Goal: Task Accomplishment & Management: Use online tool/utility

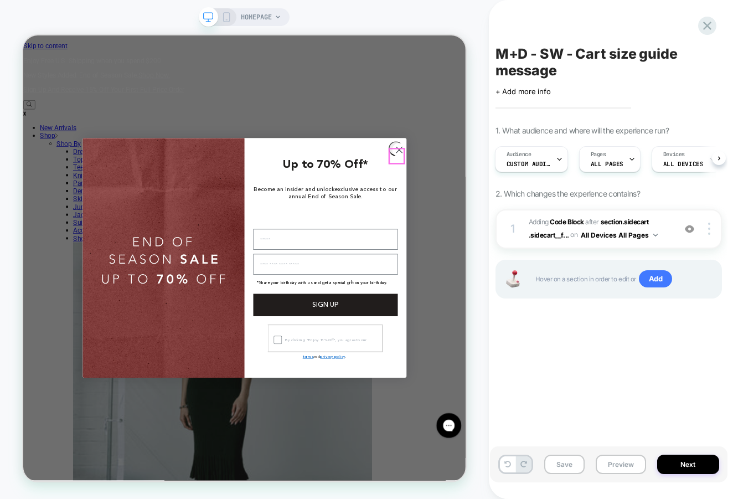
click at [515, 194] on circle "Close dialog" at bounding box center [524, 188] width 18 height 18
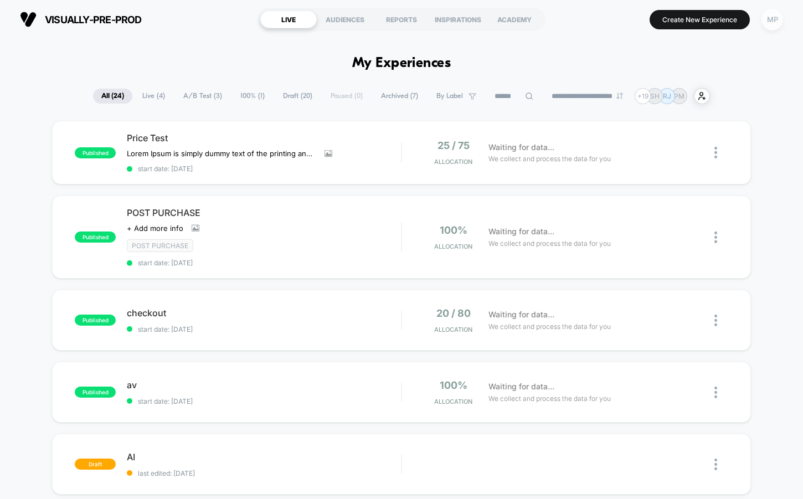
click at [769, 20] on div "MP" at bounding box center [773, 20] width 22 height 22
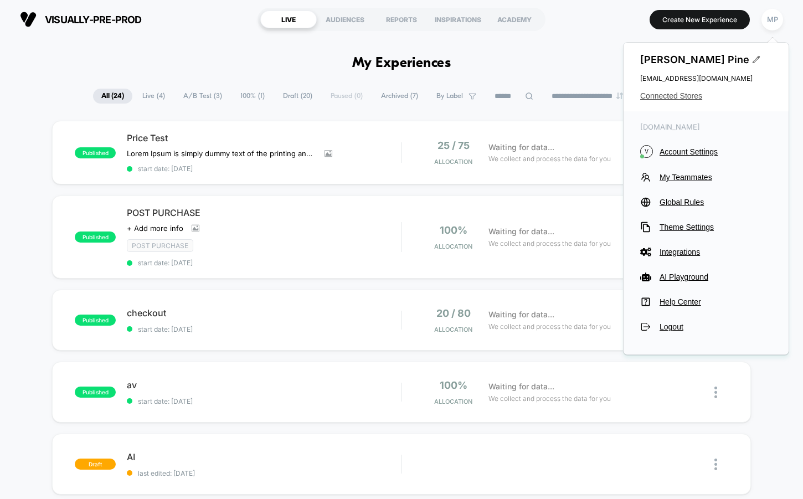
click at [691, 94] on span "Connected Stores" at bounding box center [706, 95] width 132 height 9
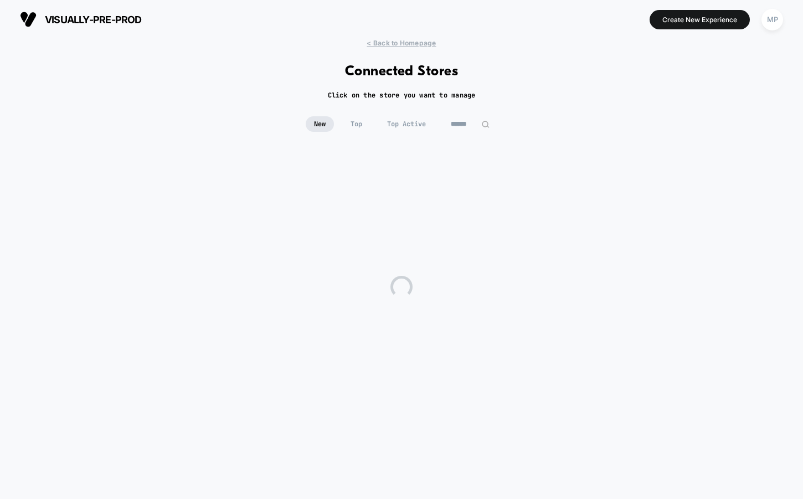
click at [456, 128] on input at bounding box center [470, 124] width 55 height 16
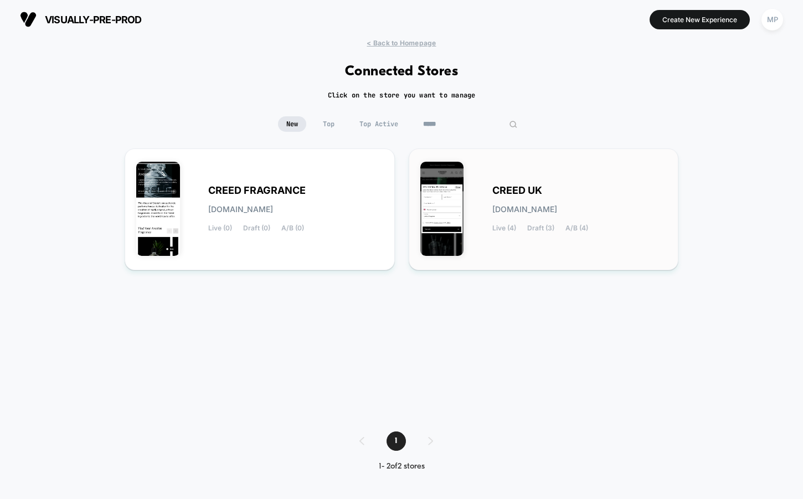
type input "*****"
click at [515, 187] on span "CREED UK" at bounding box center [517, 191] width 50 height 8
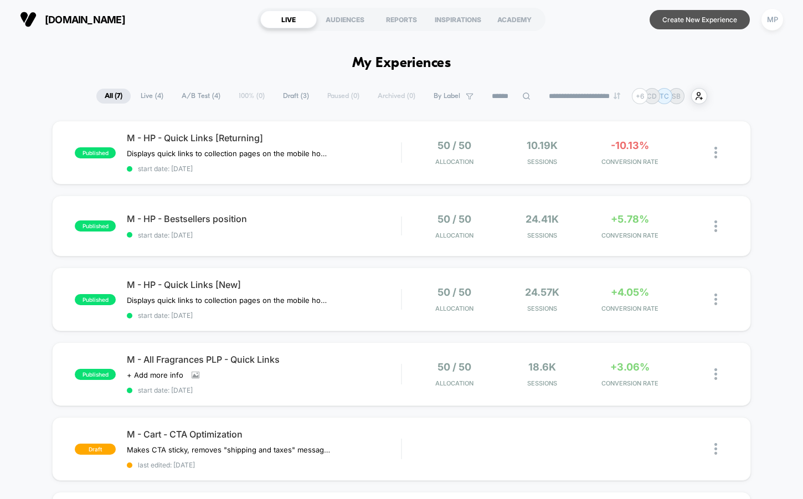
click at [701, 18] on button "Create New Experience" at bounding box center [700, 19] width 100 height 19
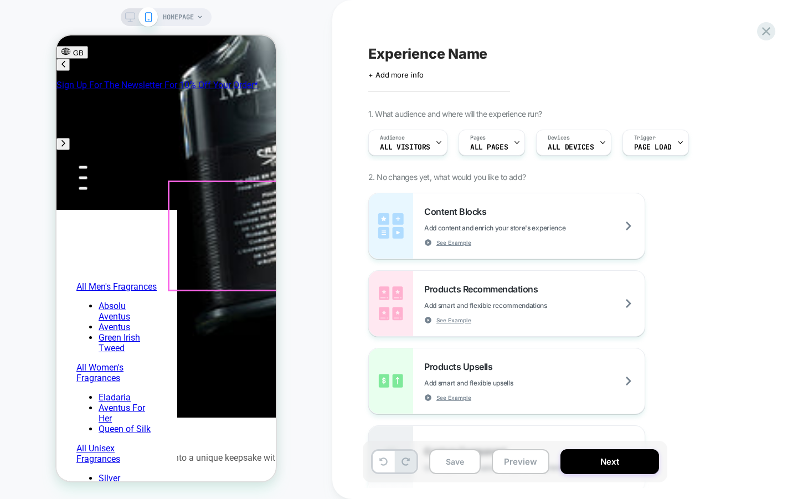
scroll to position [1173, 0]
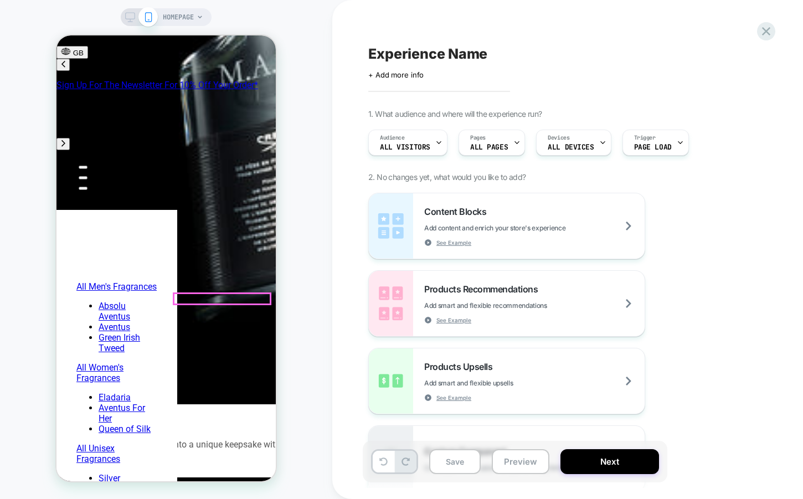
click at [182, 19] on span "HOMEPAGE" at bounding box center [178, 17] width 31 height 18
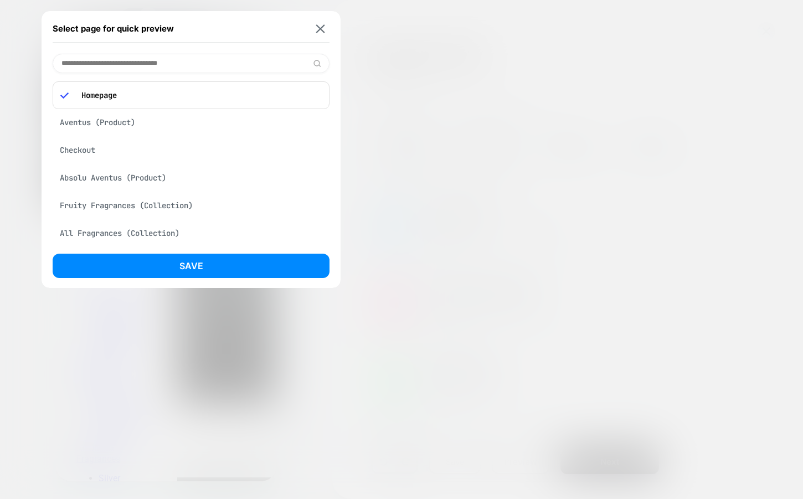
click at [104, 116] on div "Aventus (Product)" at bounding box center [191, 122] width 277 height 21
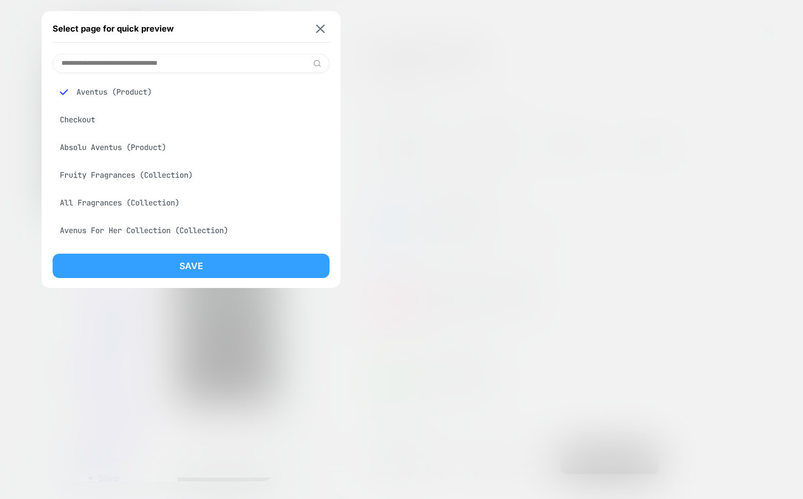
click at [106, 259] on button "Save" at bounding box center [191, 266] width 277 height 24
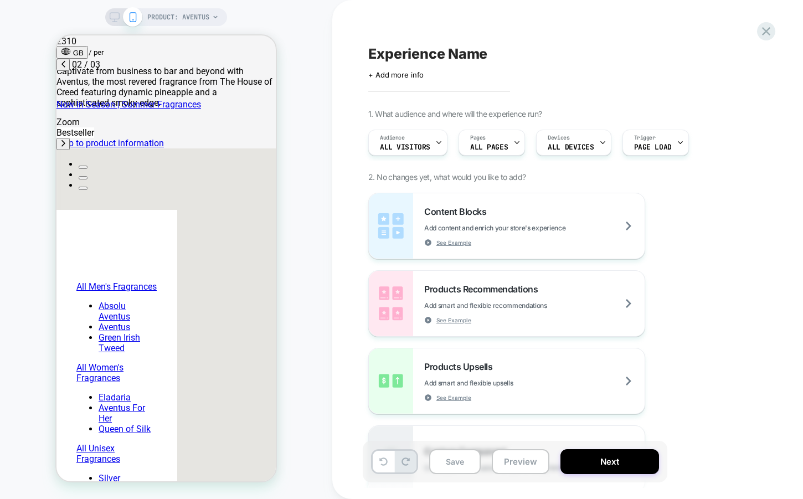
scroll to position [0, 175]
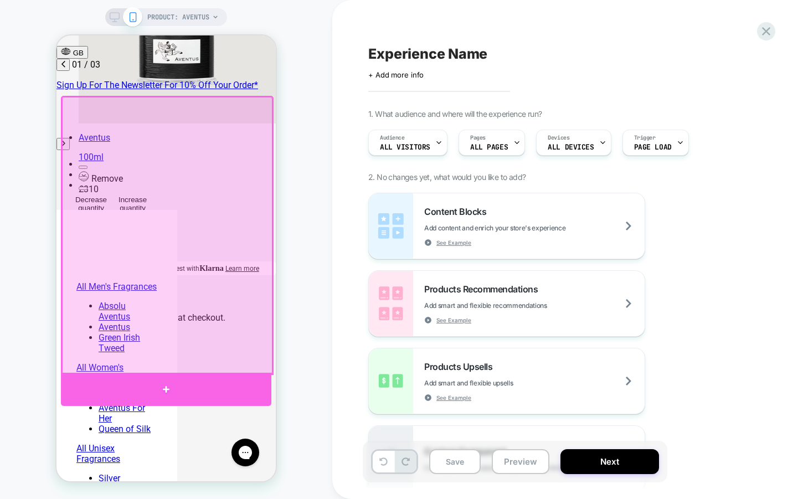
scroll to position [0, 0]
click at [187, 379] on div at bounding box center [166, 389] width 210 height 33
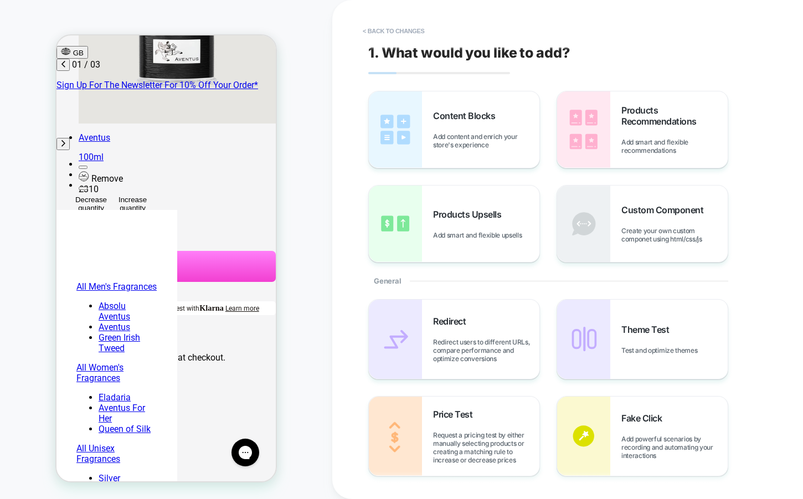
scroll to position [20, 0]
click at [507, 199] on div "Products Upsells Add smart and flexible upsells" at bounding box center [454, 224] width 171 height 76
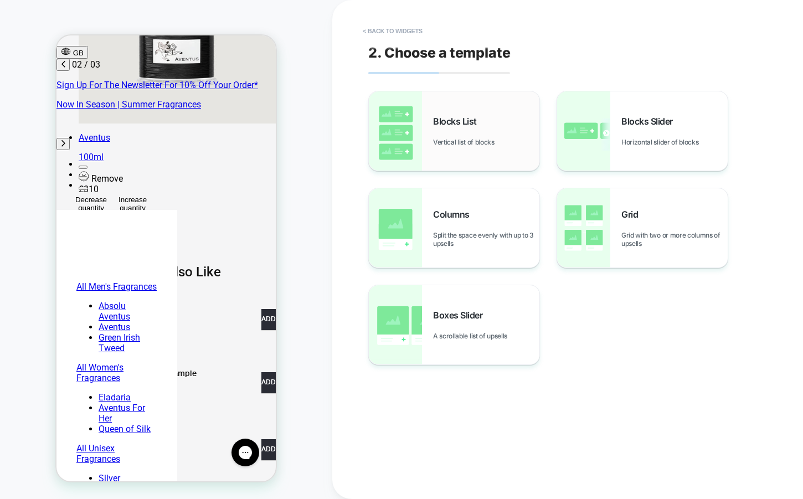
scroll to position [0, 175]
click at [491, 134] on div "Blocks List Vertical list of blocks" at bounding box center [486, 131] width 106 height 30
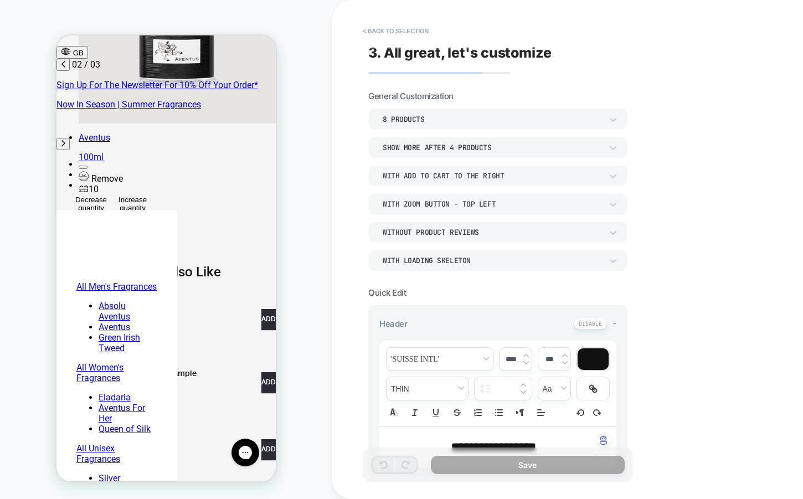
scroll to position [0, 0]
click at [457, 147] on div "Show more after 4 Products" at bounding box center [492, 147] width 219 height 9
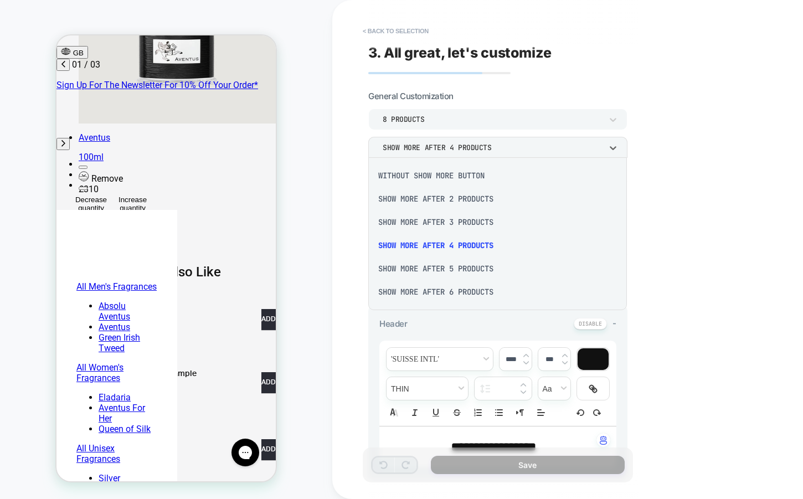
click at [456, 121] on div at bounding box center [401, 249] width 803 height 499
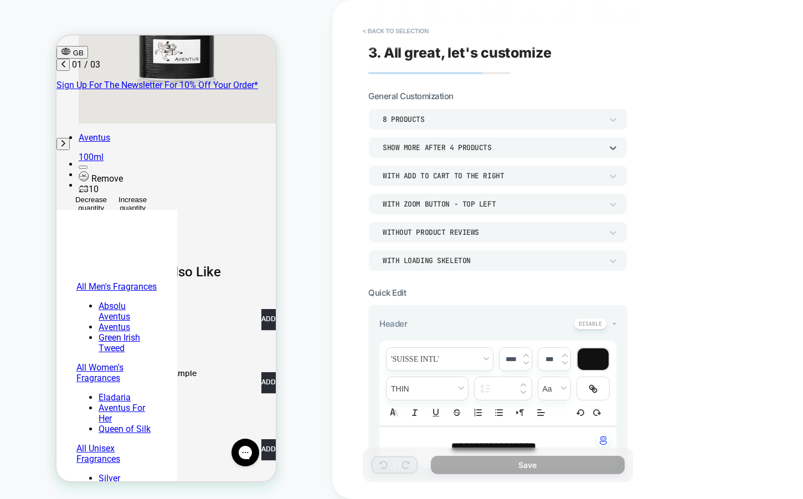
click at [429, 148] on div "Show more after 4 Products" at bounding box center [492, 147] width 219 height 9
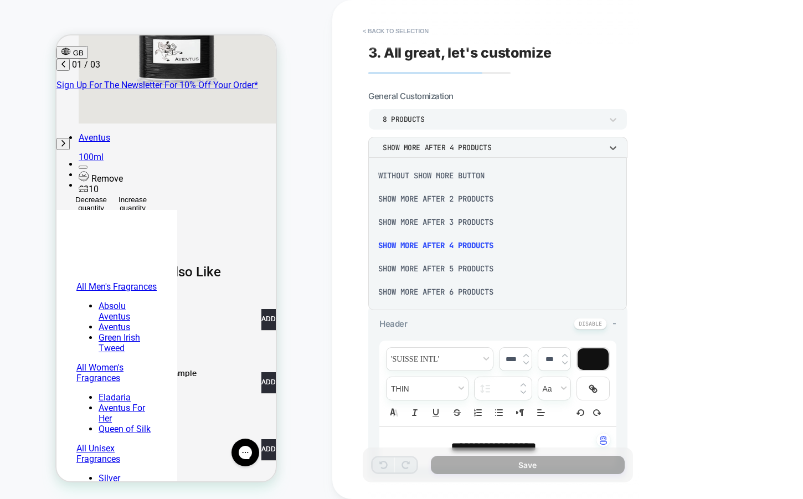
click at [417, 178] on div "Without Show more button" at bounding box center [498, 175] width 250 height 23
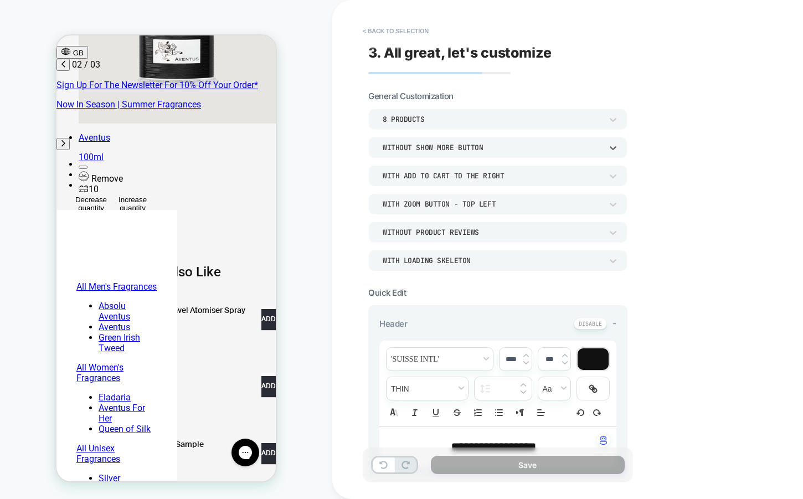
scroll to position [0, 175]
click at [434, 119] on div "8 Products" at bounding box center [492, 119] width 219 height 9
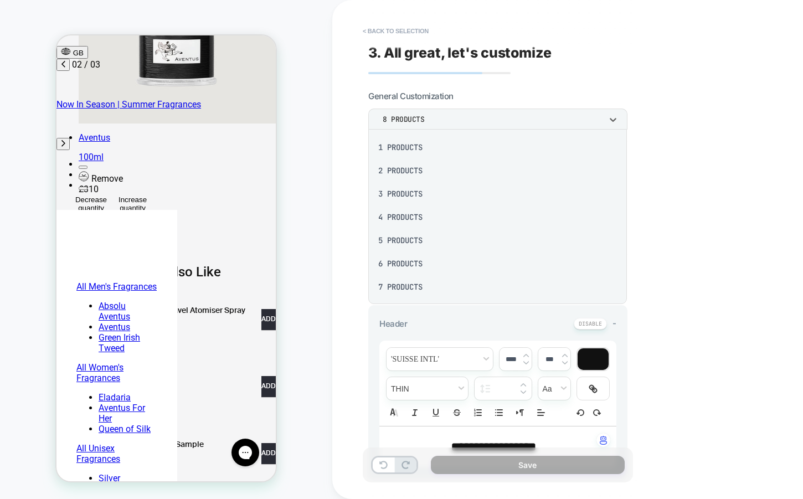
click at [407, 196] on div "3 Products" at bounding box center [498, 193] width 250 height 23
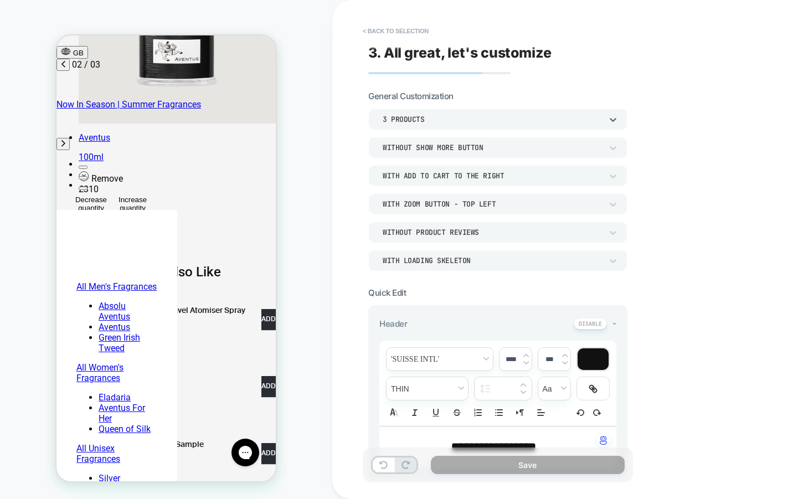
scroll to position [0, 0]
click at [412, 28] on button "< Back to selection" at bounding box center [395, 31] width 77 height 18
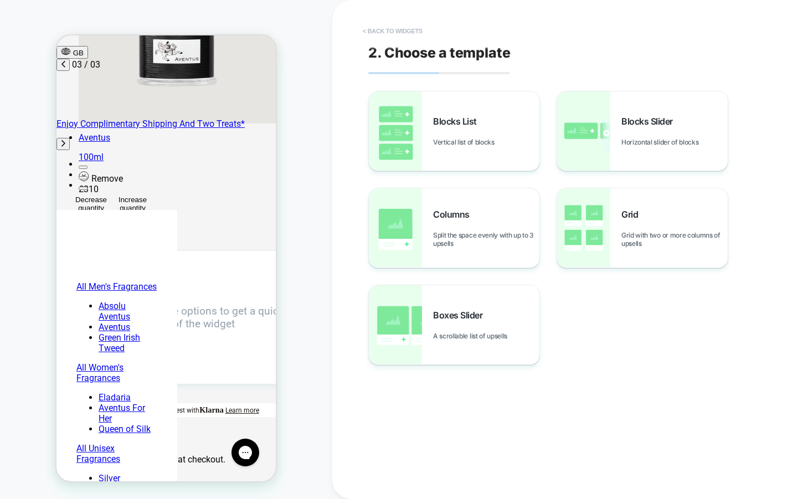
scroll to position [20, 18]
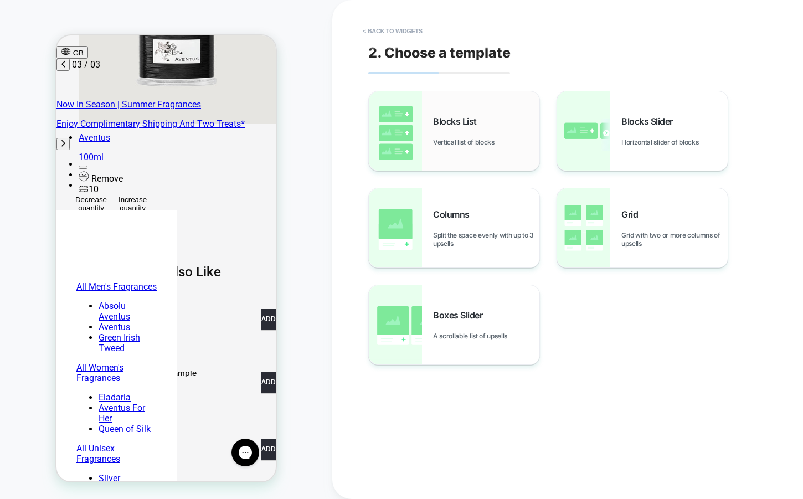
click at [482, 110] on div "Blocks List Vertical list of blocks" at bounding box center [454, 130] width 171 height 79
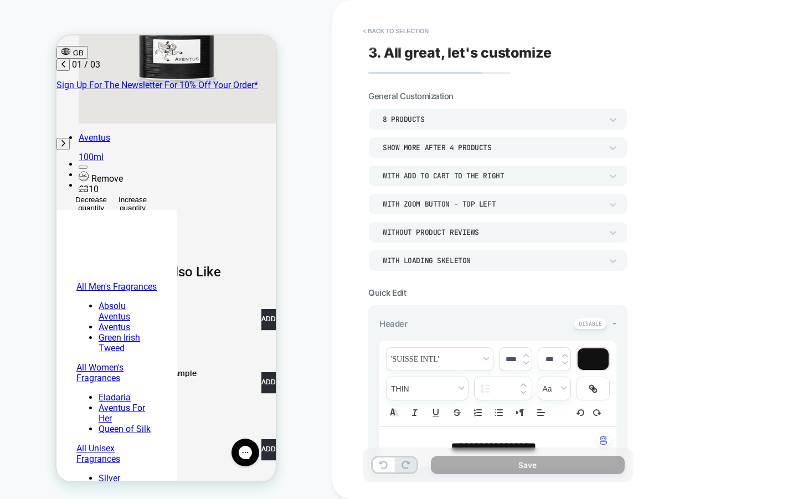
scroll to position [8, 18]
click at [483, 205] on div "With Zoom Button - Top Left" at bounding box center [492, 203] width 219 height 9
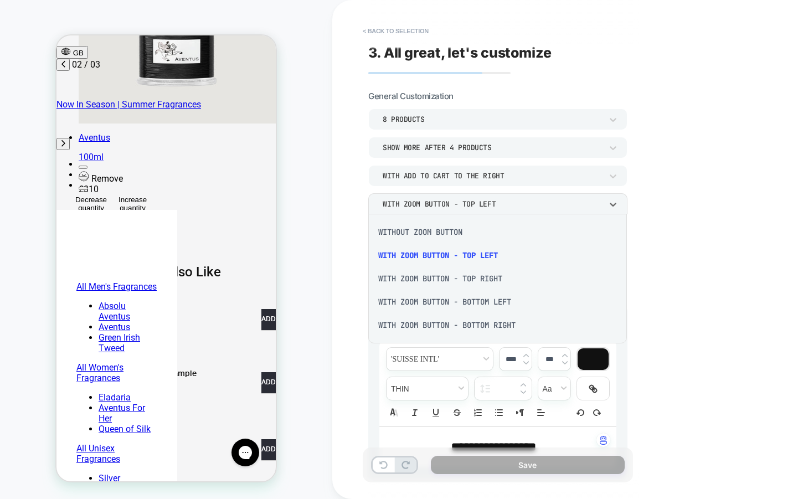
click at [445, 230] on div "Without Zoom Button" at bounding box center [498, 231] width 250 height 23
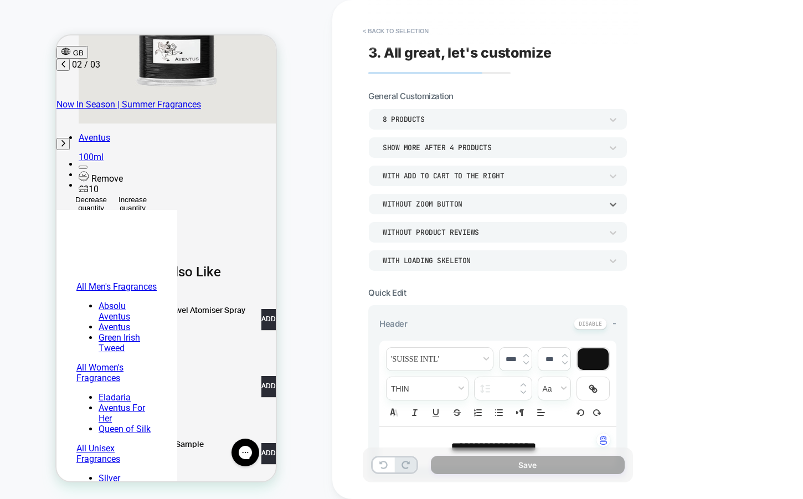
click at [435, 122] on div "8 Products" at bounding box center [492, 119] width 219 height 9
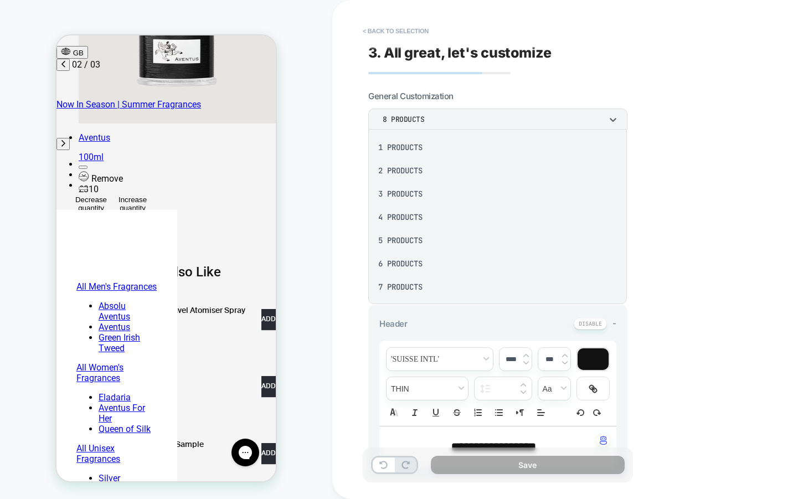
click at [402, 196] on div "3 Products" at bounding box center [498, 193] width 250 height 23
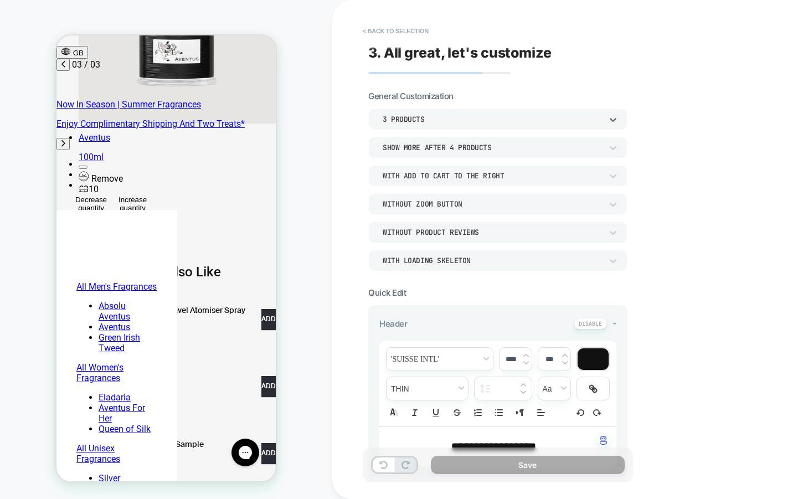
scroll to position [0, 350]
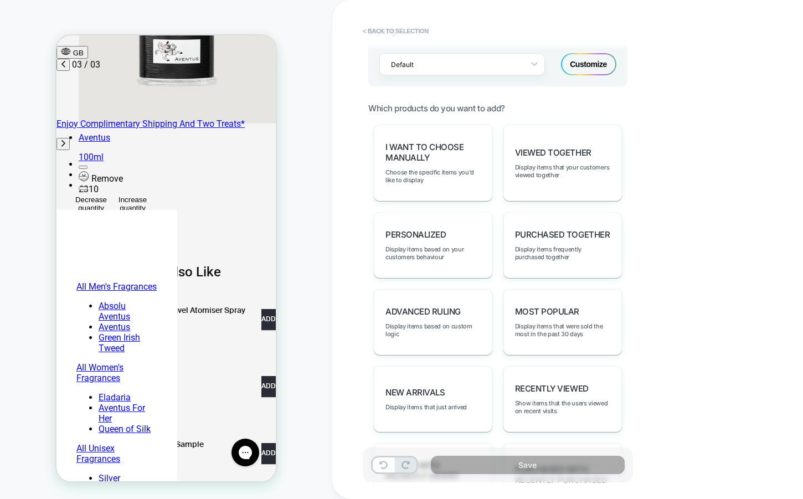
click at [595, 63] on div "Customize" at bounding box center [588, 64] width 55 height 22
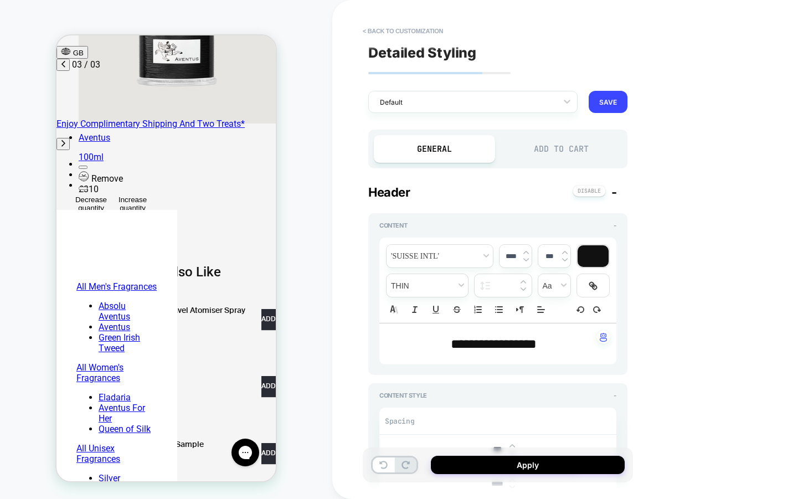
click at [553, 143] on div "Add to Cart" at bounding box center [561, 149] width 121 height 28
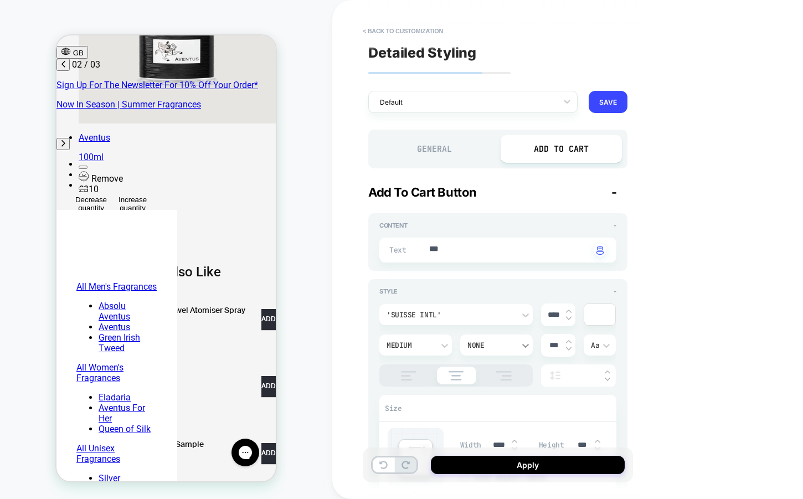
type textarea "*"
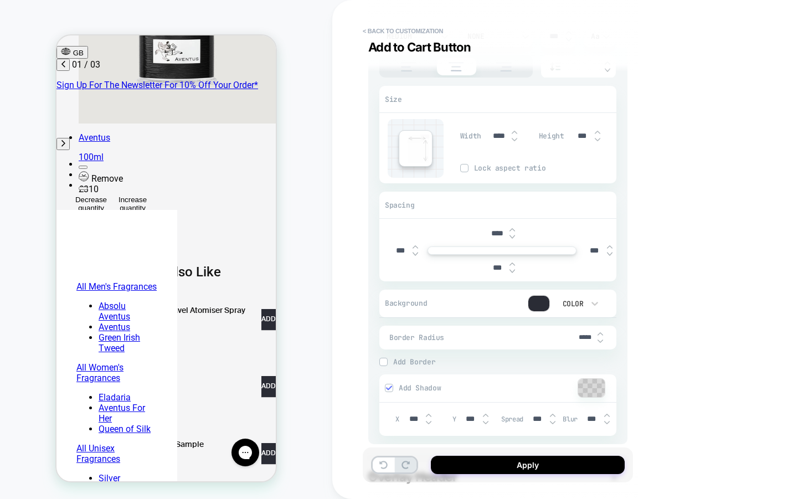
click at [582, 336] on input "*****" at bounding box center [585, 337] width 25 height 8
type input "***"
type textarea "*"
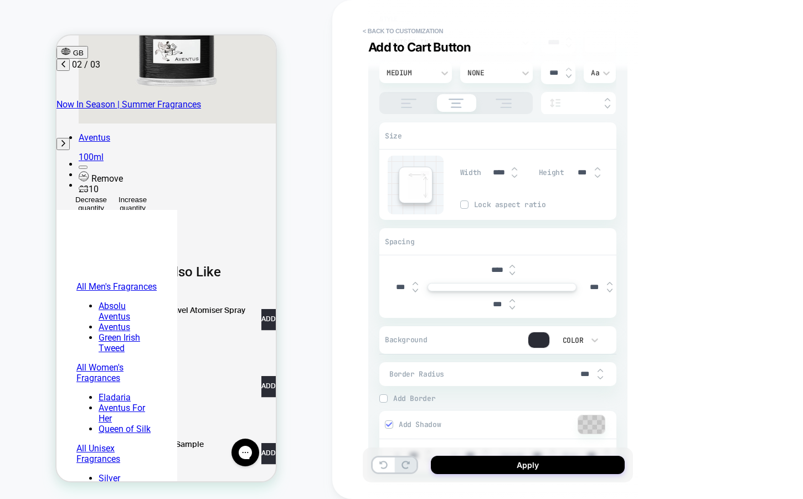
type input "***"
click at [536, 333] on div at bounding box center [538, 340] width 21 height 16
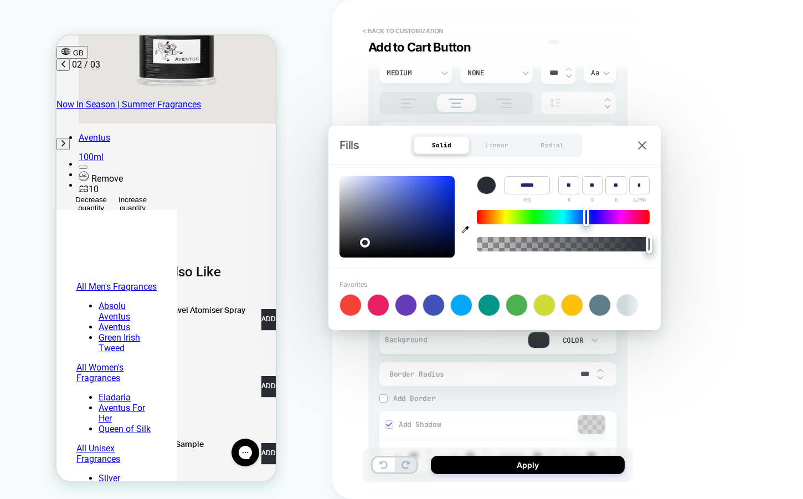
type textarea "*"
click at [525, 186] on input "******" at bounding box center [527, 185] width 45 height 18
type input "******"
type input "***"
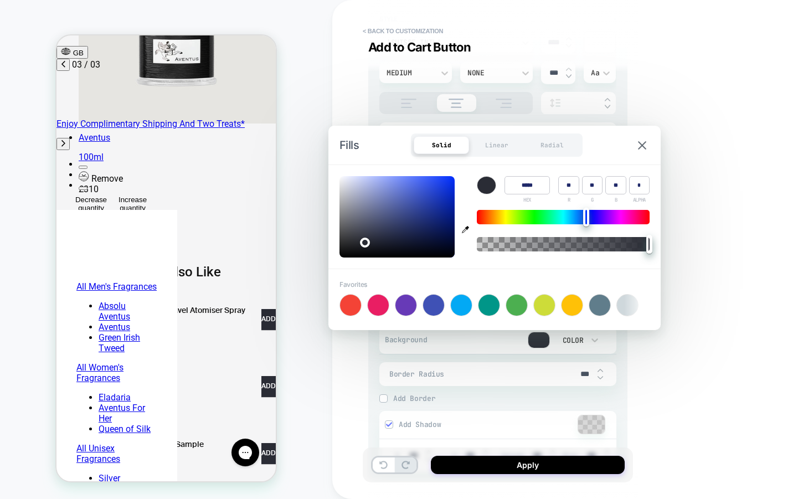
type input "***"
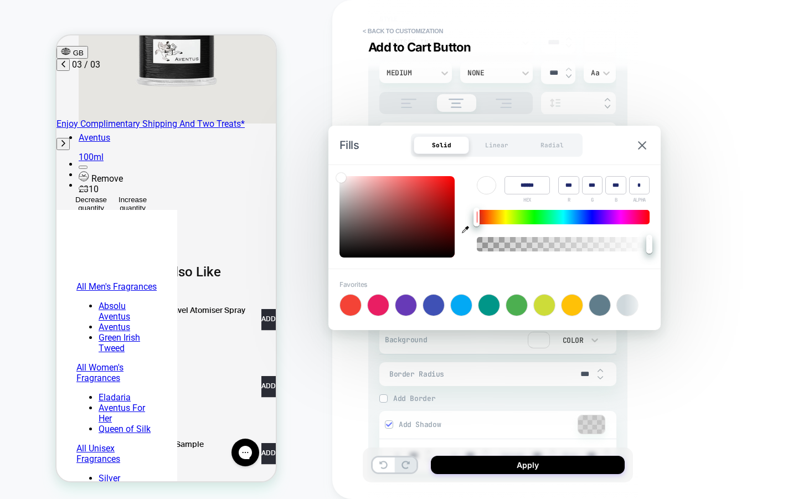
type textarea "*"
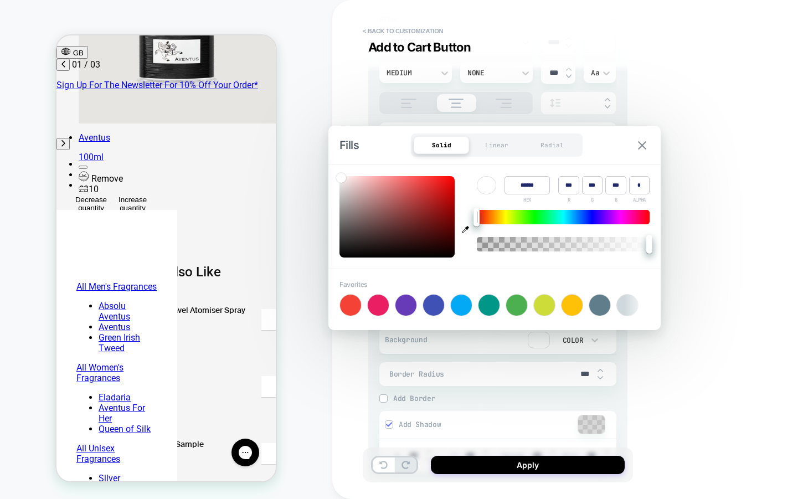
type input "******"
click at [643, 143] on img at bounding box center [642, 145] width 8 height 8
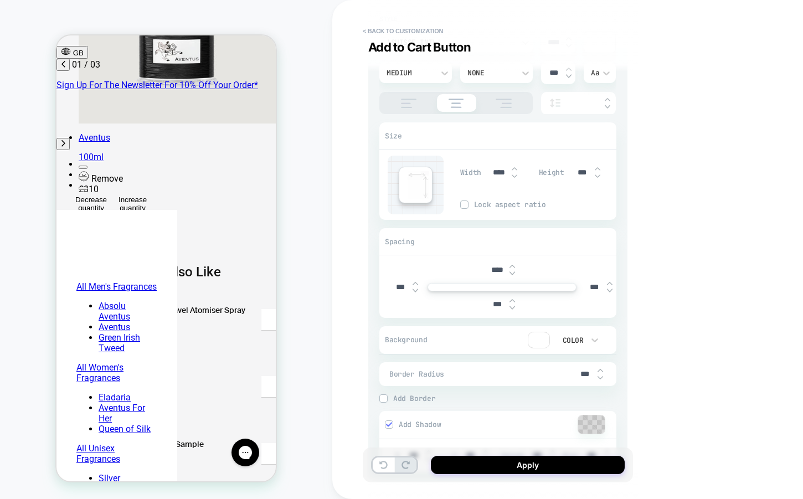
click at [402, 398] on span "Add Border" at bounding box center [504, 398] width 223 height 9
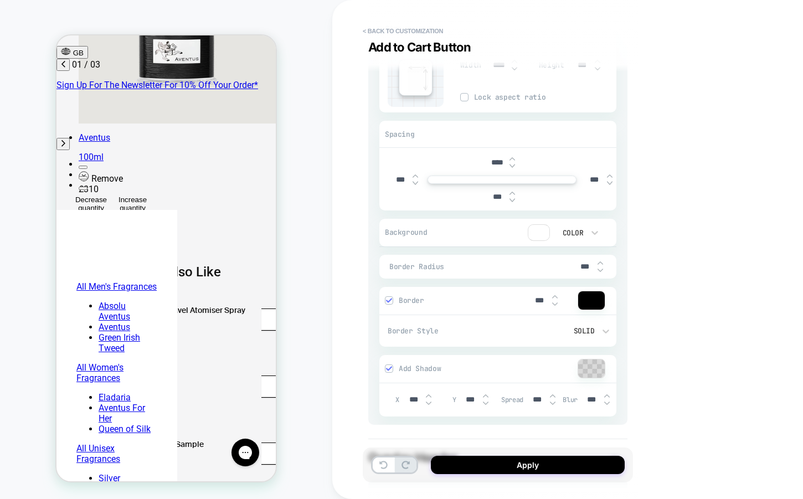
click at [413, 368] on span "Add Shadow" at bounding box center [488, 368] width 179 height 9
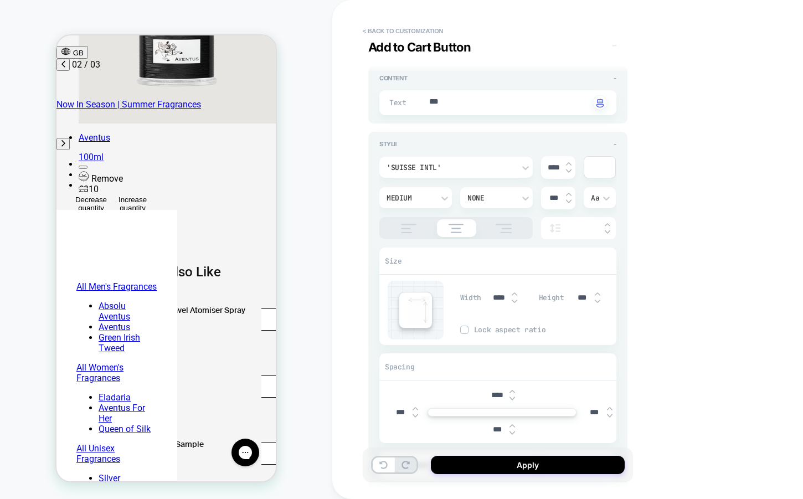
click at [610, 172] on div at bounding box center [599, 167] width 31 height 21
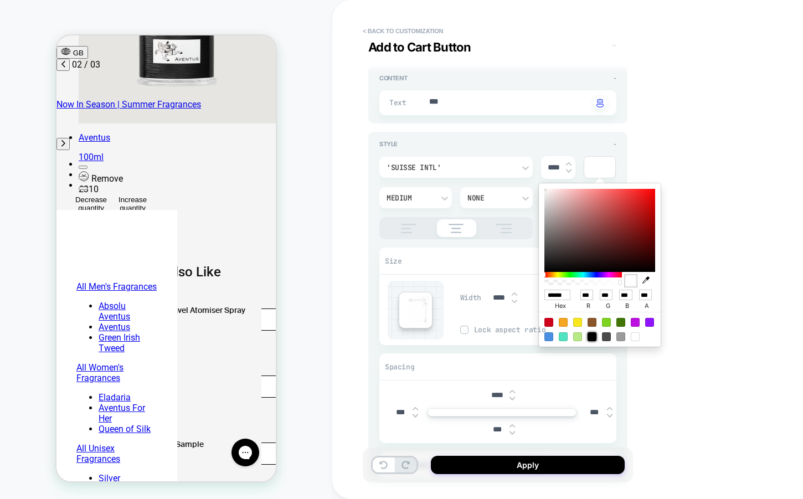
click at [595, 335] on div at bounding box center [592, 336] width 9 height 9
type textarea "*"
type input "******"
type input "*"
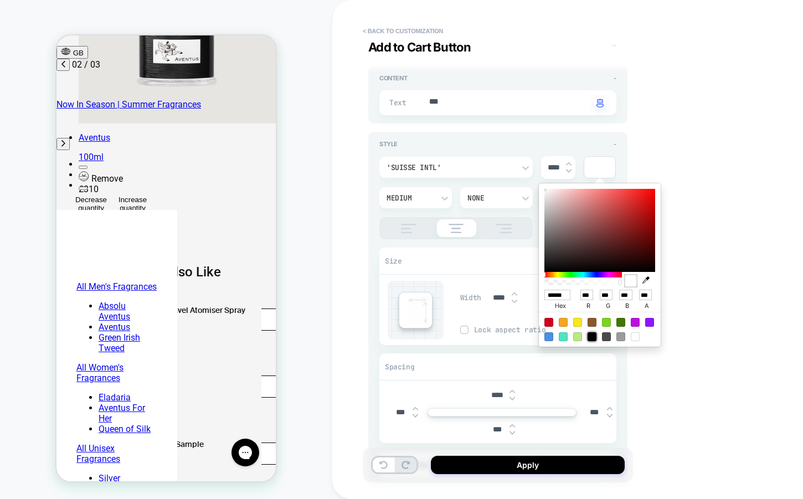
type input "*"
type textarea "*"
click at [654, 131] on div "< Back to customization Add to Cart Button Detailed Styling Default RENAME SAVE…" at bounding box center [575, 249] width 487 height 499
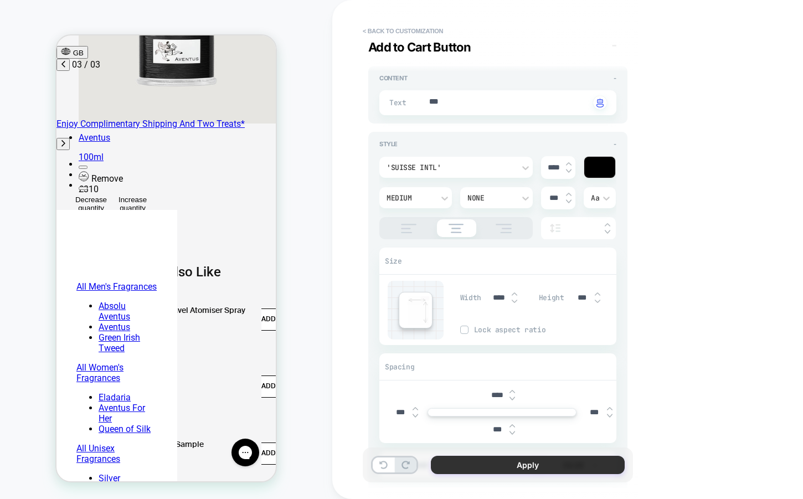
click at [528, 472] on button "Apply" at bounding box center [528, 465] width 194 height 18
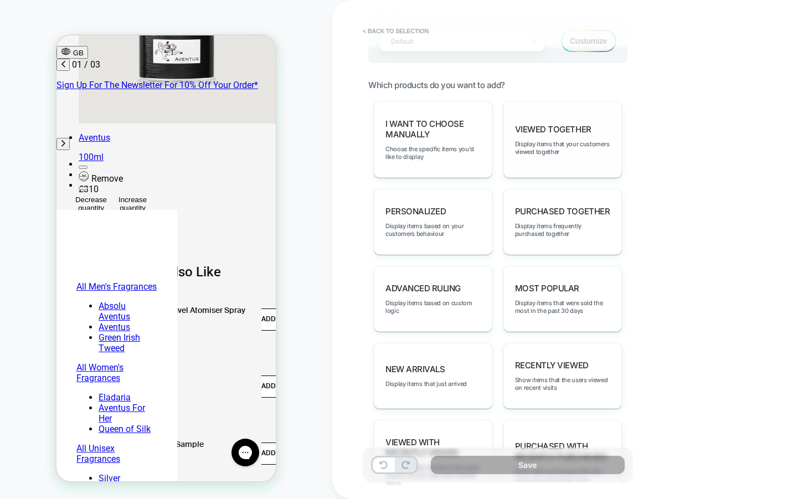
click at [601, 157] on div "Viewed Together Display items that your customers viewed together" at bounding box center [562, 139] width 119 height 76
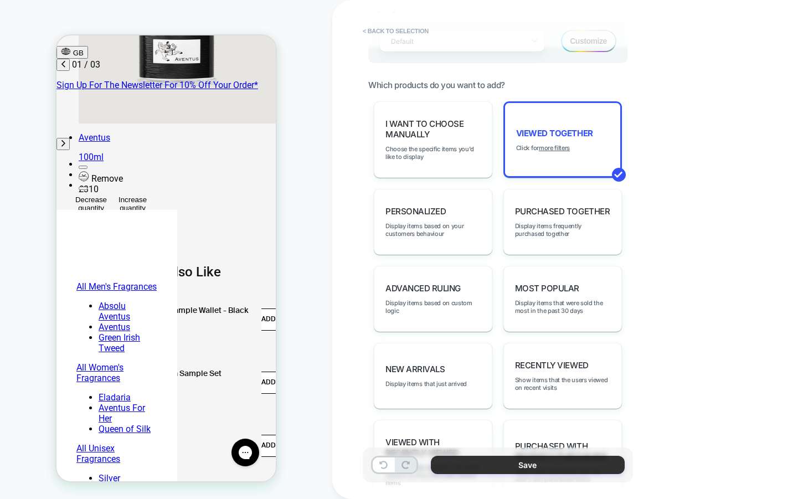
click at [544, 467] on button "Save" at bounding box center [528, 465] width 194 height 18
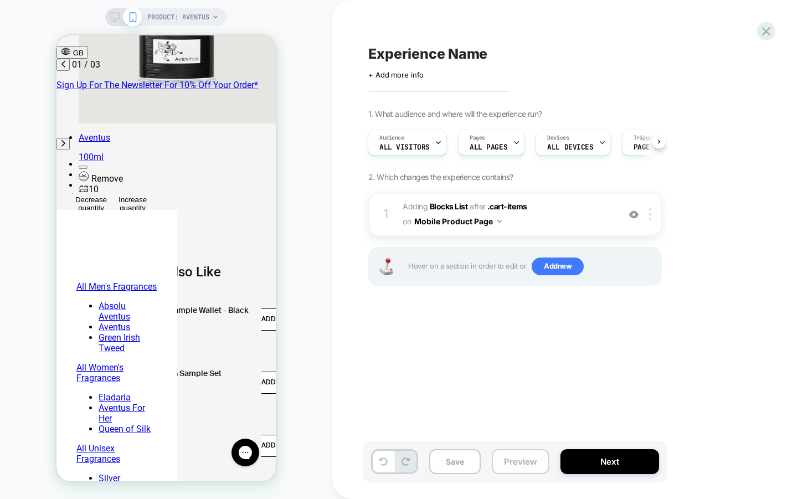
click at [521, 467] on button "Preview" at bounding box center [521, 461] width 58 height 25
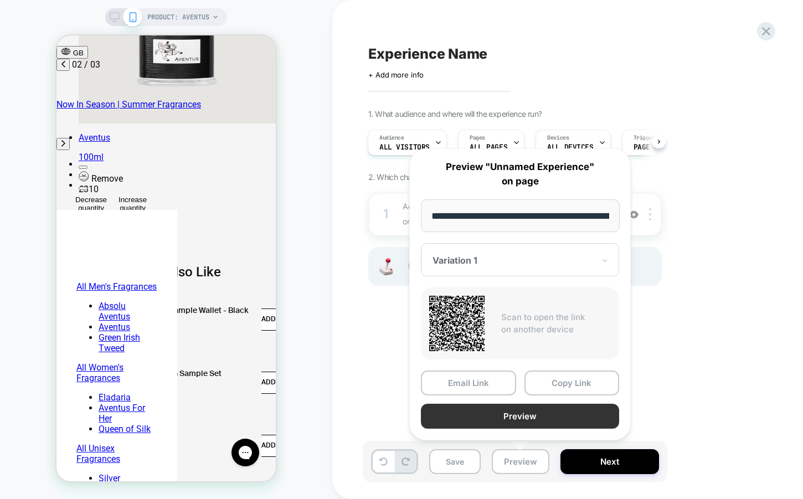
click at [528, 418] on button "Preview" at bounding box center [520, 416] width 198 height 25
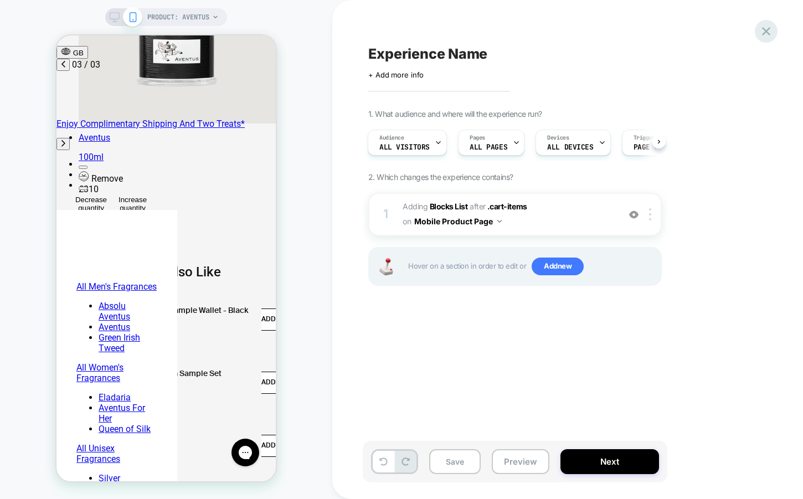
click at [765, 30] on icon at bounding box center [766, 31] width 8 height 8
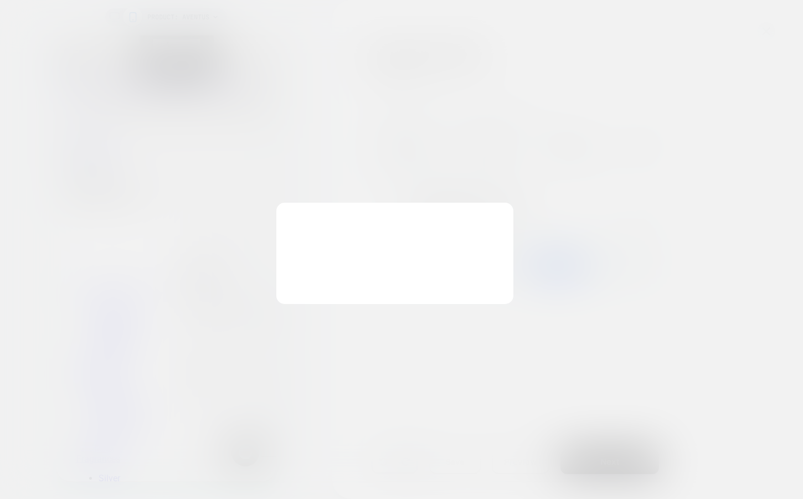
scroll to position [0, 0]
click at [322, 272] on button "Discard Changes" at bounding box center [346, 276] width 100 height 34
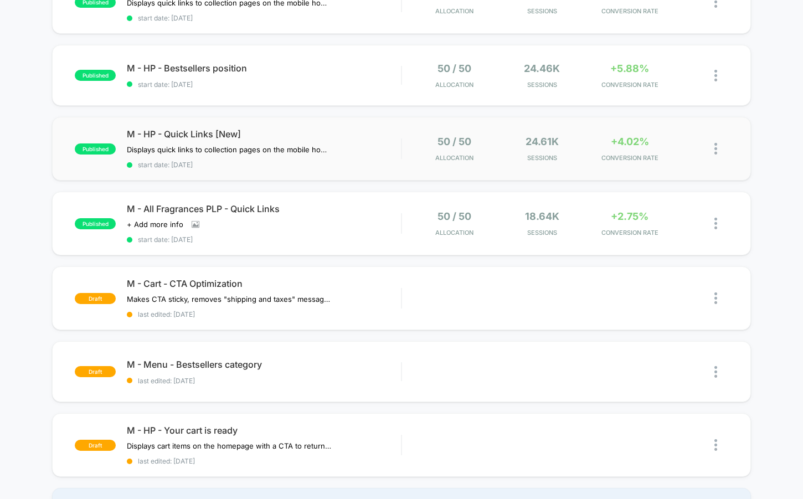
scroll to position [157, 0]
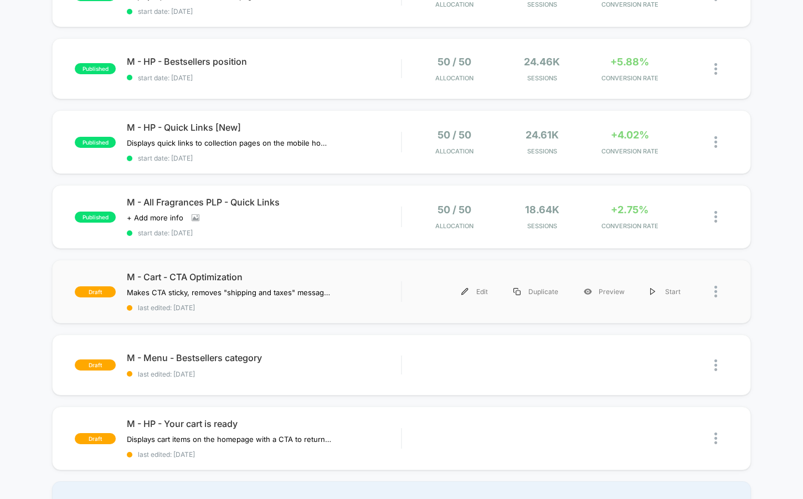
click at [256, 317] on div "draft M - Cart - CTA Optimization Makes CTA sticky, removes "shipping and taxes…" at bounding box center [401, 292] width 699 height 64
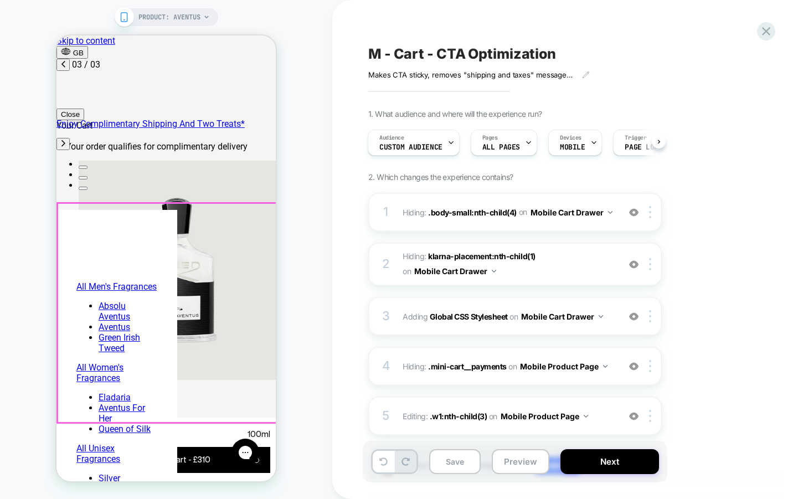
scroll to position [6, 0]
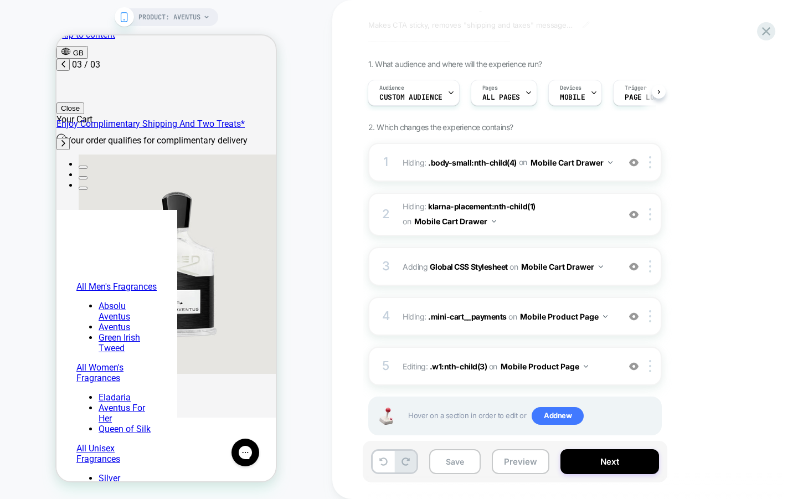
scroll to position [69, 0]
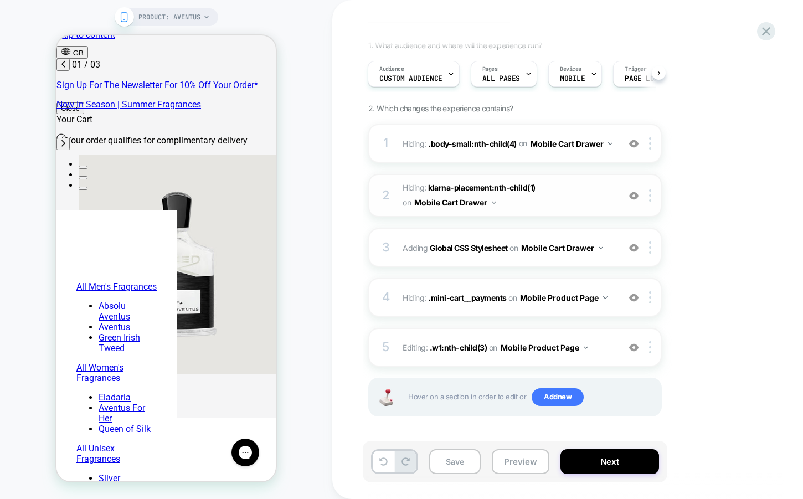
click at [635, 195] on img at bounding box center [633, 195] width 9 height 9
click at [634, 144] on img at bounding box center [633, 143] width 9 height 9
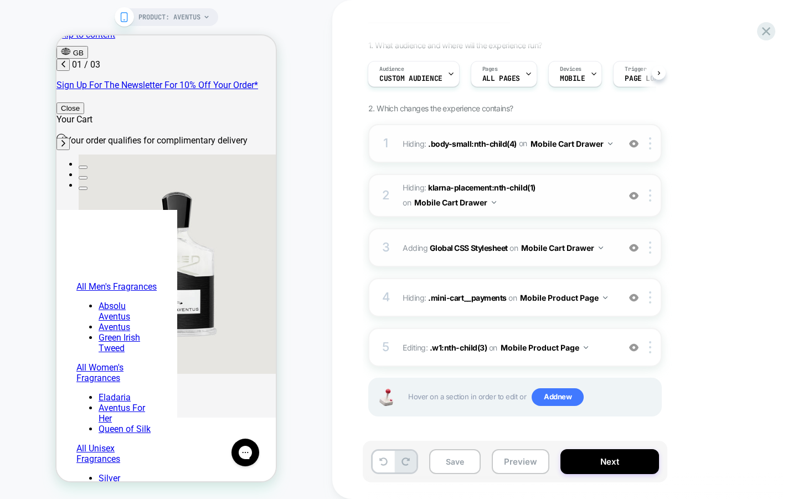
click at [633, 247] on img at bounding box center [633, 247] width 9 height 9
click at [634, 296] on img at bounding box center [633, 297] width 9 height 9
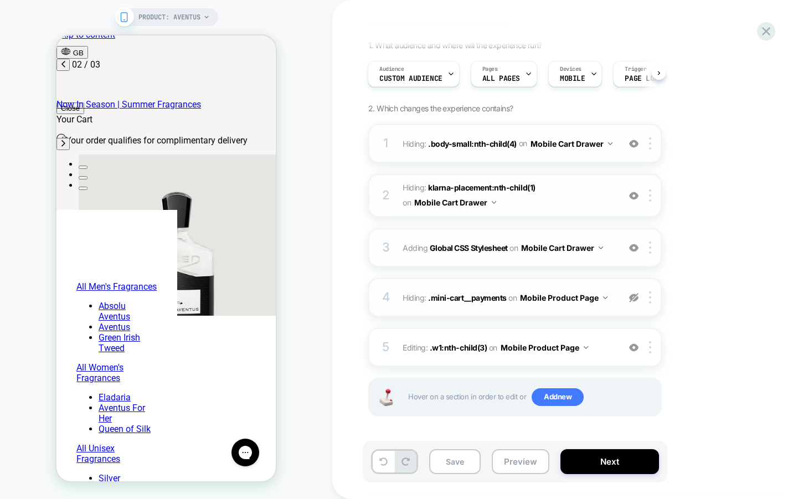
click at [634, 296] on img at bounding box center [633, 297] width 9 height 9
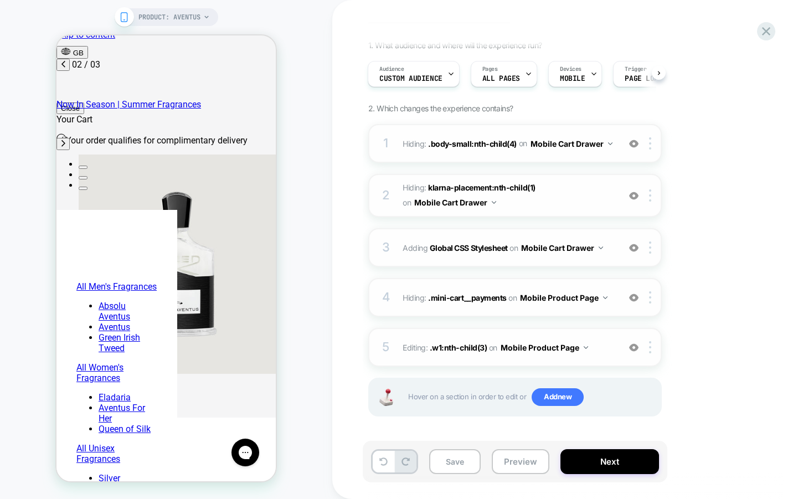
click at [635, 345] on img at bounding box center [633, 347] width 9 height 9
click at [512, 466] on button "Preview" at bounding box center [521, 461] width 58 height 25
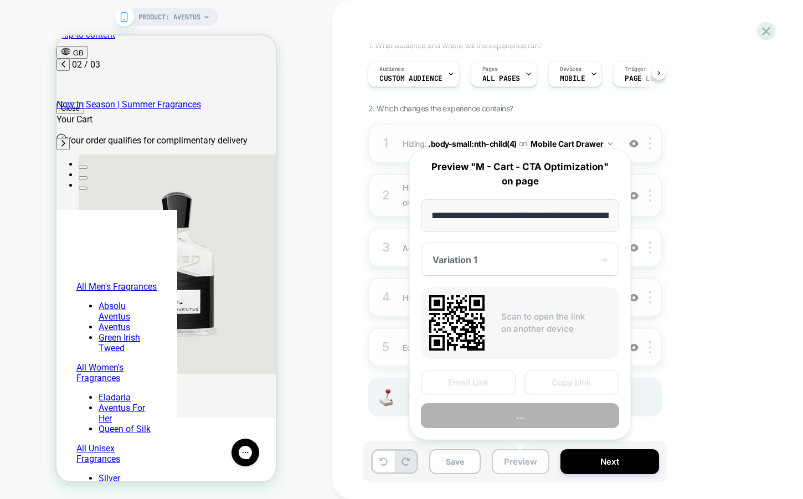
scroll to position [0, 146]
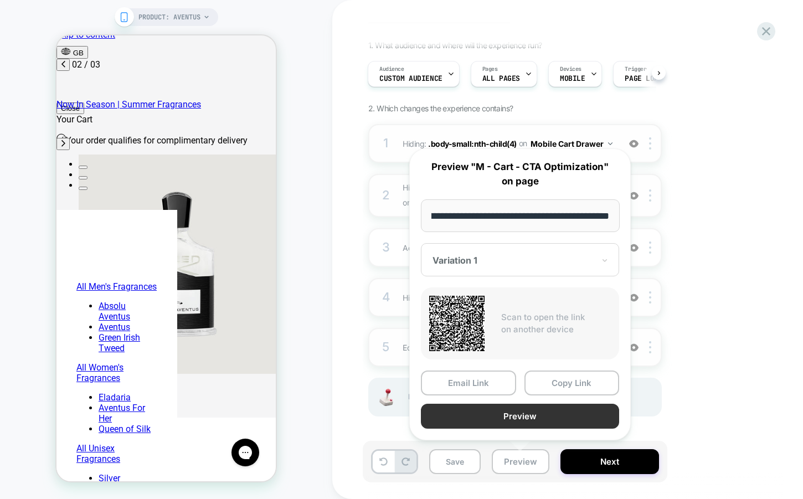
click at [529, 421] on button "Preview" at bounding box center [520, 416] width 198 height 25
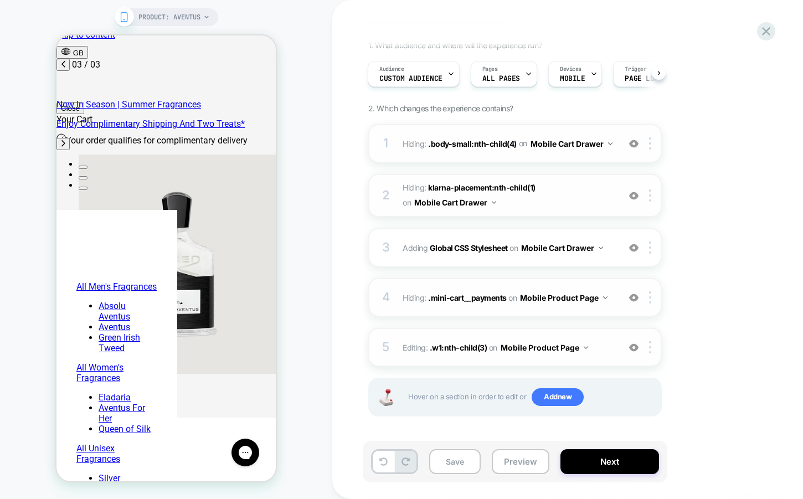
scroll to position [0, 350]
click at [512, 254] on div "on Mobile Cart Drawer" at bounding box center [557, 248] width 94 height 16
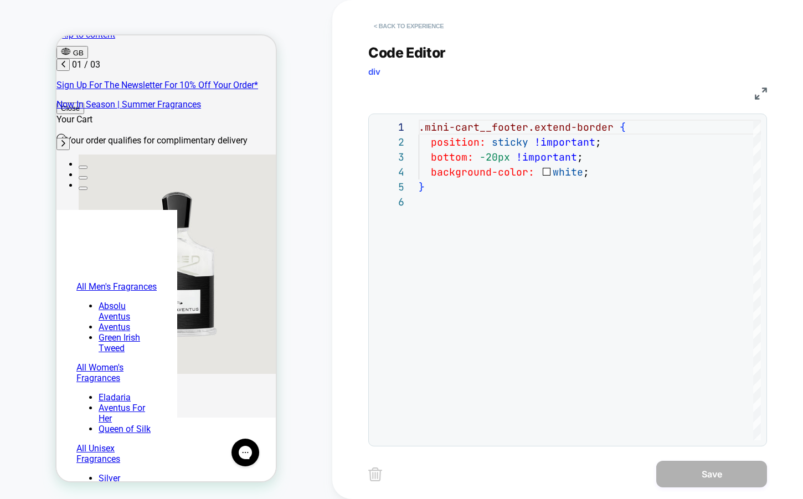
scroll to position [0, 0]
click at [409, 29] on button "< Back to experience" at bounding box center [408, 26] width 81 height 18
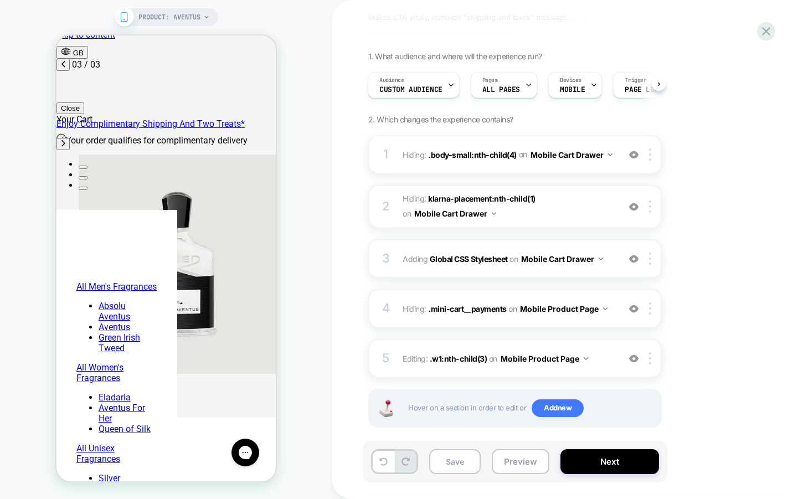
scroll to position [69, 0]
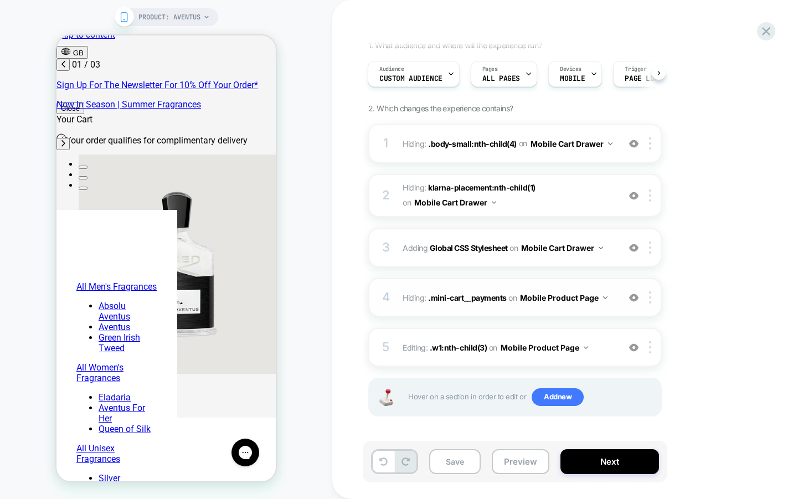
click at [604, 297] on img at bounding box center [605, 297] width 4 height 3
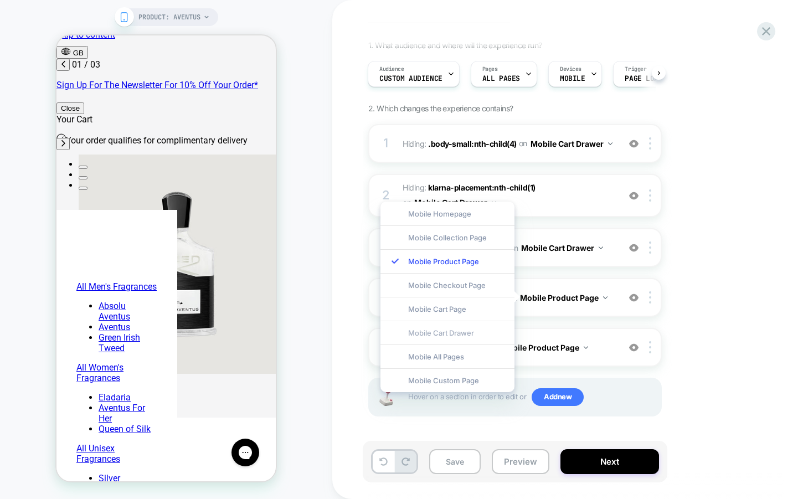
click at [451, 329] on div "Mobile Cart Drawer" at bounding box center [448, 333] width 134 height 24
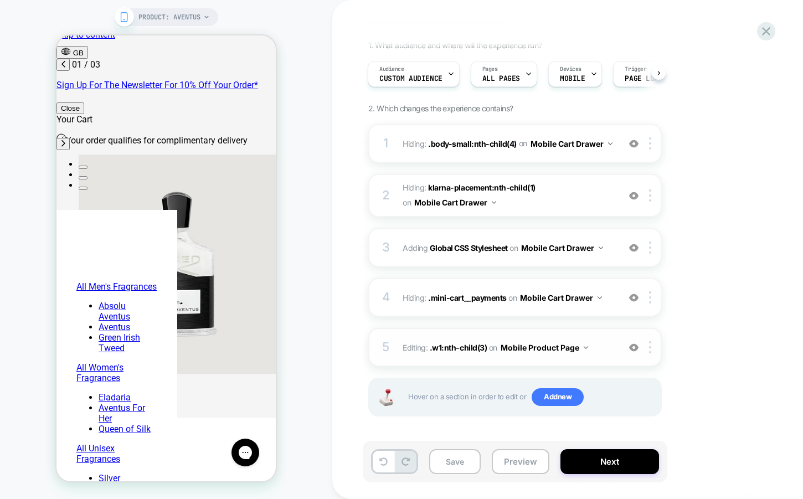
click at [584, 347] on img at bounding box center [586, 347] width 4 height 3
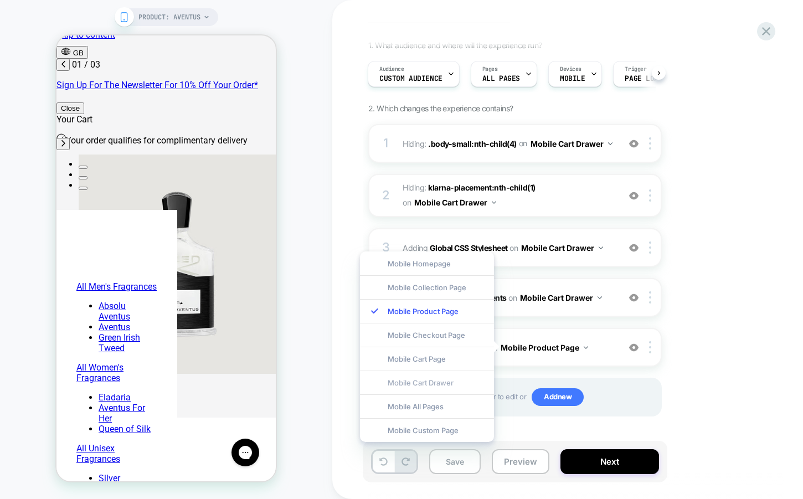
click at [455, 383] on div "Mobile Cart Drawer" at bounding box center [427, 383] width 134 height 24
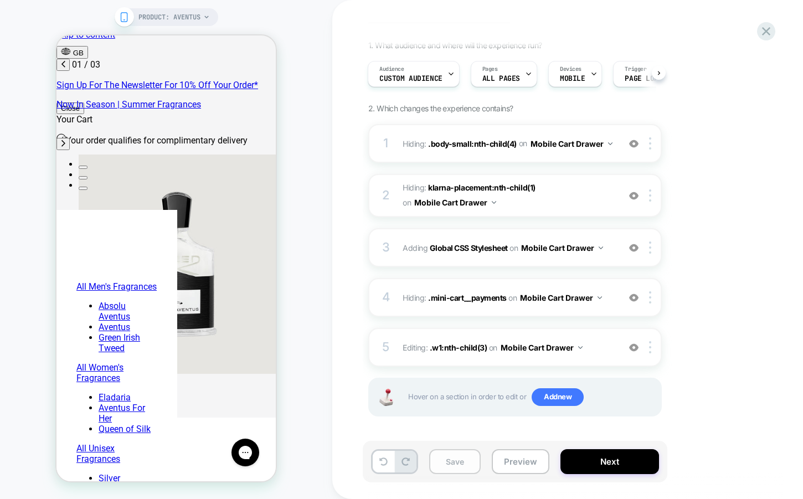
scroll to position [0, 175]
click at [521, 66] on div "Pages ALL PAGES" at bounding box center [501, 73] width 60 height 25
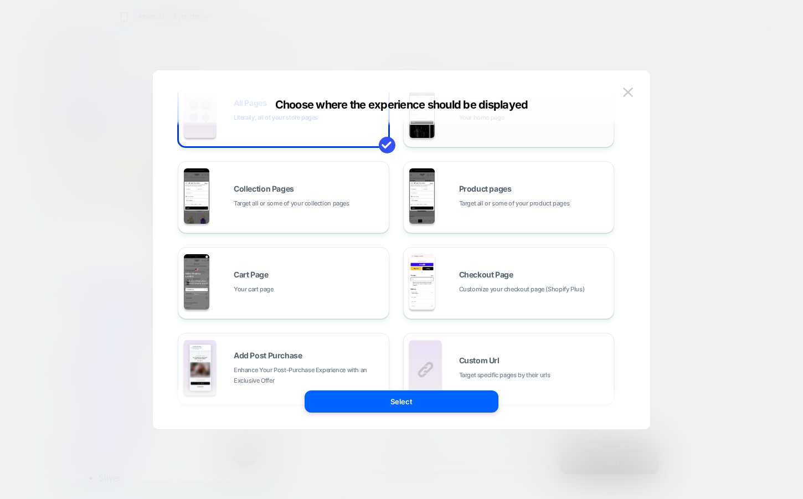
scroll to position [45, 0]
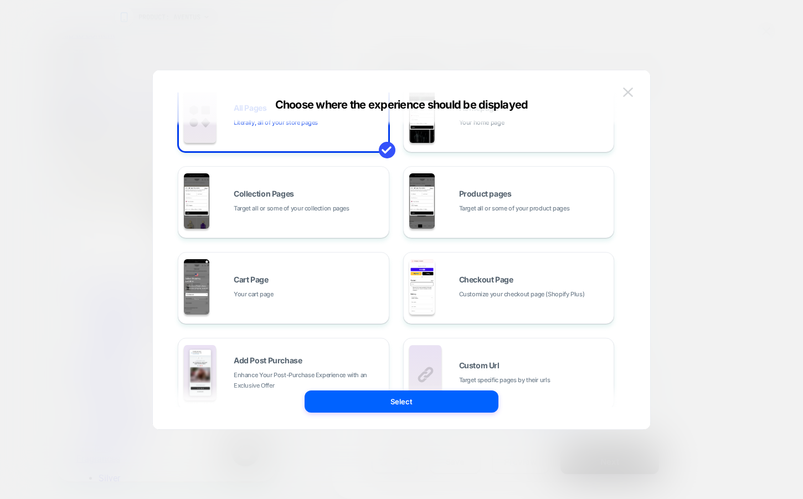
click at [625, 89] on img at bounding box center [628, 92] width 10 height 9
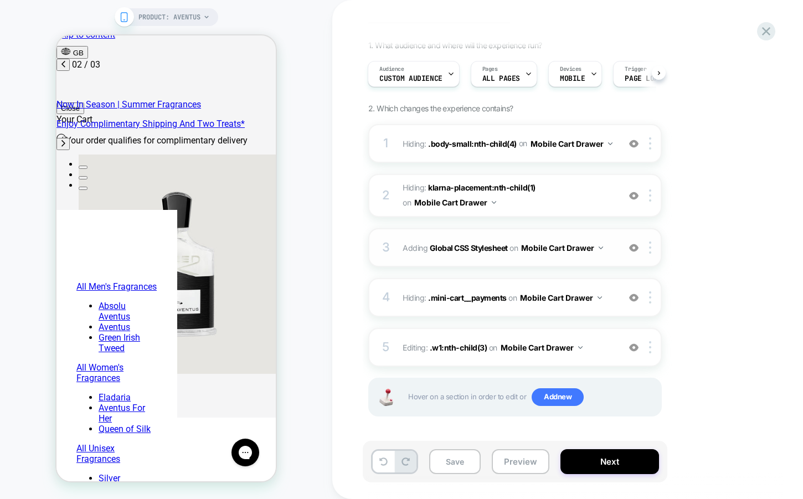
scroll to position [0, 350]
click at [447, 465] on button "Save" at bounding box center [455, 461] width 52 height 25
click at [444, 73] on div "Audience Custom Audience" at bounding box center [410, 73] width 85 height 25
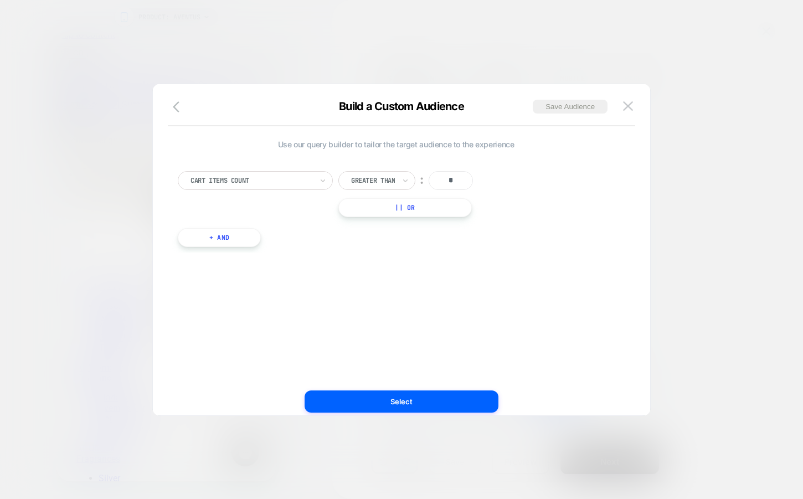
scroll to position [0, 0]
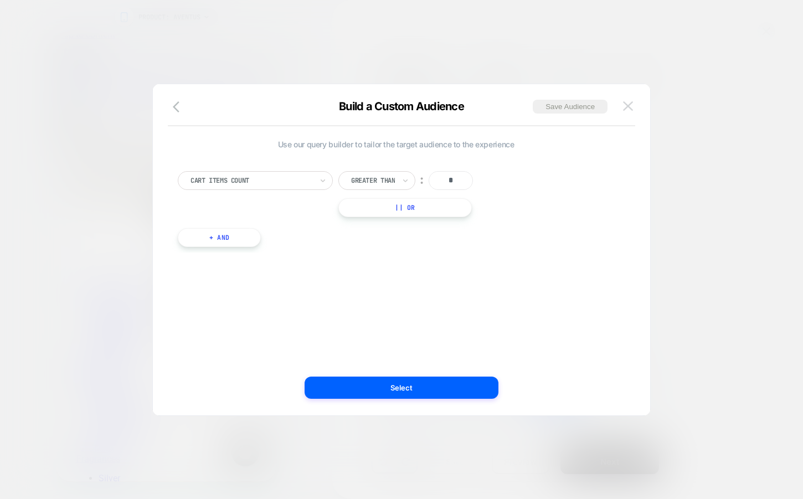
click at [628, 109] on img at bounding box center [628, 105] width 10 height 9
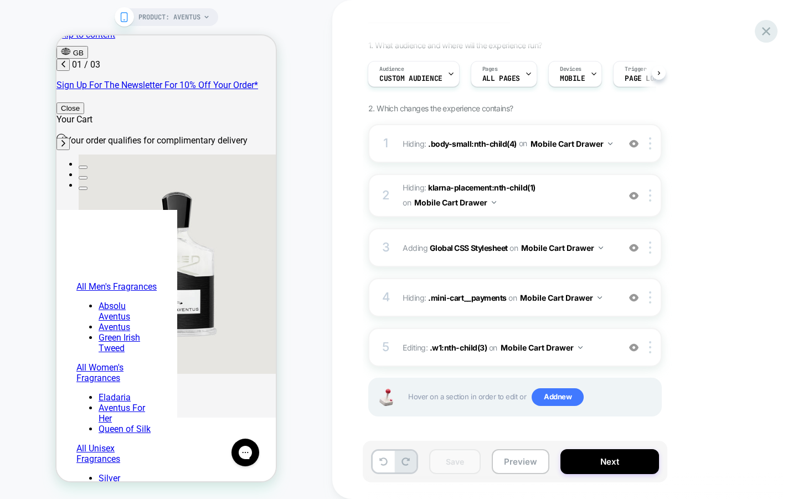
click at [772, 29] on icon at bounding box center [766, 31] width 15 height 15
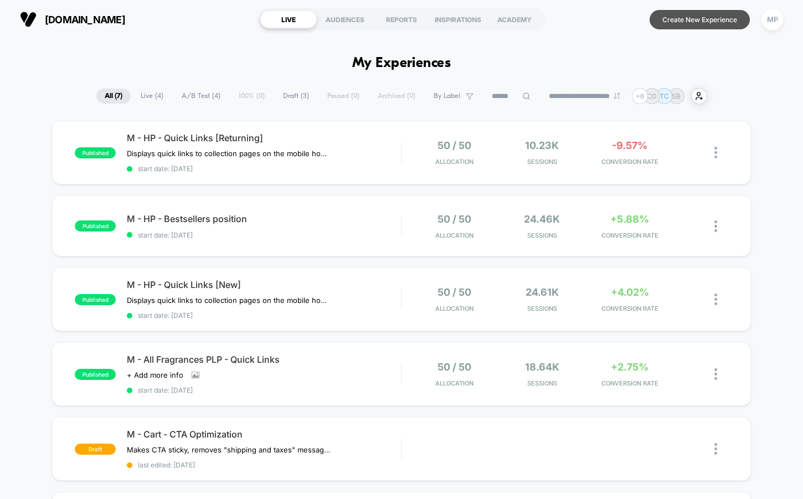
click at [700, 24] on button "Create New Experience" at bounding box center [700, 19] width 100 height 19
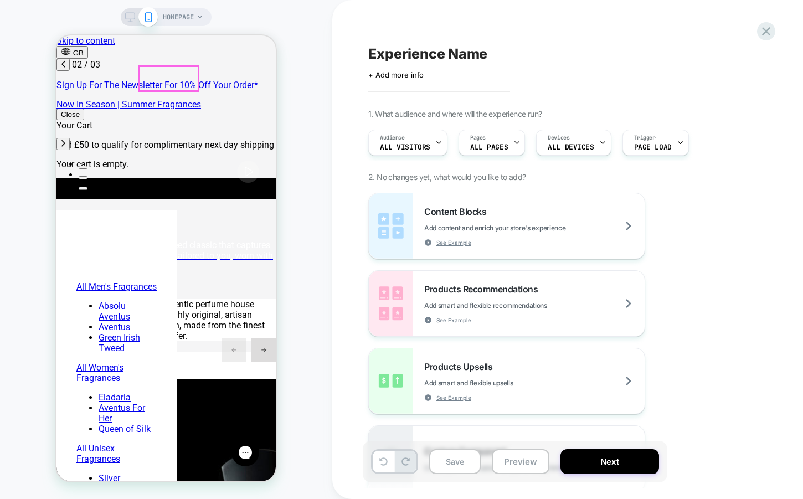
scroll to position [0, 175]
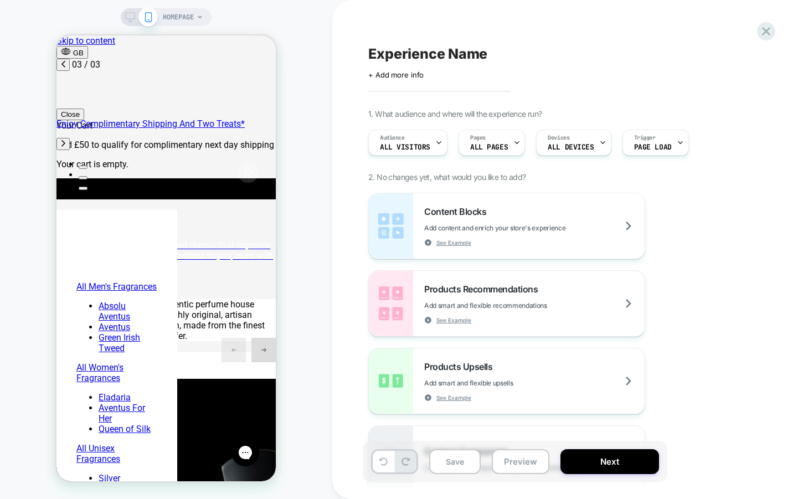
scroll to position [0, 350]
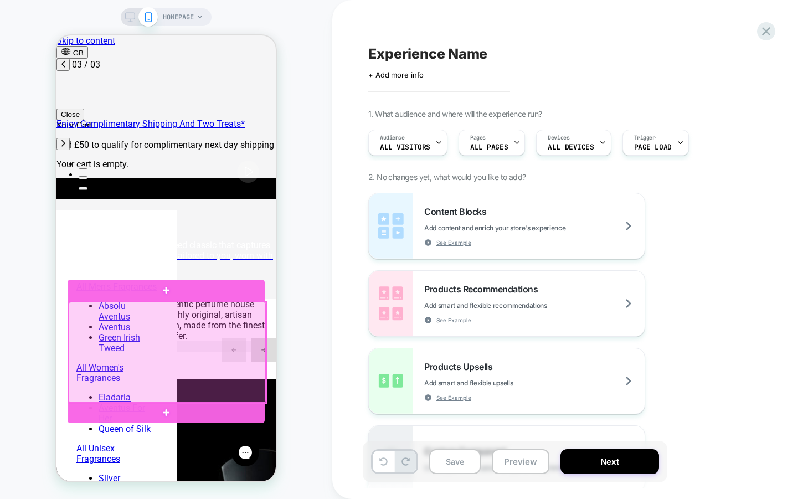
click at [210, 310] on div at bounding box center [167, 353] width 197 height 102
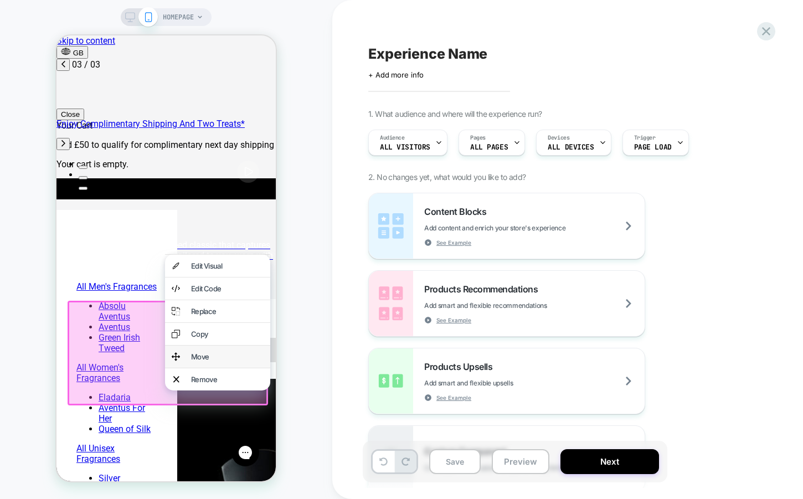
click at [210, 358] on div "Move" at bounding box center [227, 356] width 73 height 9
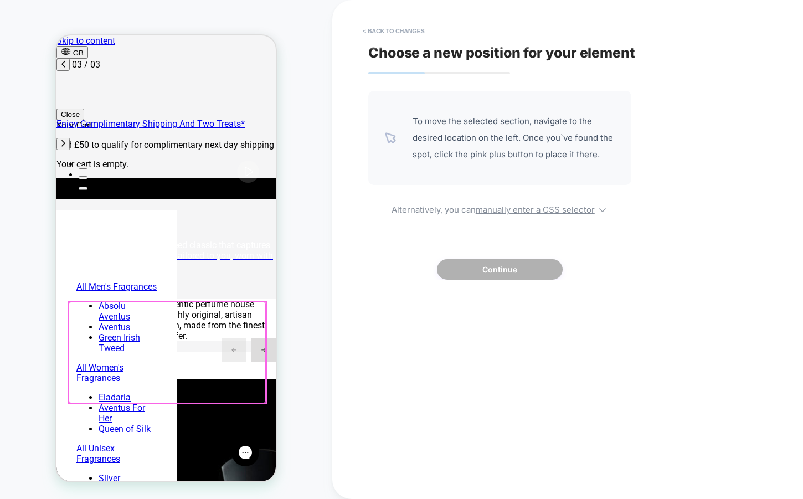
scroll to position [111, 0]
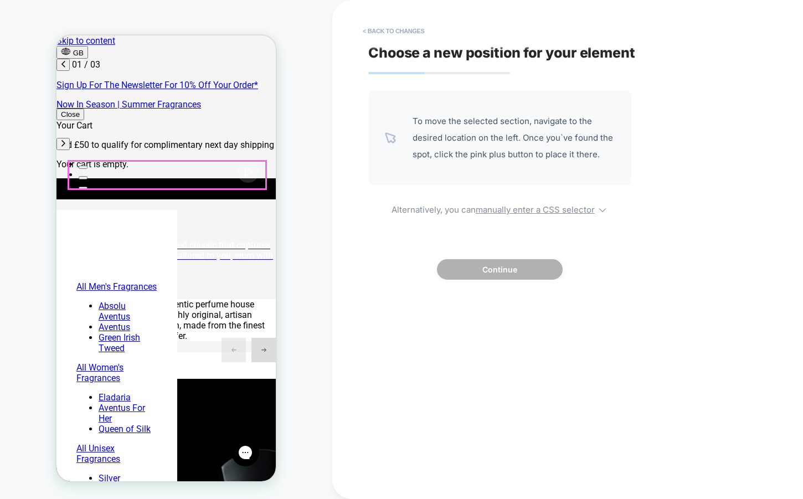
scroll to position [0, 0]
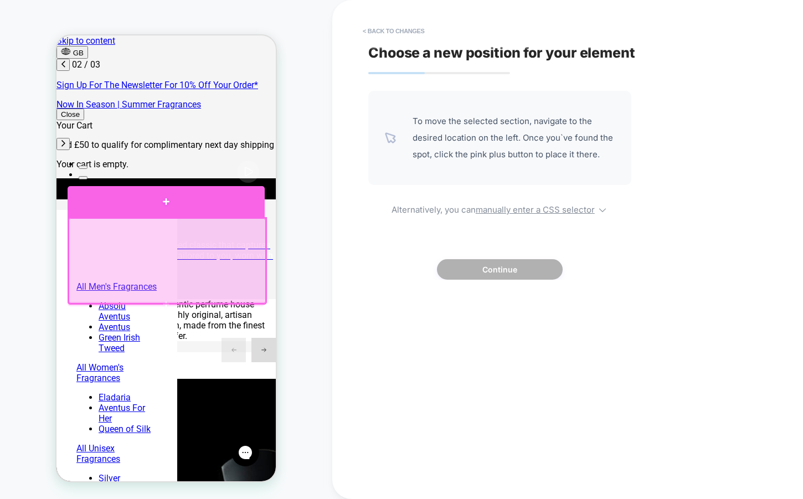
scroll to position [0, 175]
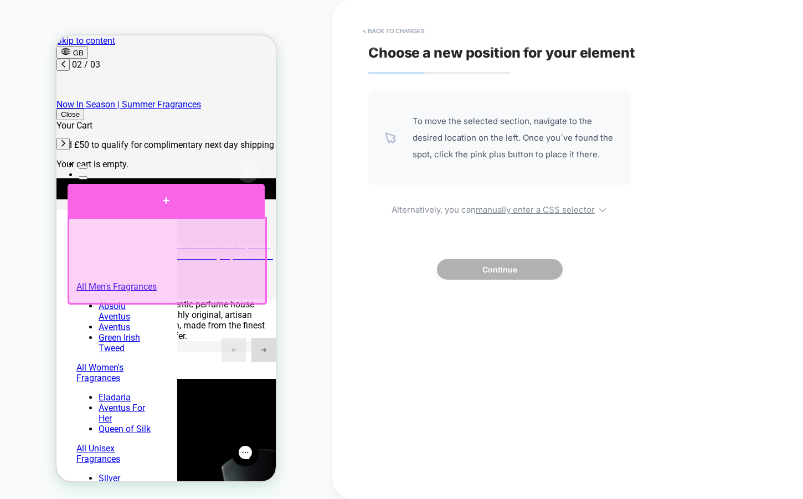
click at [222, 201] on div at bounding box center [166, 200] width 197 height 33
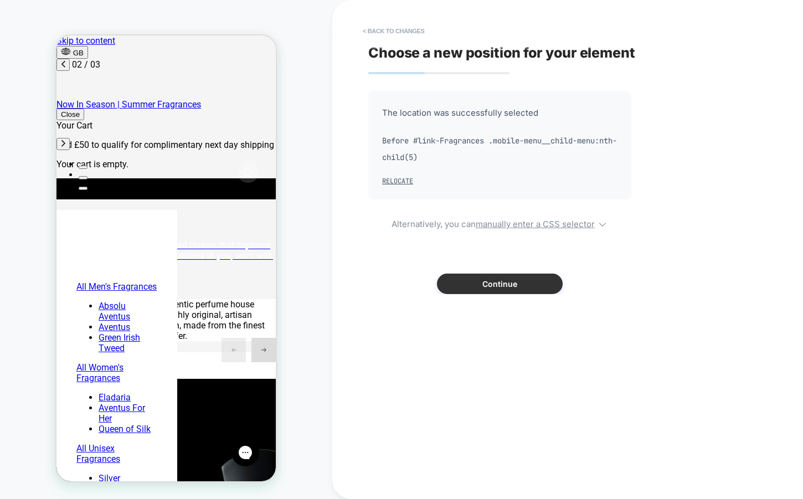
click at [466, 286] on button "Continue" at bounding box center [500, 284] width 126 height 20
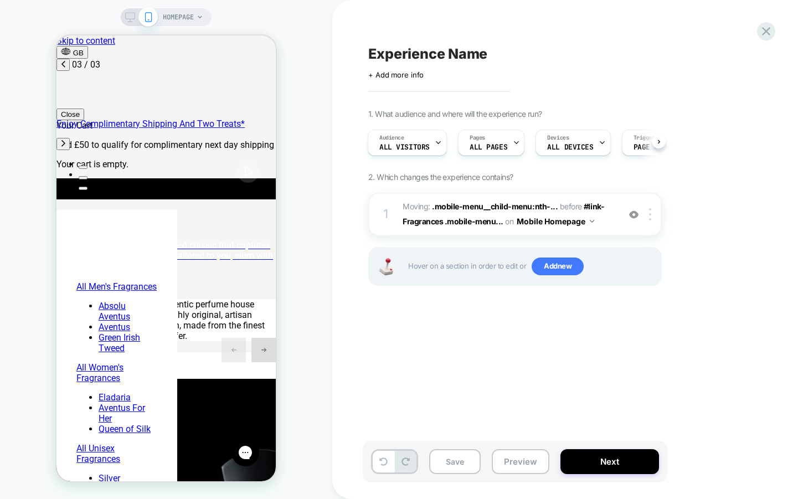
scroll to position [0, 350]
click at [192, 20] on span "HOMEPAGE" at bounding box center [178, 17] width 31 height 18
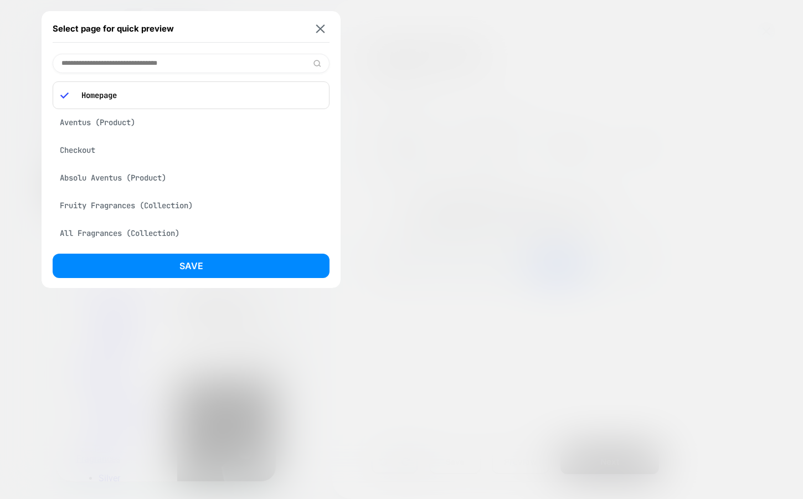
click at [317, 33] on div "Select page for quick preview" at bounding box center [191, 29] width 277 height 28
click at [315, 29] on button at bounding box center [320, 28] width 14 height 9
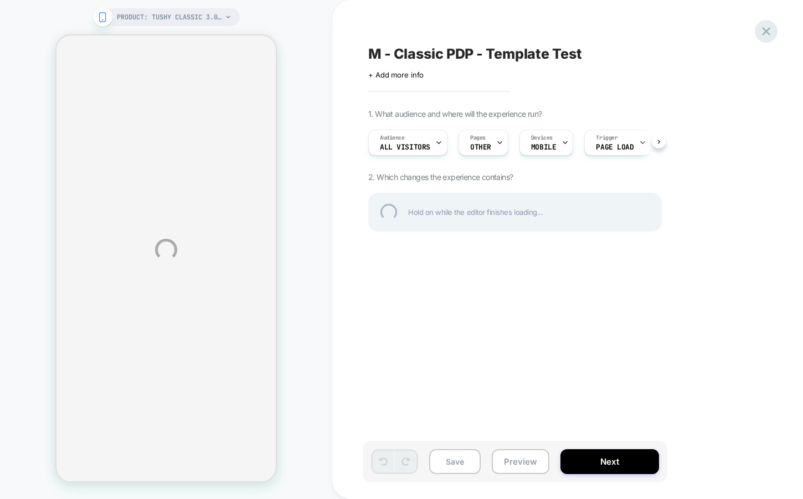
click at [769, 34] on div at bounding box center [766, 31] width 23 height 23
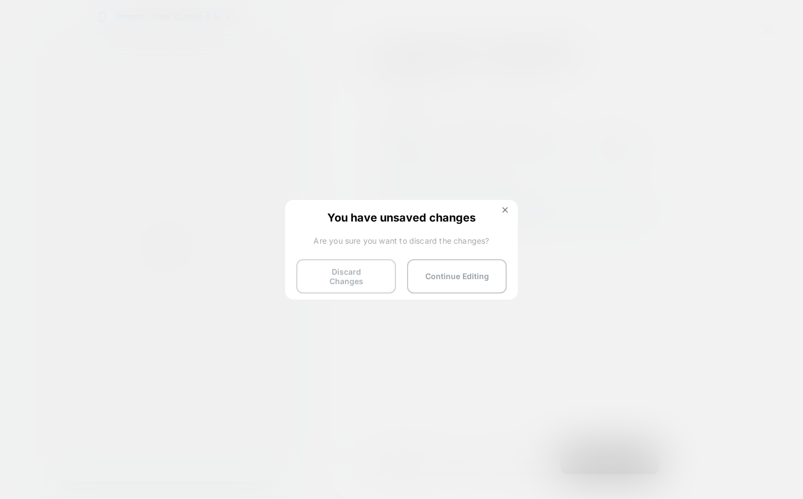
click at [332, 268] on button "Discard Changes" at bounding box center [346, 276] width 100 height 34
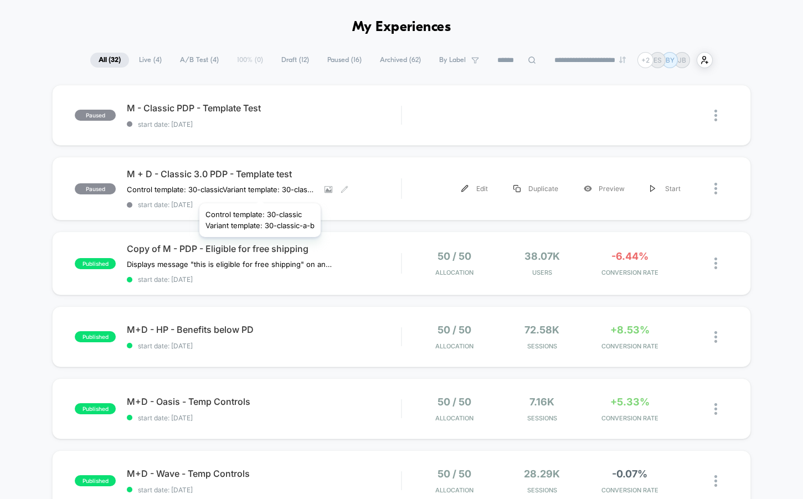
scroll to position [23, 0]
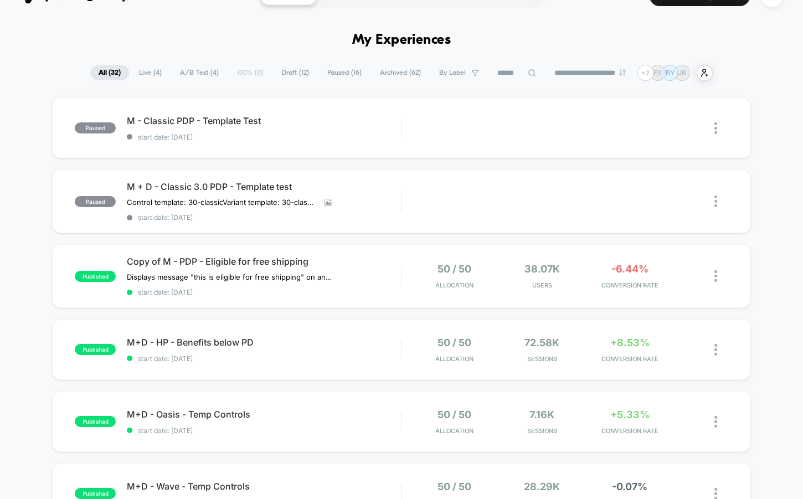
click at [198, 75] on span "A/B Test ( 4 )" at bounding box center [199, 72] width 55 height 15
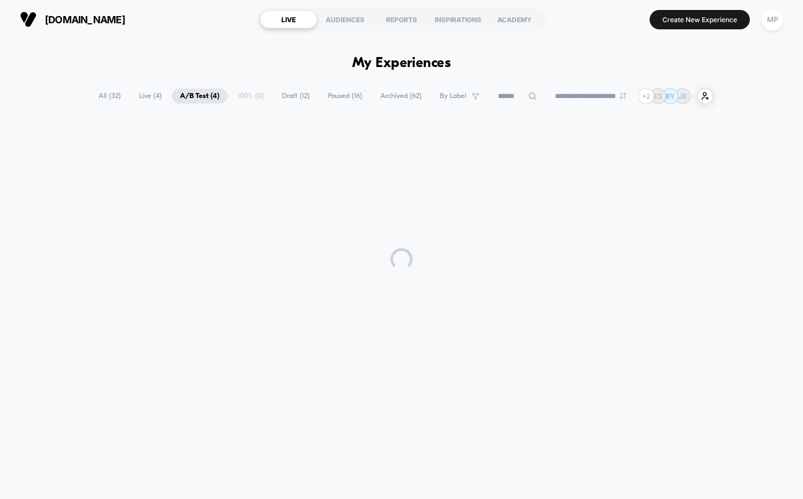
scroll to position [0, 0]
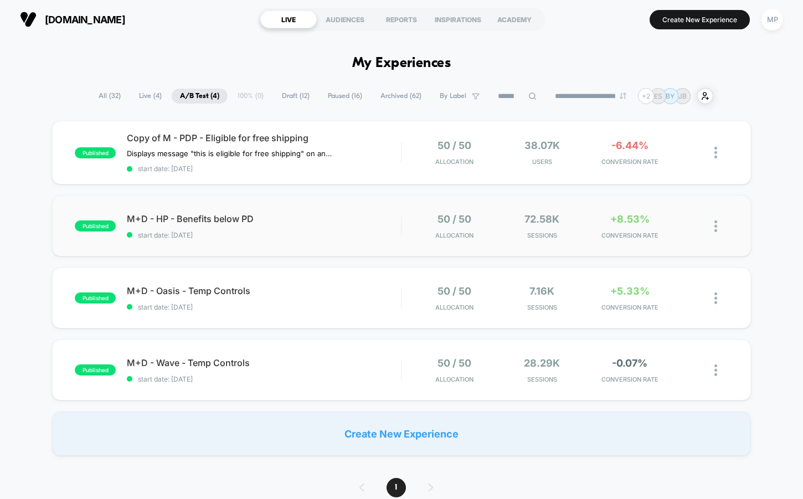
click at [268, 245] on div "published M+D - HP - Benefits below PD start date: 8/5/2025 50 / 50 Allocation …" at bounding box center [401, 226] width 699 height 61
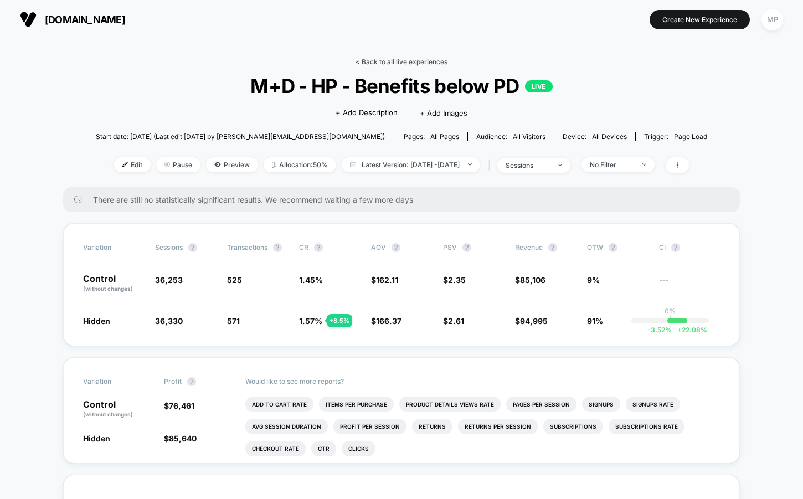
click at [402, 64] on link "< Back to all live experiences" at bounding box center [402, 62] width 92 height 8
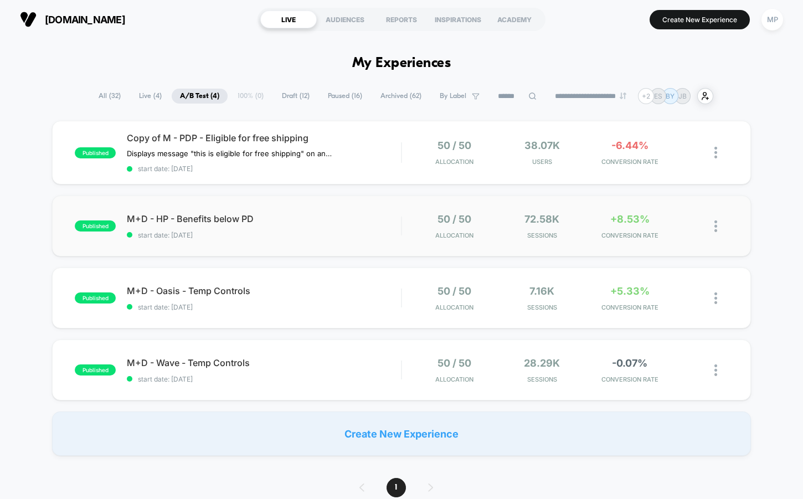
click at [282, 248] on div "published M+D - HP - Benefits below PD start date: 8/5/2025 50 / 50 Allocation …" at bounding box center [401, 226] width 699 height 61
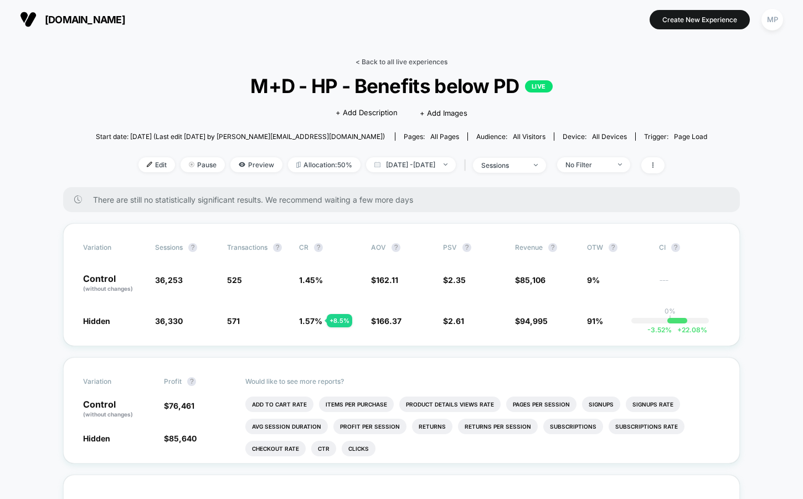
click at [377, 61] on link "< Back to all live experiences" at bounding box center [402, 62] width 92 height 8
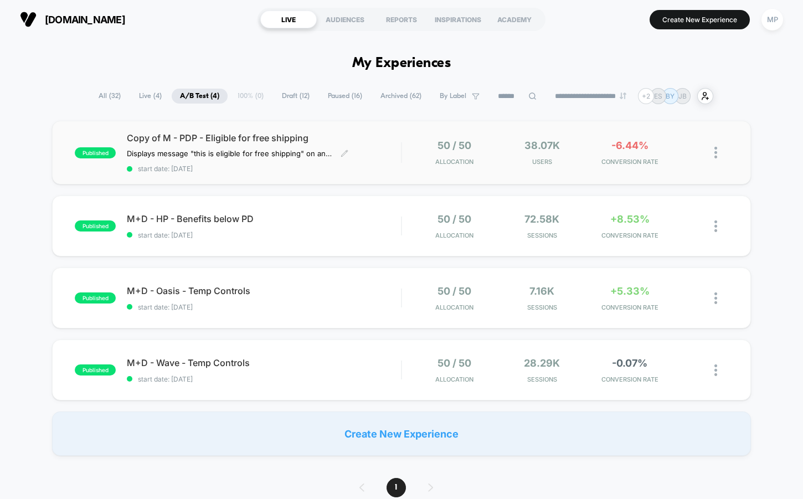
click at [266, 169] on span "start date: 7/31/2025" at bounding box center [264, 168] width 274 height 8
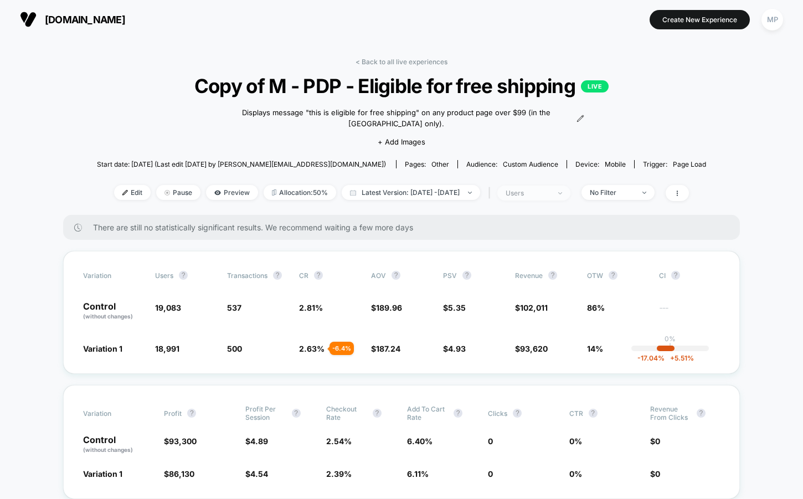
click at [540, 189] on div "users" at bounding box center [528, 193] width 44 height 8
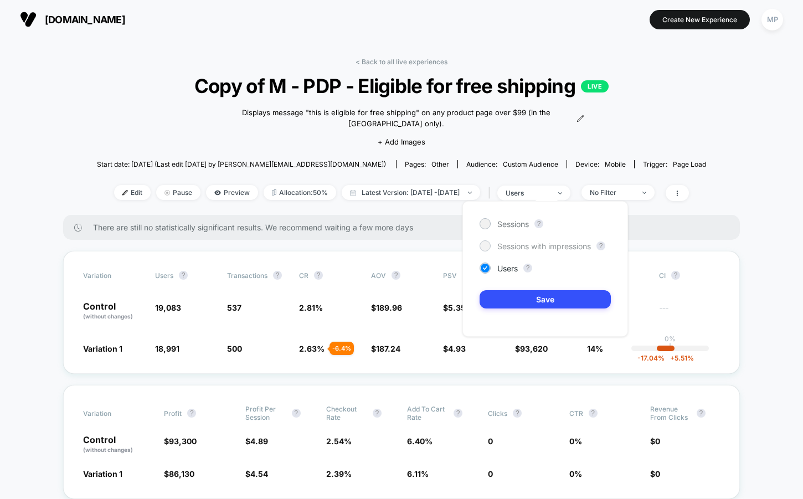
click at [510, 245] on span "Sessions with impressions" at bounding box center [544, 245] width 94 height 9
click at [507, 291] on button "Save" at bounding box center [545, 299] width 131 height 18
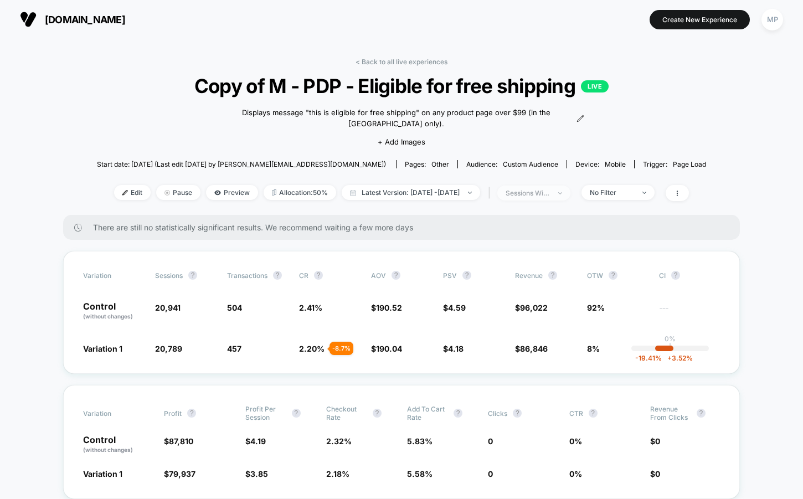
click at [536, 189] on div "sessions with impression" at bounding box center [528, 193] width 44 height 8
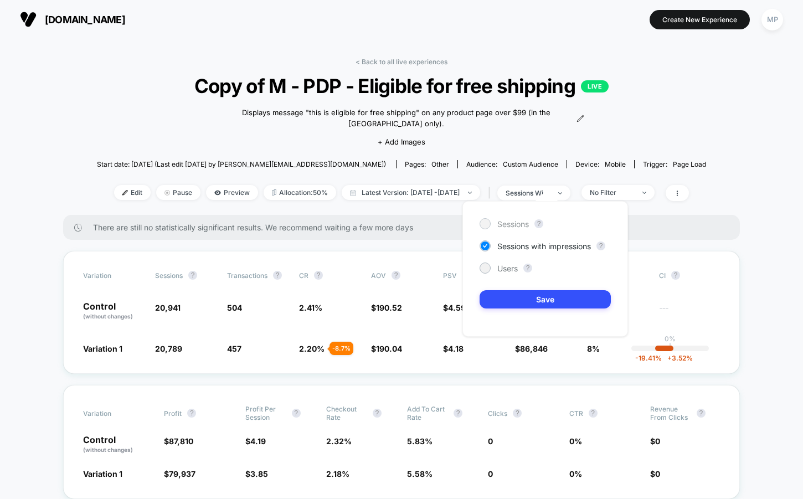
click at [510, 223] on span "Sessions" at bounding box center [513, 223] width 32 height 9
click at [499, 298] on button "Save" at bounding box center [545, 299] width 131 height 18
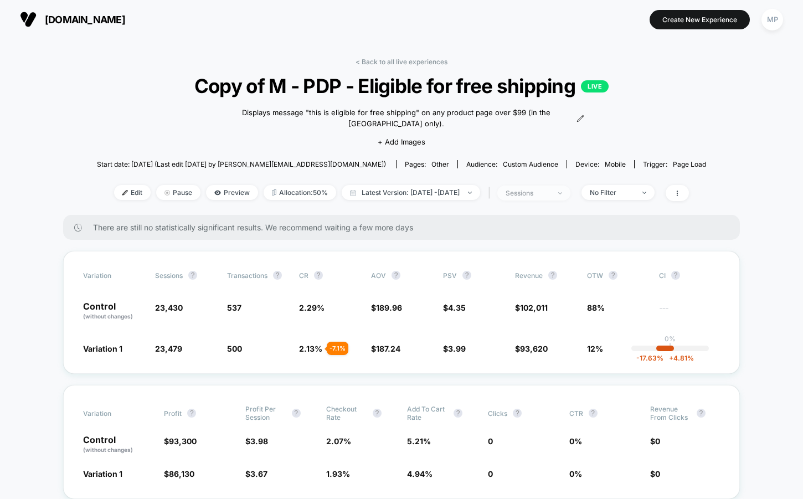
click at [539, 189] on div "sessions" at bounding box center [528, 193] width 44 height 8
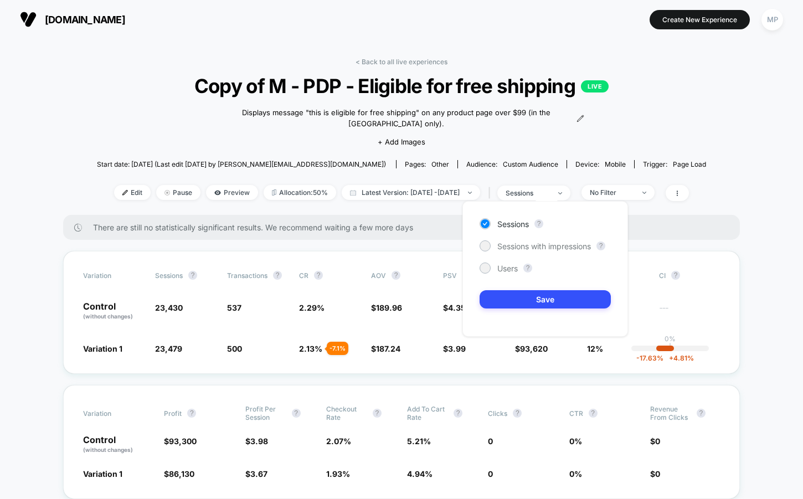
click at [507, 274] on div "Sessions ? Sessions with impressions ? Users ? Save" at bounding box center [545, 269] width 166 height 136
click at [508, 270] on span "Users" at bounding box center [507, 268] width 20 height 9
click at [508, 296] on button "Save" at bounding box center [545, 299] width 131 height 18
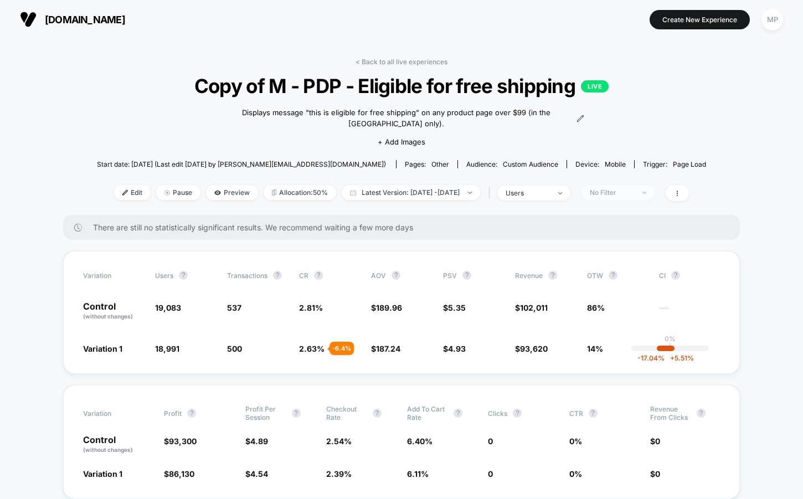
click at [620, 188] on div "No Filter" at bounding box center [612, 192] width 44 height 8
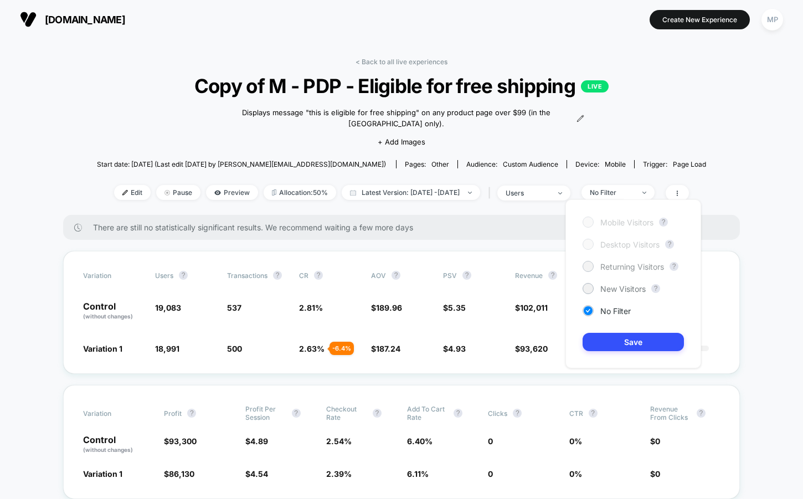
click at [603, 269] on span "Returning Visitors" at bounding box center [632, 266] width 64 height 9
click at [602, 345] on button "Save" at bounding box center [633, 342] width 101 height 18
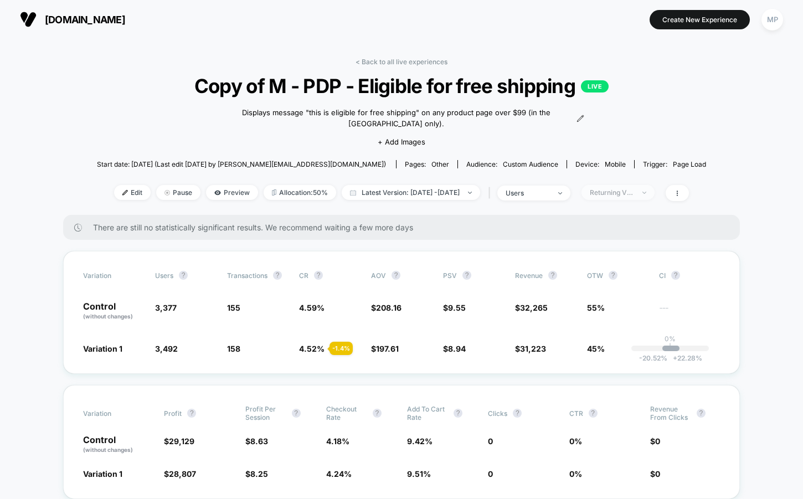
click at [623, 188] on div "Returning Visitors" at bounding box center [612, 192] width 44 height 8
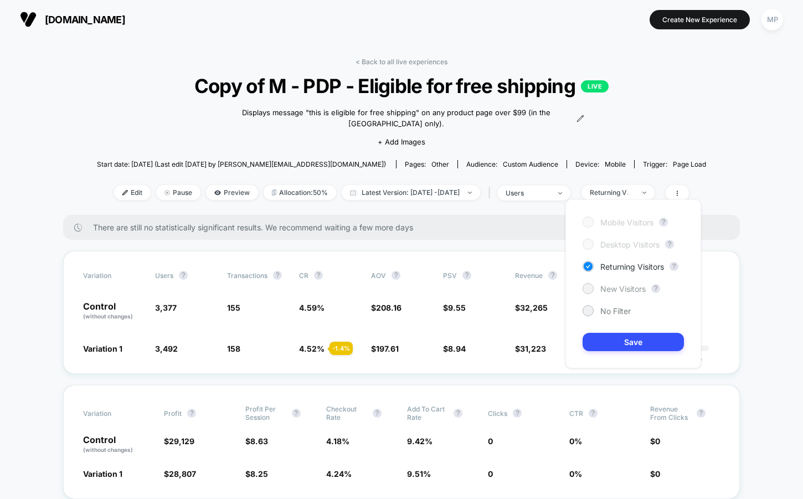
click at [602, 284] on span "New Visitors" at bounding box center [622, 288] width 45 height 9
click at [600, 337] on button "Save" at bounding box center [633, 342] width 101 height 18
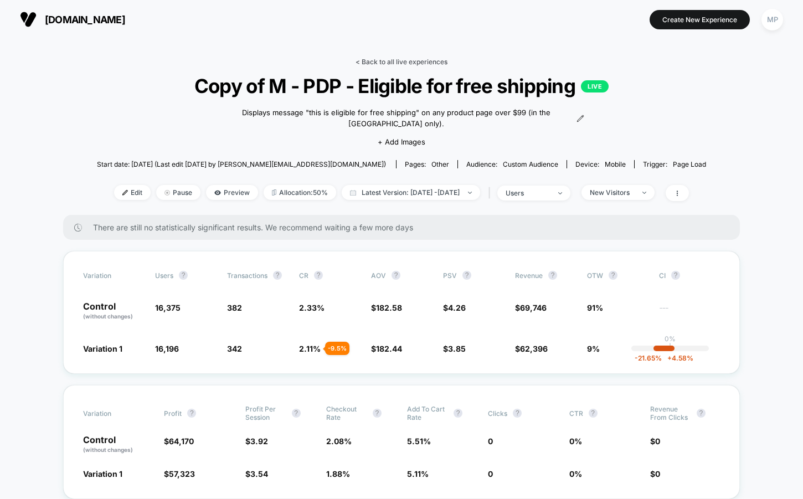
click at [389, 64] on link "< Back to all live experiences" at bounding box center [402, 62] width 92 height 8
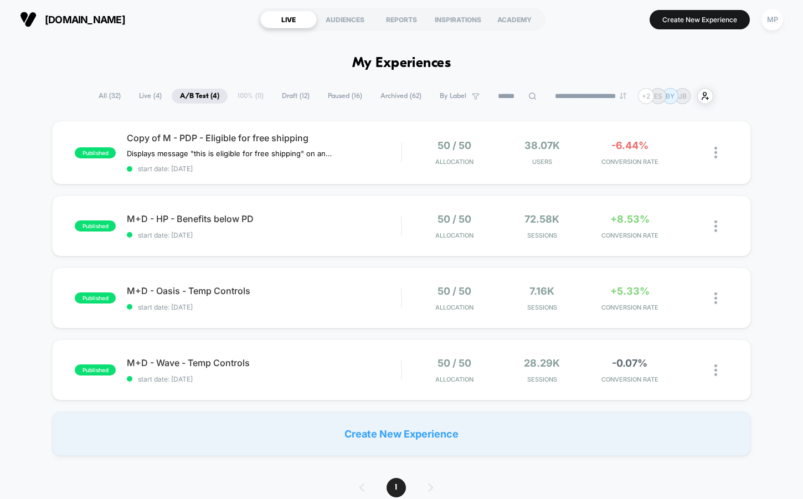
click at [337, 102] on span "Paused ( 16 )" at bounding box center [345, 96] width 51 height 15
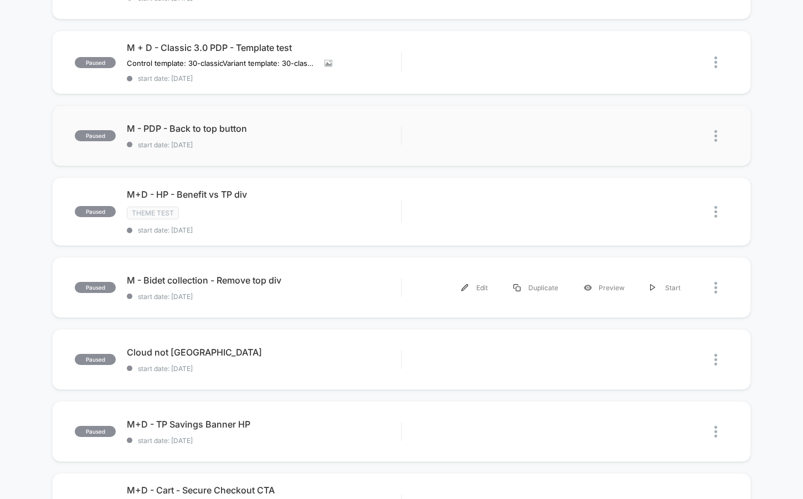
scroll to position [165, 0]
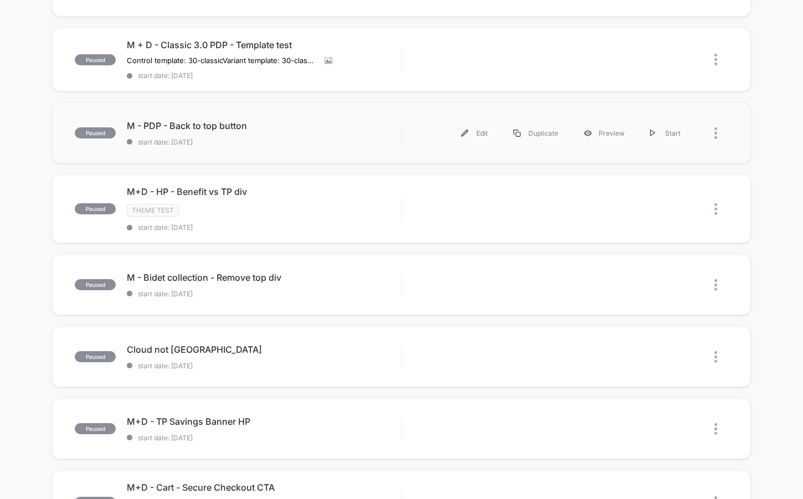
click at [303, 144] on span "start date: 7/24/2025" at bounding box center [264, 142] width 274 height 8
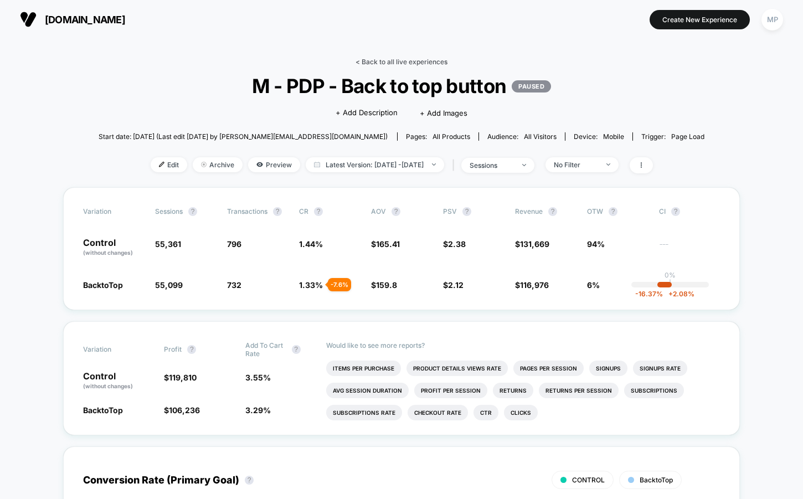
click at [399, 59] on link "< Back to all live experiences" at bounding box center [402, 62] width 92 height 8
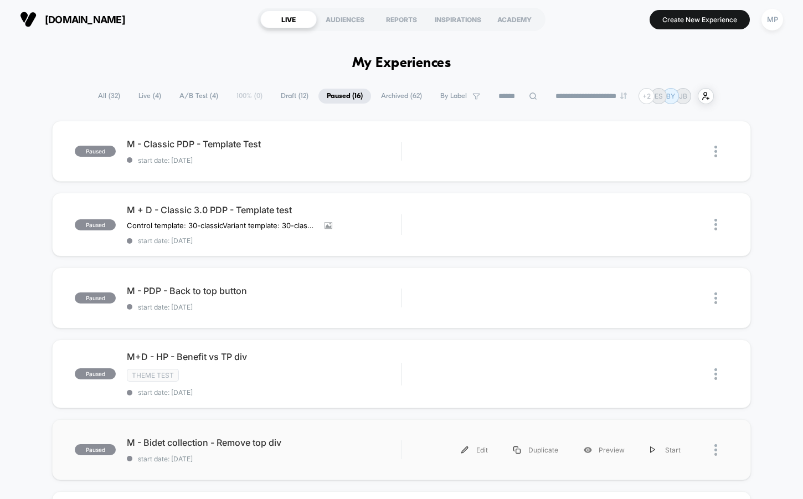
click at [268, 469] on div "paused M - Bidet collection - Remove top div start date: 7/22/2025 Edit Duplica…" at bounding box center [401, 449] width 699 height 61
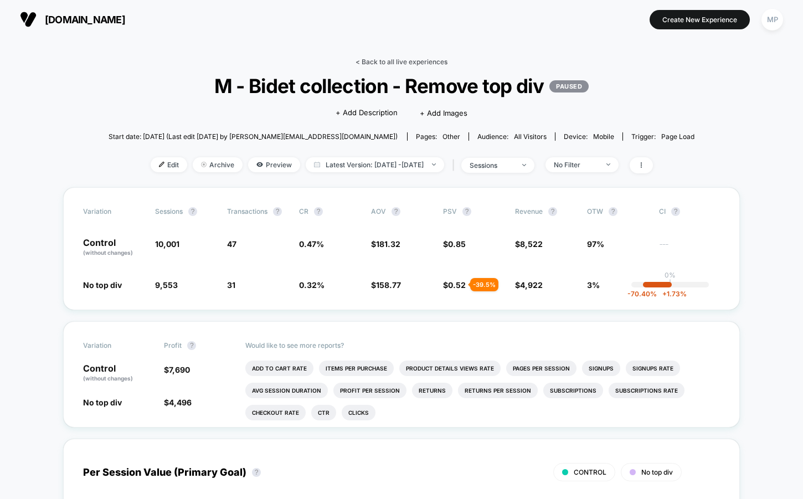
click at [392, 61] on link "< Back to all live experiences" at bounding box center [402, 62] width 92 height 8
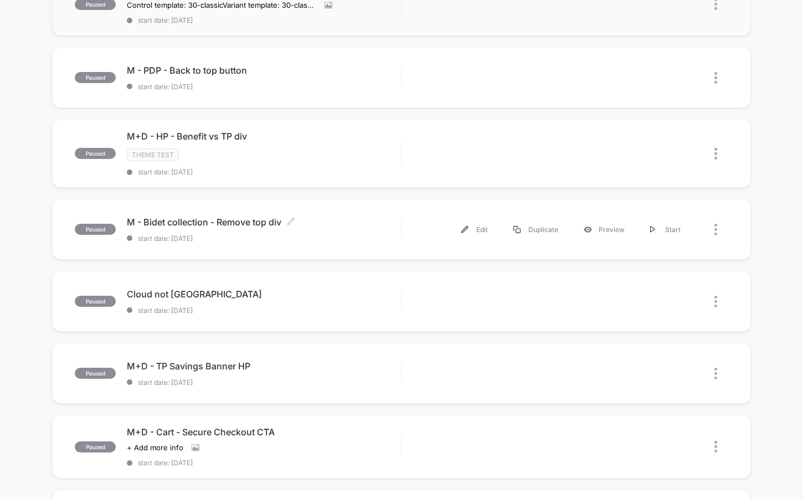
scroll to position [220, 0]
click at [274, 299] on div "Cloud not OOS CA Click to edit experience details Click to edit experience deta…" at bounding box center [264, 302] width 274 height 26
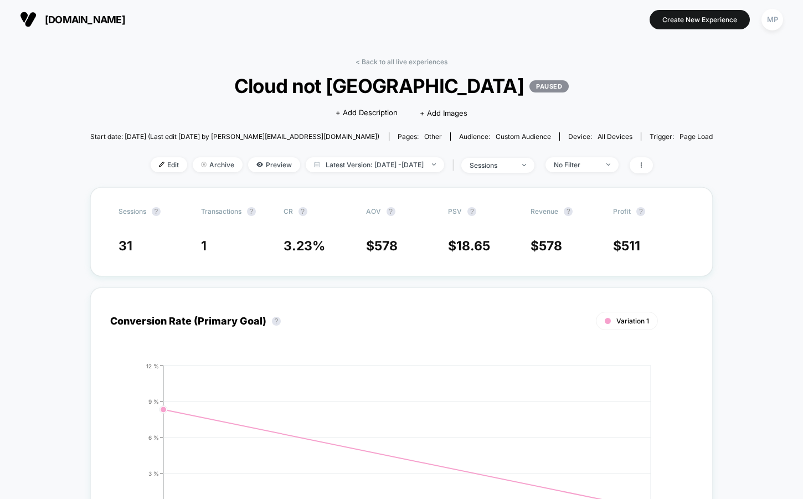
click at [400, 66] on div "< Back to all live experiences Cloud not OOS CA PAUSED Click to edit experience…" at bounding box center [401, 123] width 623 height 130
click at [399, 59] on link "< Back to all live experiences" at bounding box center [402, 62] width 92 height 8
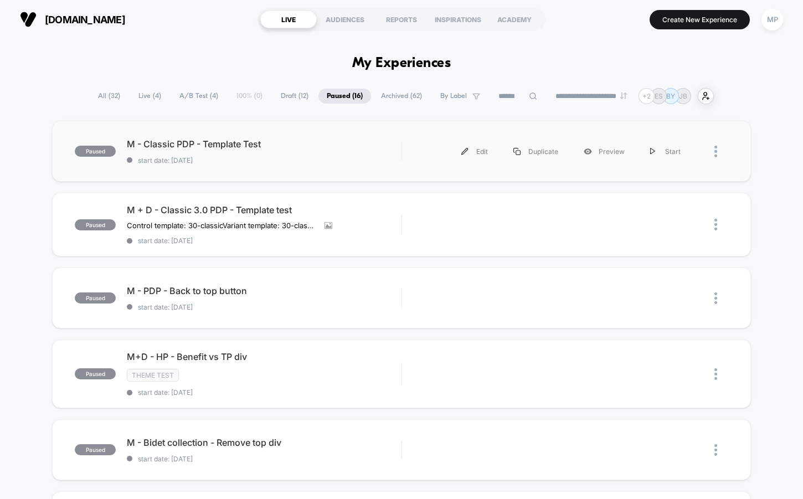
click at [317, 166] on div "paused M - Classic PDP - Template Test start date: 8/6/2025 Edit Duplicate Prev…" at bounding box center [401, 151] width 699 height 61
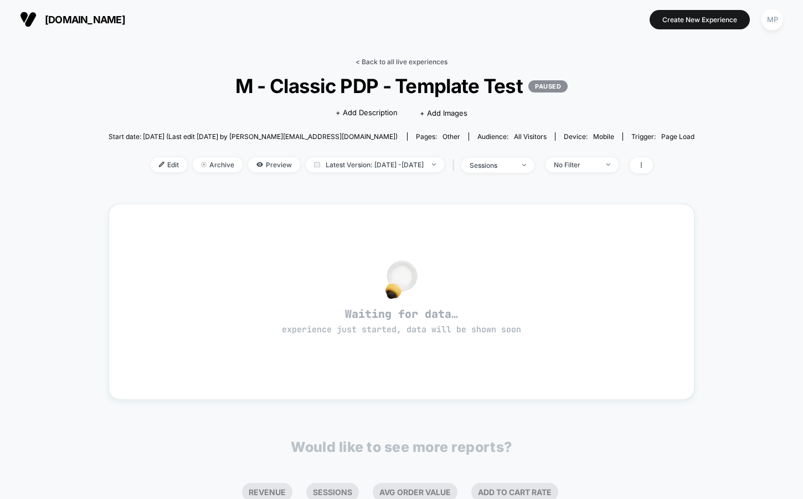
click at [389, 59] on link "< Back to all live experiences" at bounding box center [402, 62] width 92 height 8
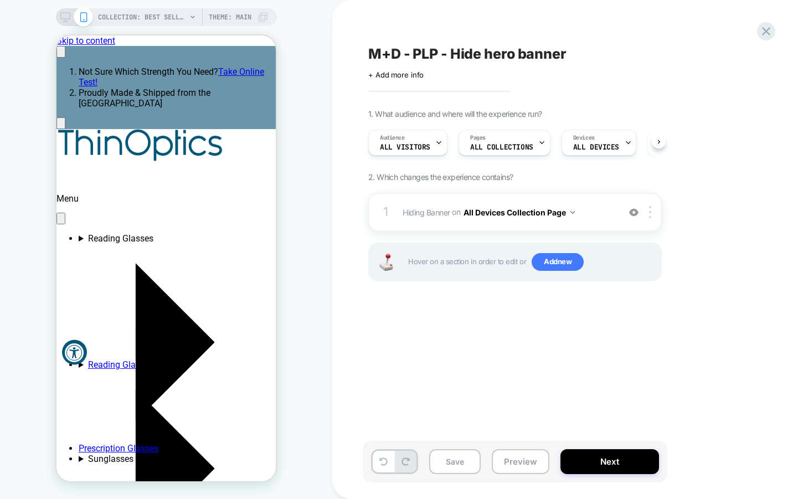
scroll to position [0, 1]
click at [521, 461] on button "Preview" at bounding box center [521, 461] width 58 height 25
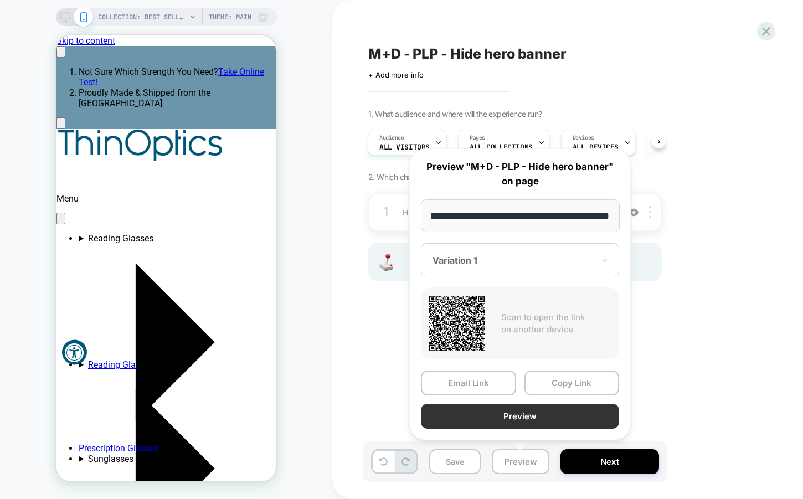
scroll to position [0, 0]
click at [514, 416] on button "Preview" at bounding box center [520, 416] width 198 height 25
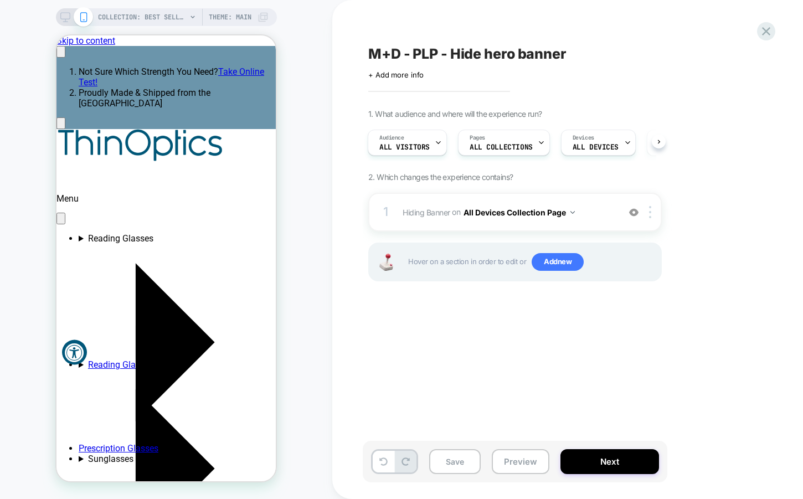
click at [487, 58] on span "M+D - PLP - Hide hero banner" at bounding box center [467, 53] width 198 height 17
click at [487, 58] on textarea "**********" at bounding box center [506, 53] width 277 height 17
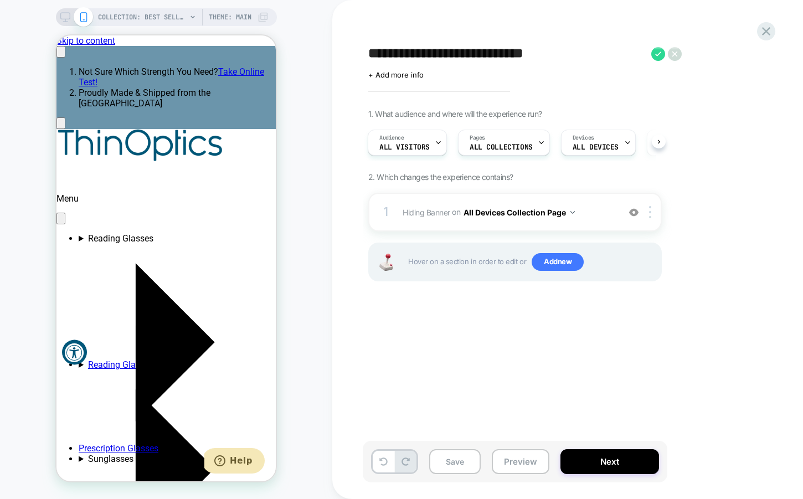
scroll to position [0, 171]
click at [415, 74] on span "+ Add more info" at bounding box center [395, 74] width 55 height 9
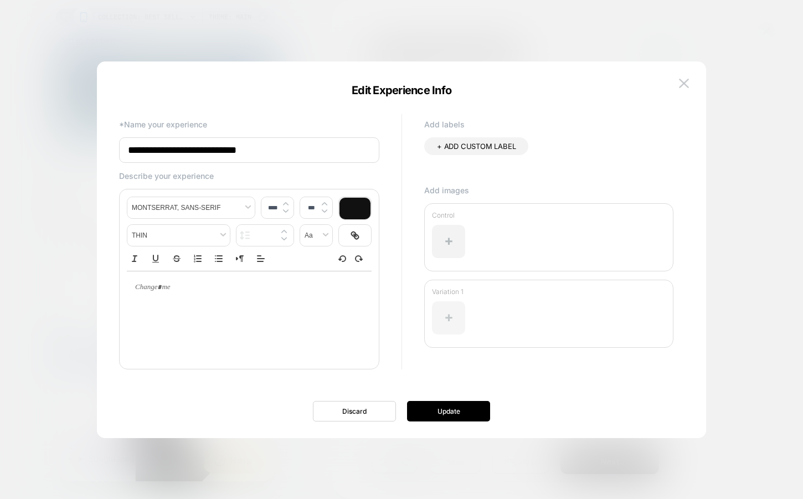
click at [453, 313] on div at bounding box center [448, 317] width 33 height 33
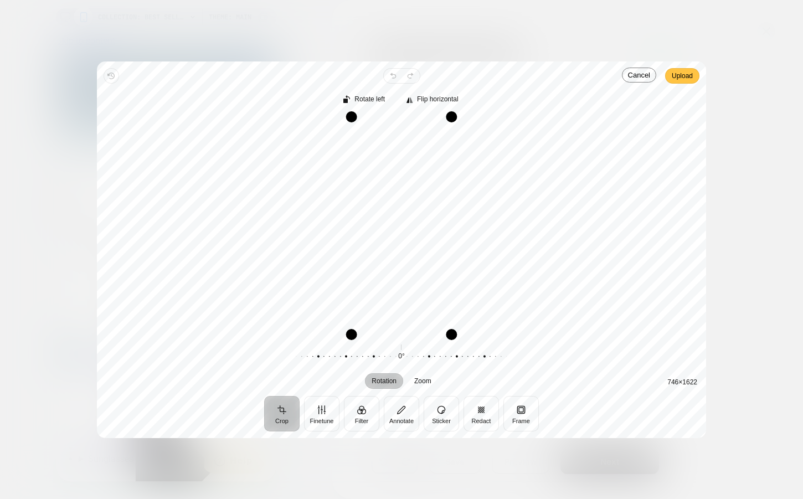
click at [686, 75] on span "Upload" at bounding box center [682, 75] width 21 height 13
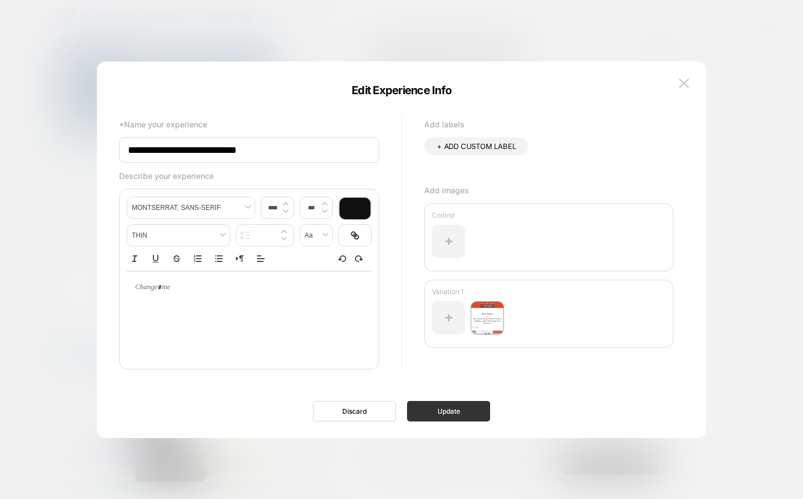
click at [429, 413] on button "Update" at bounding box center [448, 411] width 83 height 20
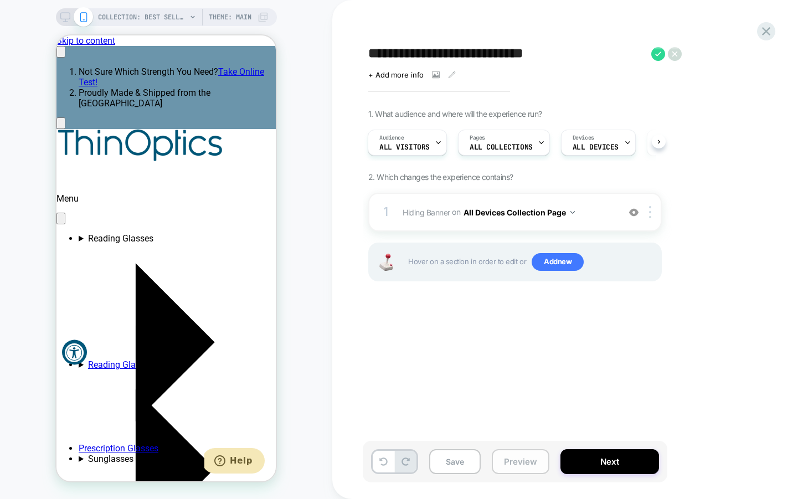
click at [520, 456] on button "Preview" at bounding box center [521, 461] width 58 height 25
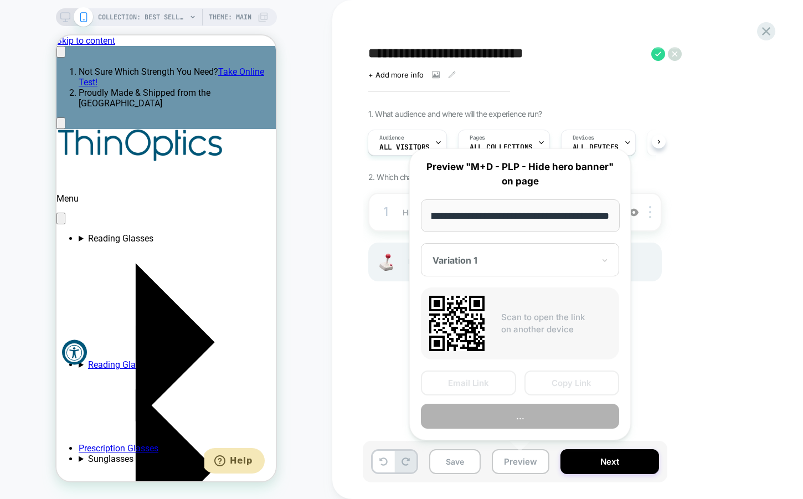
scroll to position [0, 171]
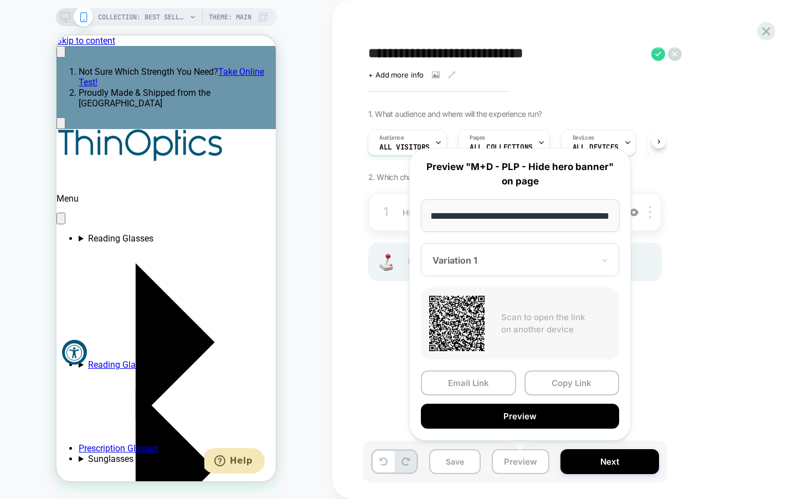
click at [537, 256] on div at bounding box center [514, 260] width 162 height 11
click at [482, 321] on div "CONTROL" at bounding box center [519, 319] width 187 height 20
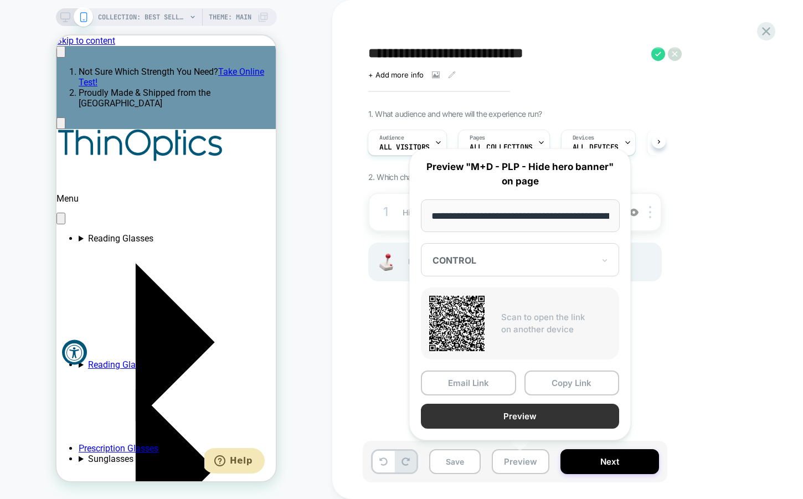
click at [539, 409] on button "Preview" at bounding box center [520, 416] width 198 height 25
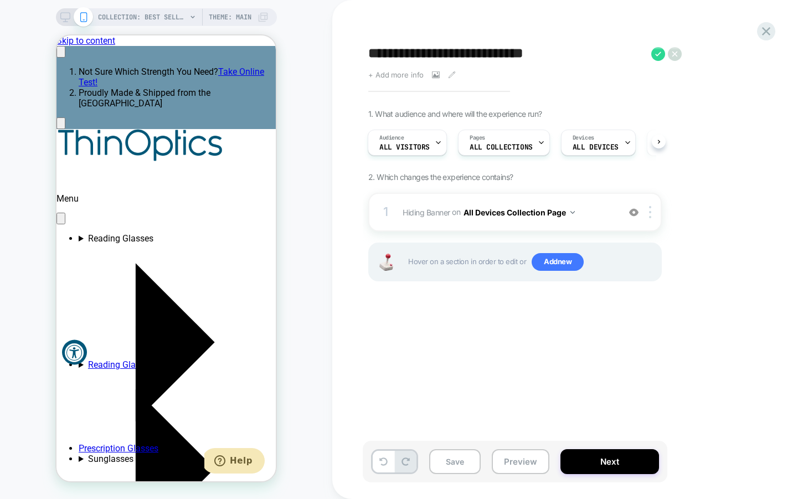
click at [371, 75] on span "+ Add more info" at bounding box center [395, 74] width 55 height 9
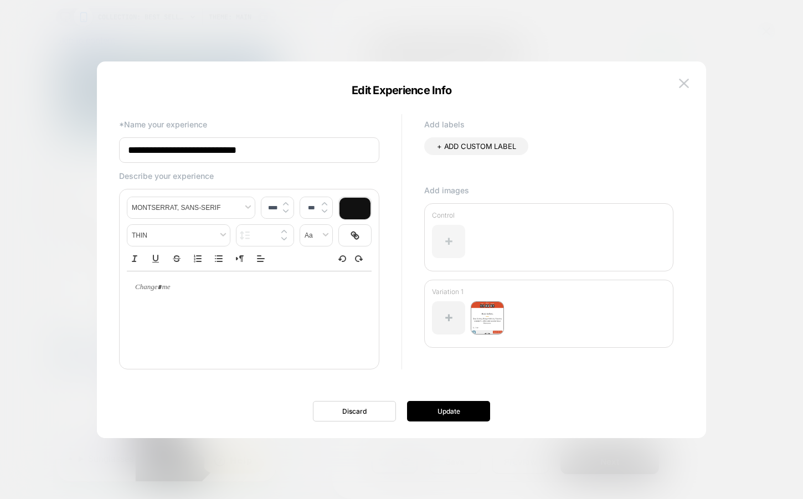
click at [443, 245] on div at bounding box center [448, 241] width 33 height 33
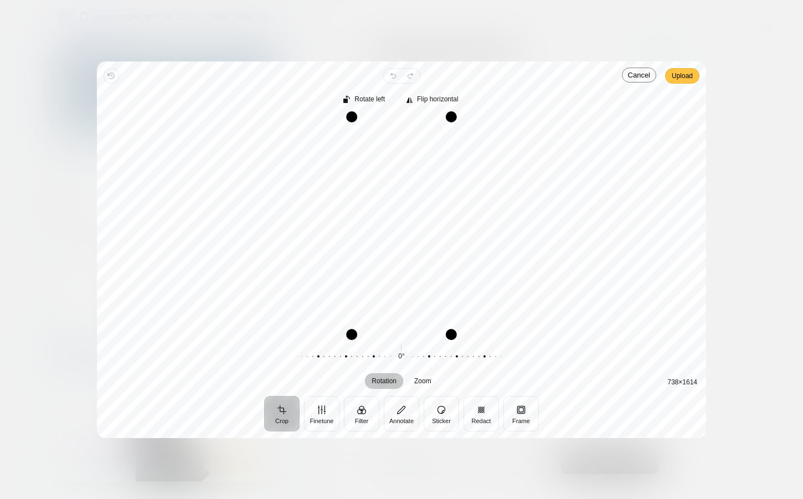
click at [686, 80] on span "Upload" at bounding box center [682, 75] width 21 height 13
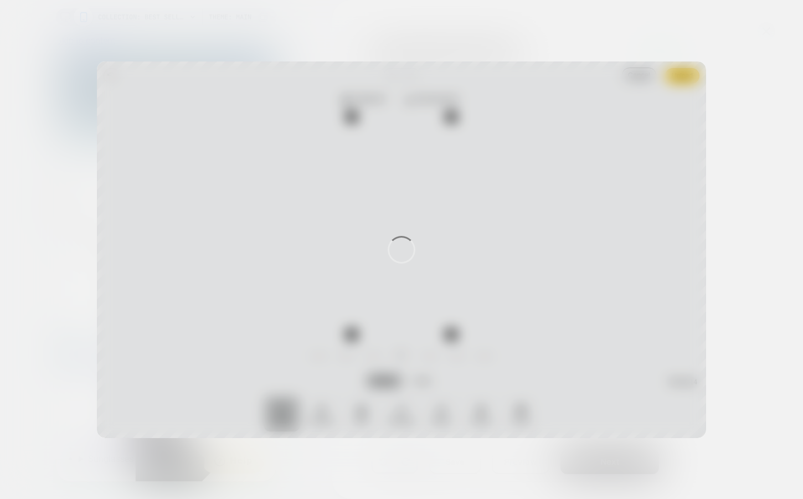
scroll to position [0, 171]
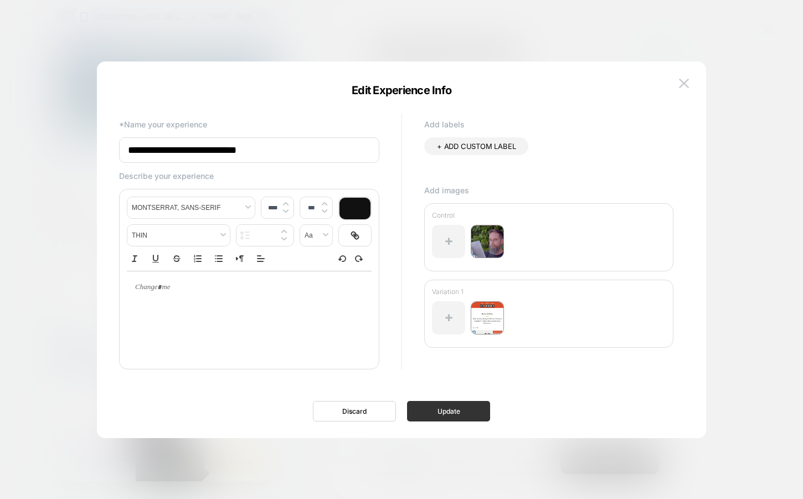
click at [465, 409] on button "Update" at bounding box center [448, 411] width 83 height 20
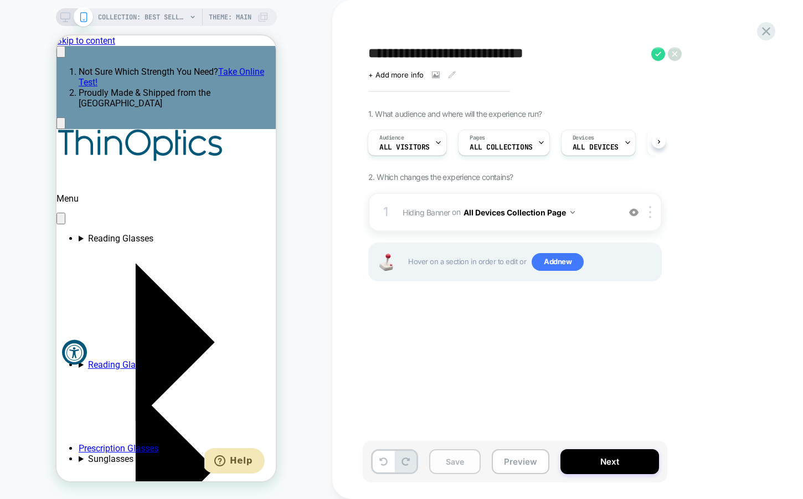
click at [443, 460] on button "Save" at bounding box center [455, 461] width 52 height 25
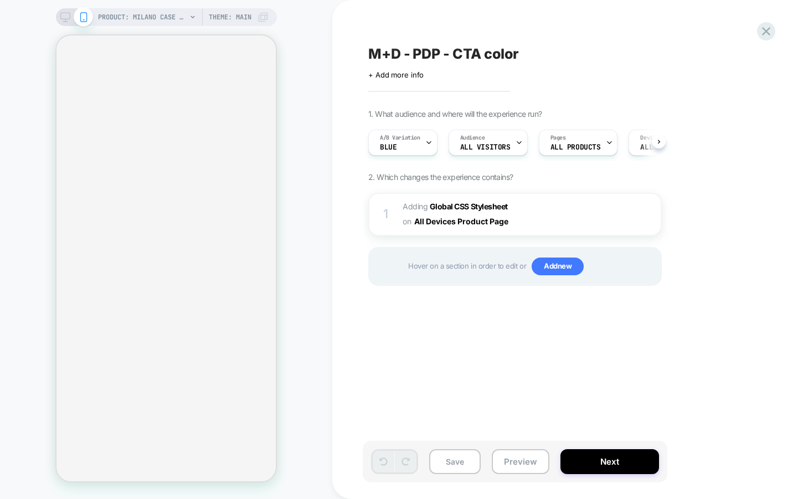
scroll to position [0, 1]
click at [423, 144] on div "A/B Variation Blue" at bounding box center [399, 142] width 63 height 25
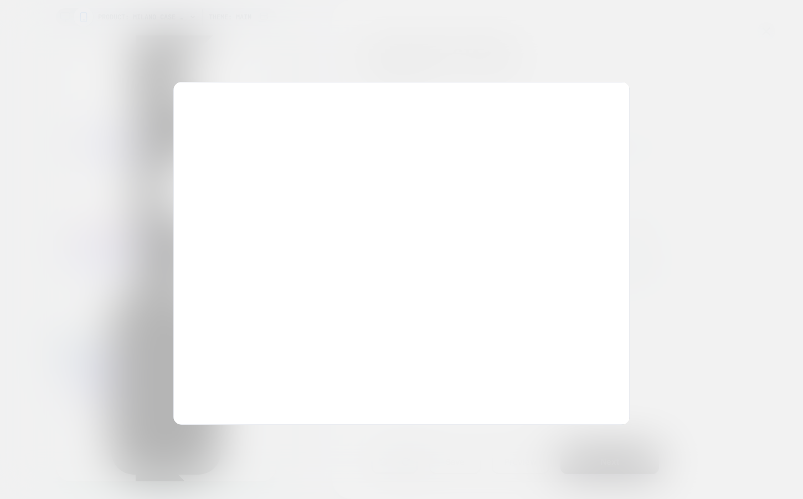
scroll to position [0, 171]
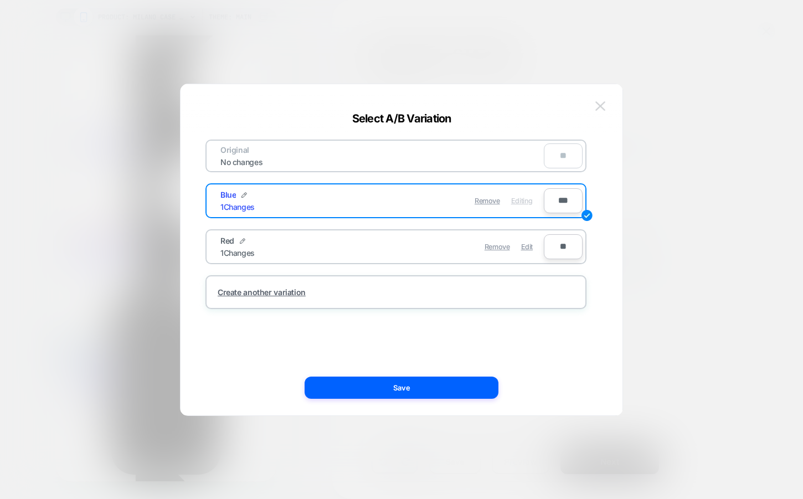
click at [599, 111] on button at bounding box center [600, 106] width 17 height 17
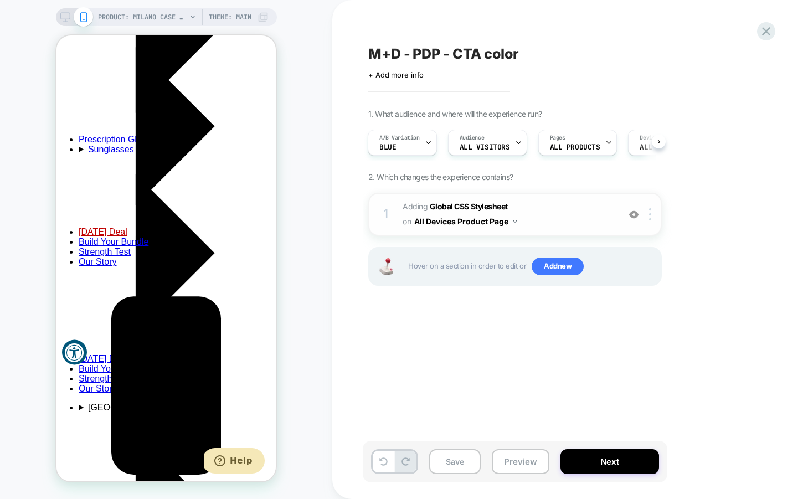
click at [633, 210] on img at bounding box center [633, 214] width 9 height 9
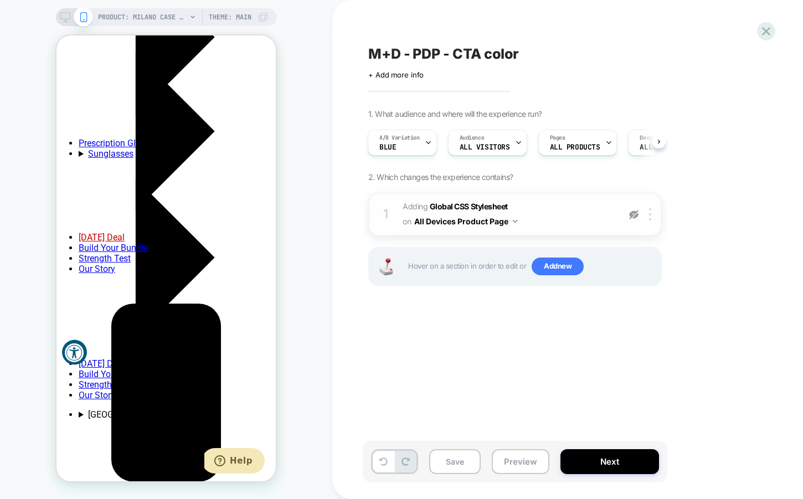
scroll to position [0, 0]
click at [633, 210] on img at bounding box center [633, 214] width 9 height 9
click at [417, 143] on div "A/B Variation Blue" at bounding box center [399, 142] width 63 height 25
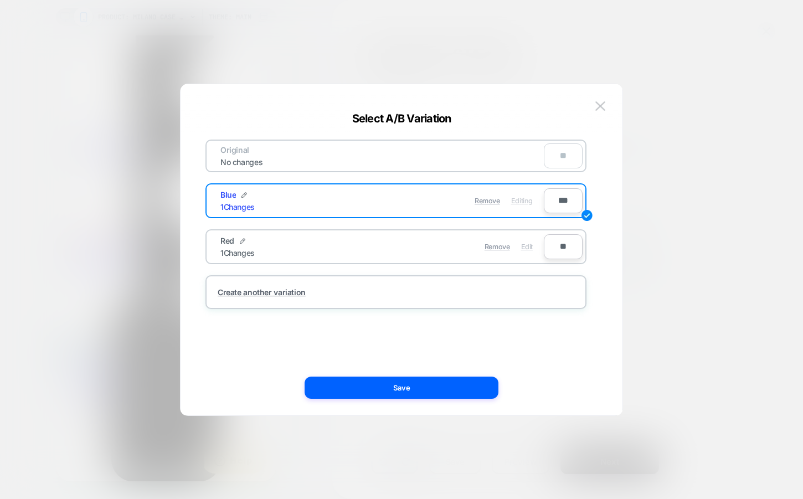
click at [524, 248] on span "Edit" at bounding box center [527, 247] width 12 height 8
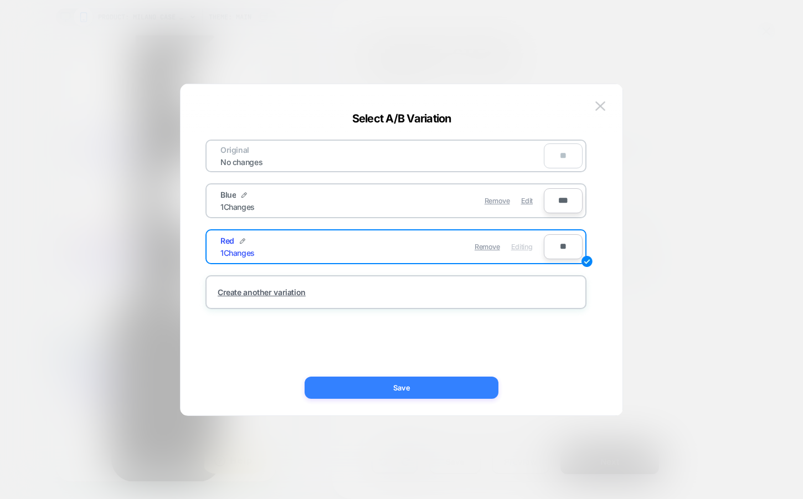
click at [423, 384] on button "Save" at bounding box center [402, 388] width 194 height 22
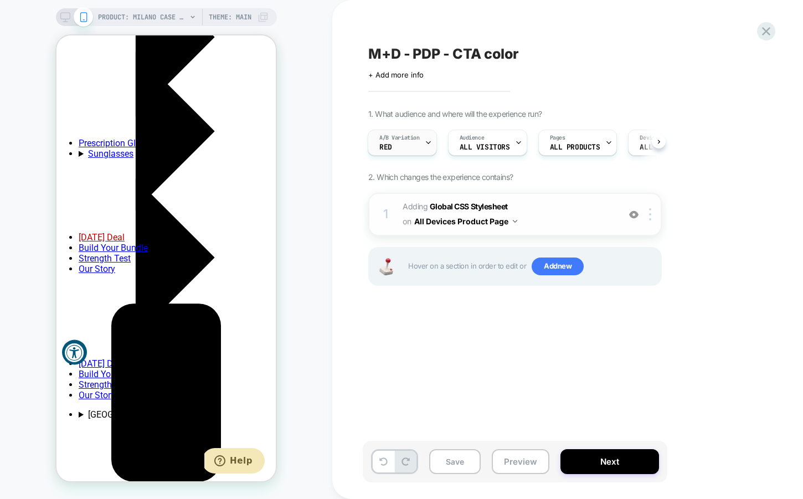
click at [423, 145] on div "A/B Variation Red" at bounding box center [399, 142] width 63 height 25
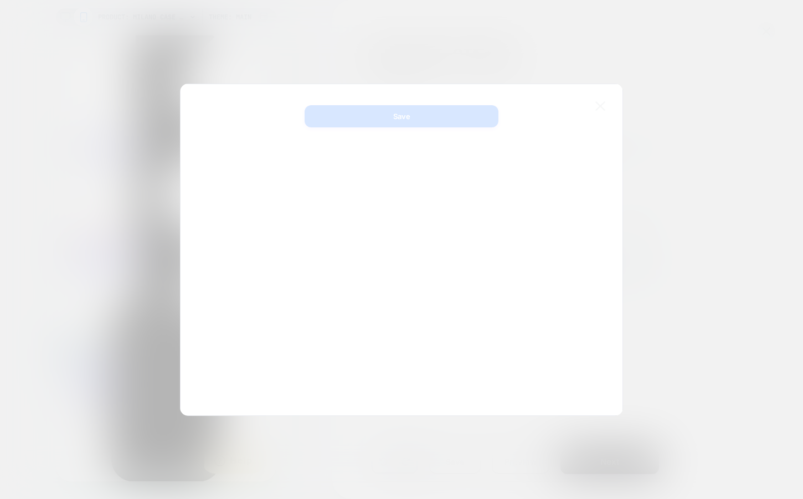
scroll to position [0, 171]
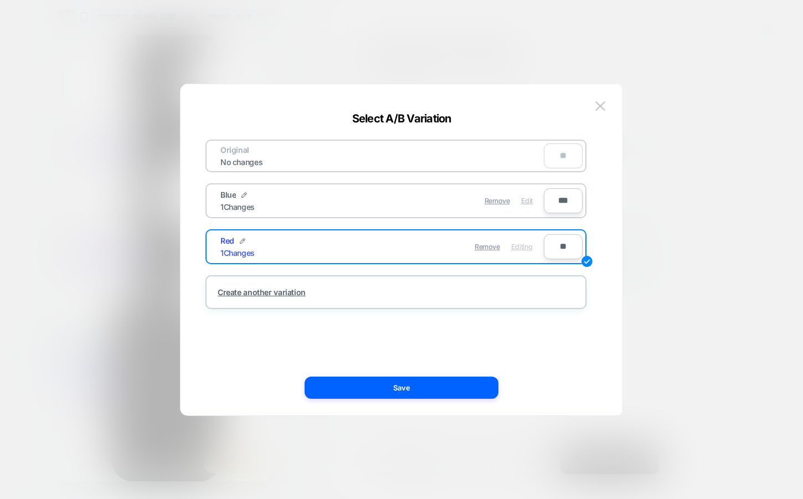
click at [525, 203] on span "Edit" at bounding box center [527, 201] width 12 height 8
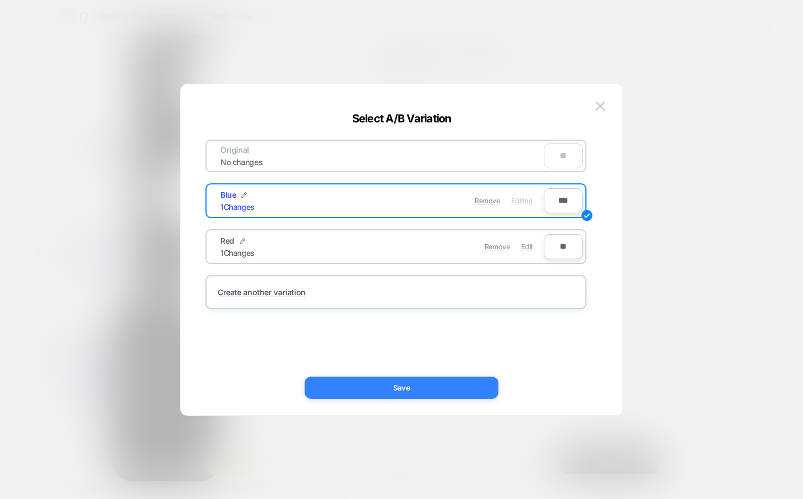
click at [431, 386] on button "Save" at bounding box center [402, 388] width 194 height 22
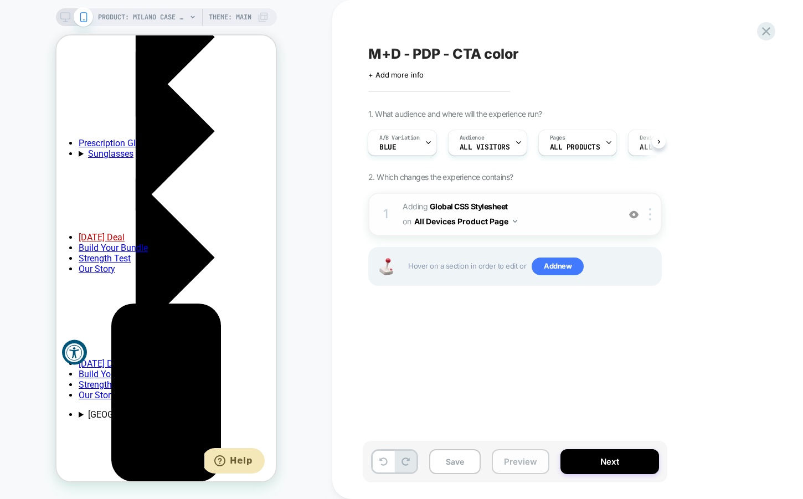
click at [516, 470] on button "Preview" at bounding box center [521, 461] width 58 height 25
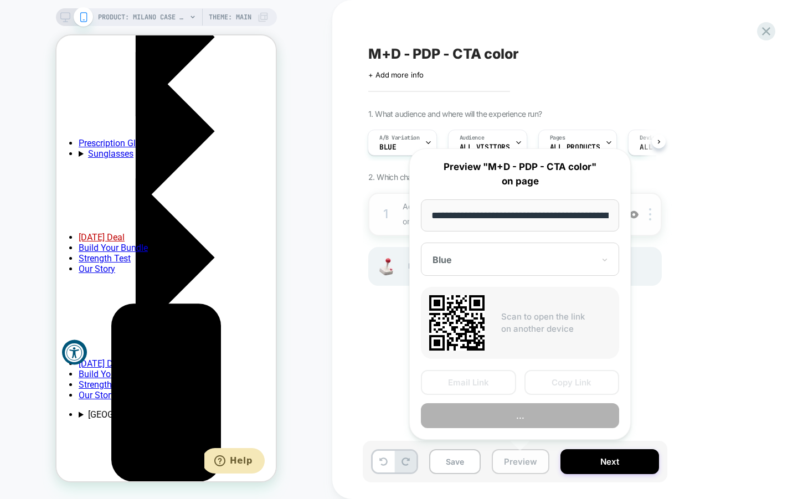
scroll to position [0, 138]
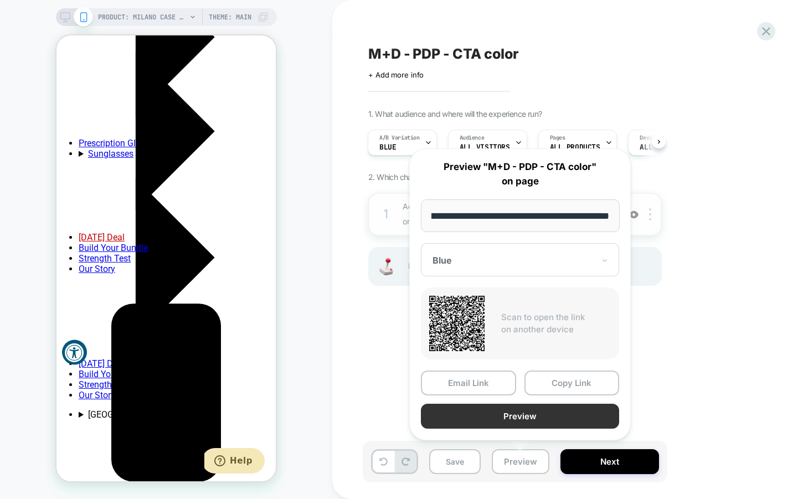
click at [521, 424] on button "Preview" at bounding box center [520, 416] width 198 height 25
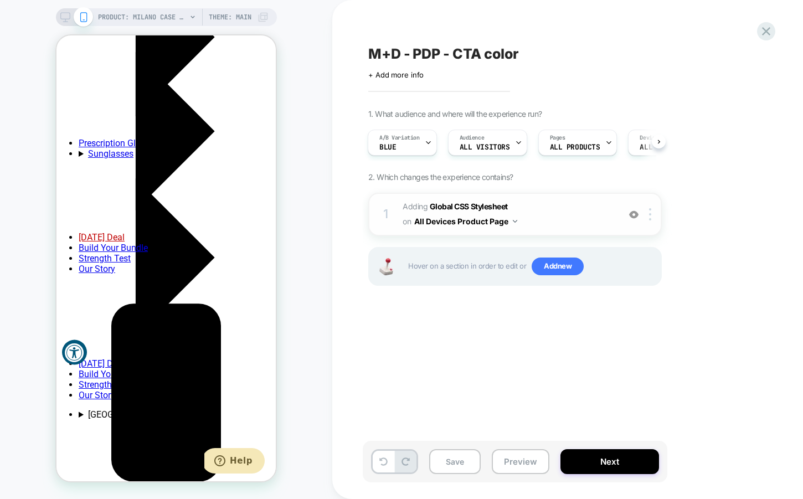
click at [436, 56] on span "M+D - PDP - CTA color" at bounding box center [443, 53] width 151 height 17
click at [436, 56] on textarea "**********" at bounding box center [410, 53] width 85 height 17
click at [424, 147] on div "A/B Variation Blue" at bounding box center [399, 142] width 63 height 25
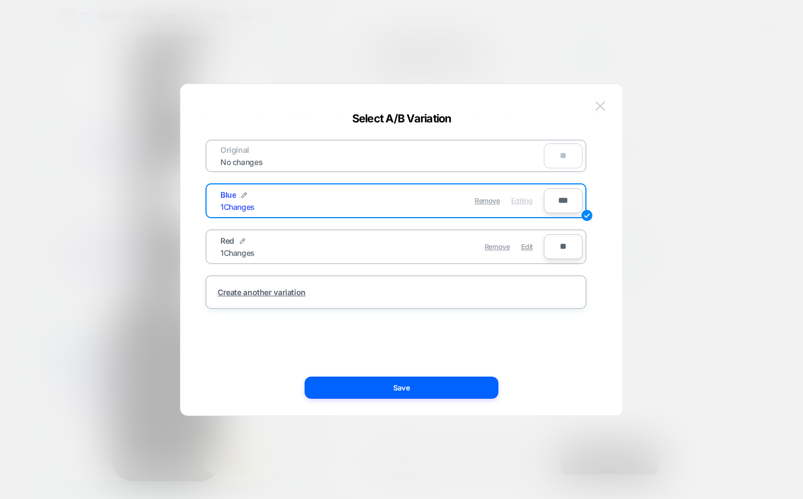
scroll to position [0, 0]
click at [600, 102] on img at bounding box center [600, 105] width 10 height 9
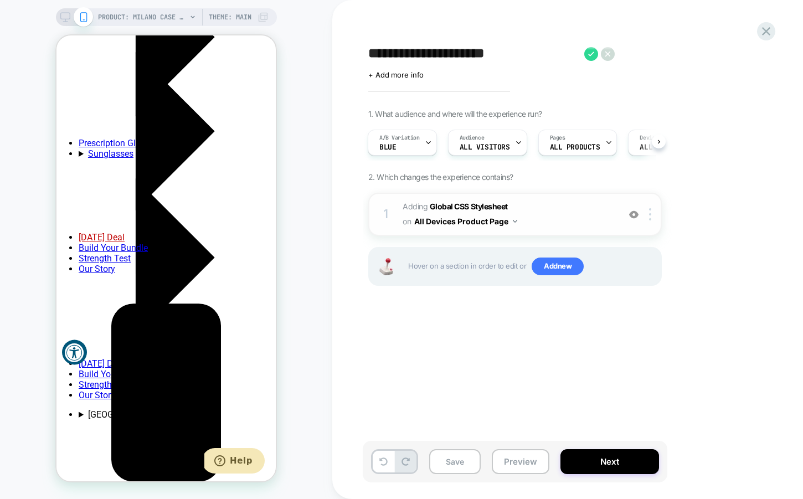
scroll to position [0, 171]
click at [504, 457] on button "Preview" at bounding box center [521, 461] width 58 height 25
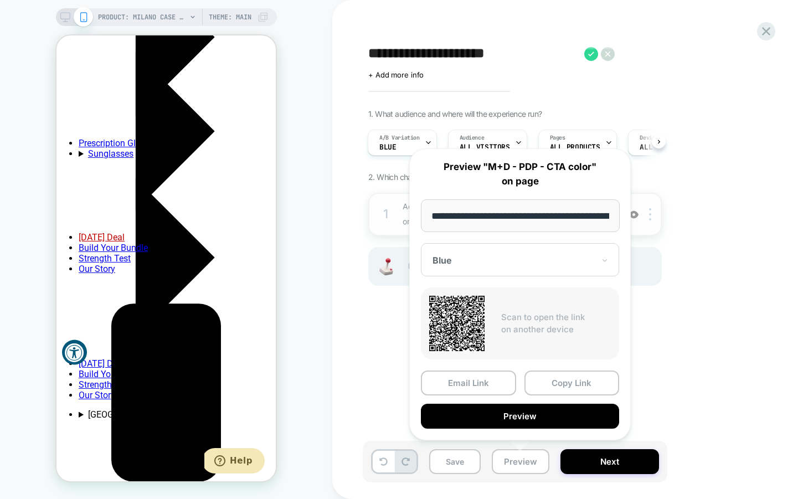
scroll to position [0, 0]
click at [568, 265] on div "Blue" at bounding box center [513, 260] width 164 height 13
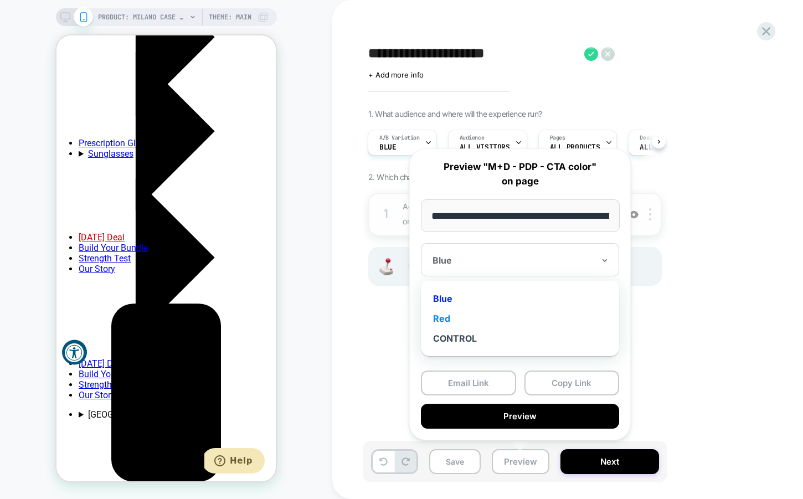
click at [508, 315] on div "Red" at bounding box center [519, 319] width 187 height 20
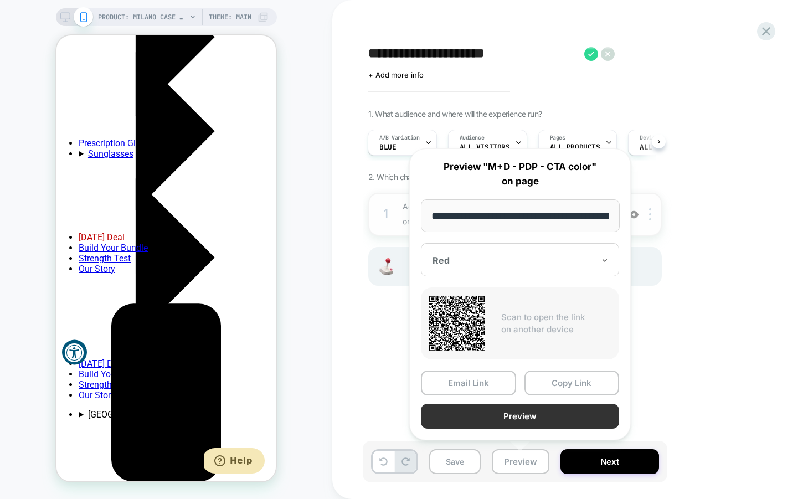
click at [549, 414] on button "Preview" at bounding box center [520, 416] width 198 height 25
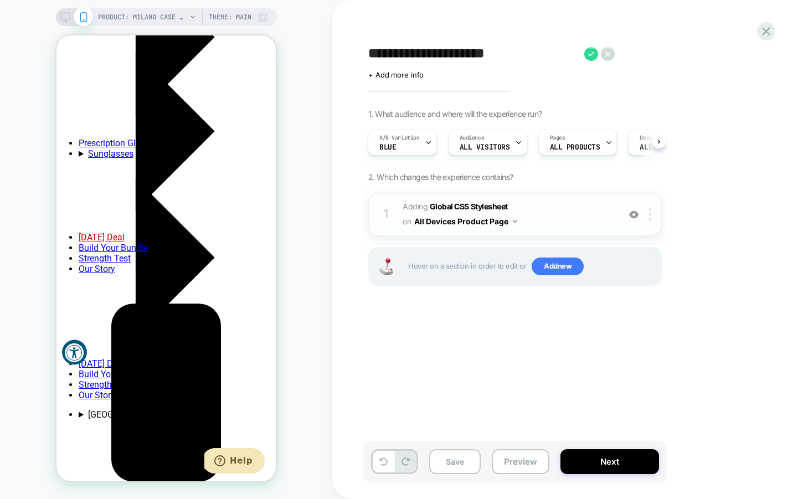
scroll to position [0, 171]
click at [511, 455] on button "Preview" at bounding box center [521, 461] width 58 height 25
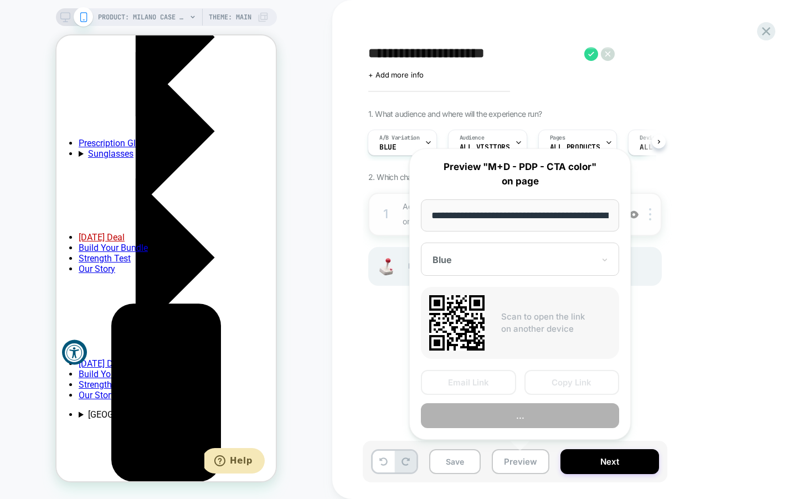
scroll to position [0, 138]
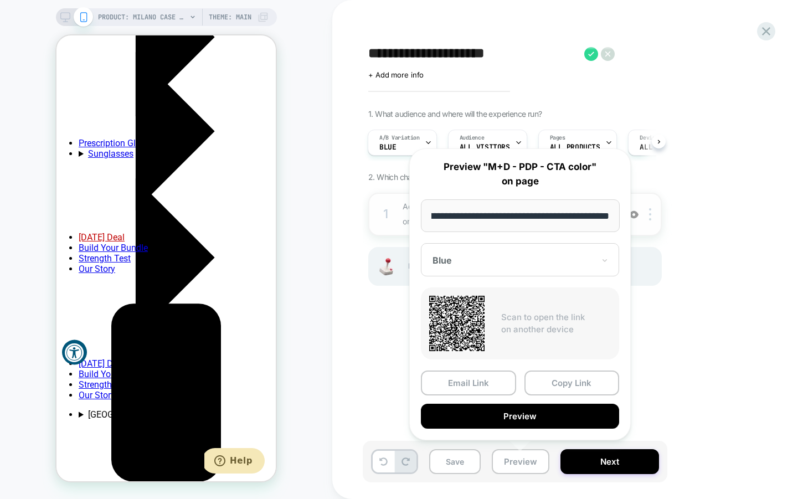
click at [517, 261] on div at bounding box center [514, 260] width 162 height 11
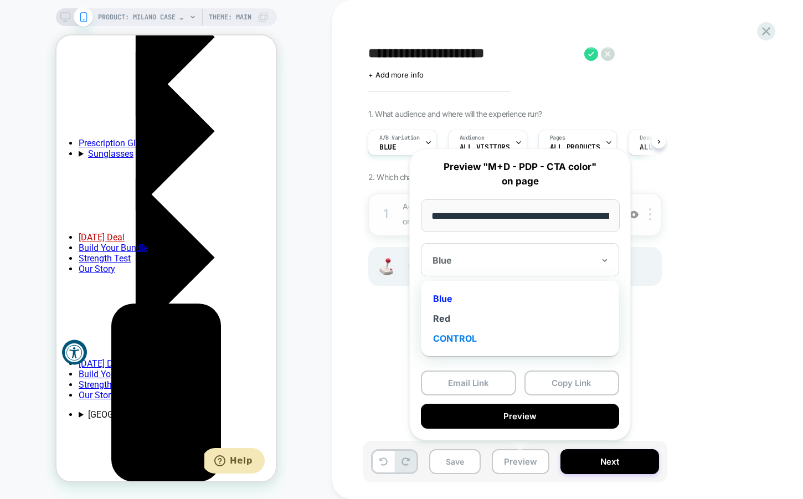
scroll to position [0, 13]
click at [466, 338] on div "CONTROL" at bounding box center [519, 338] width 187 height 20
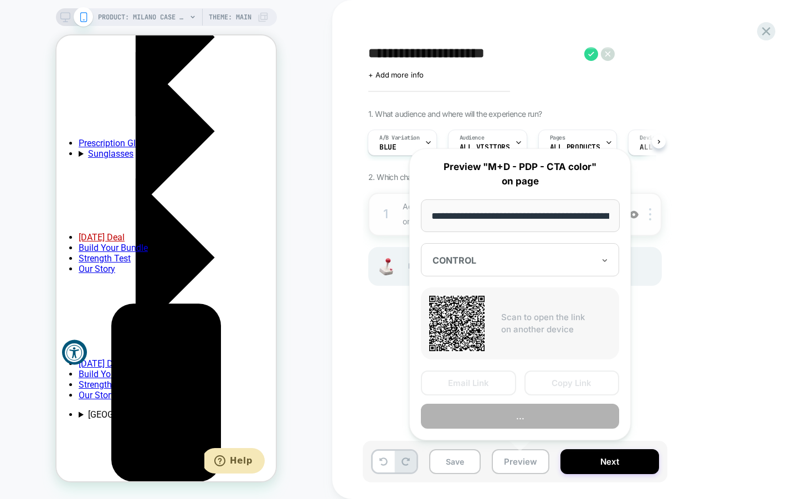
scroll to position [0, 0]
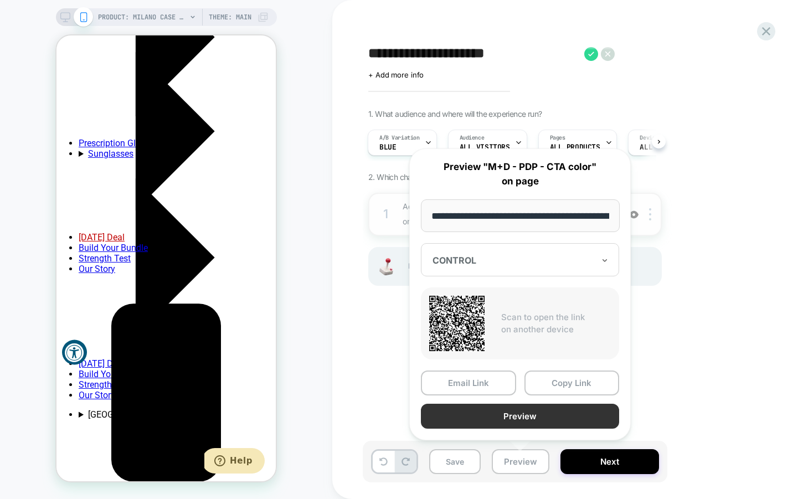
click at [533, 411] on button "Preview" at bounding box center [520, 416] width 198 height 25
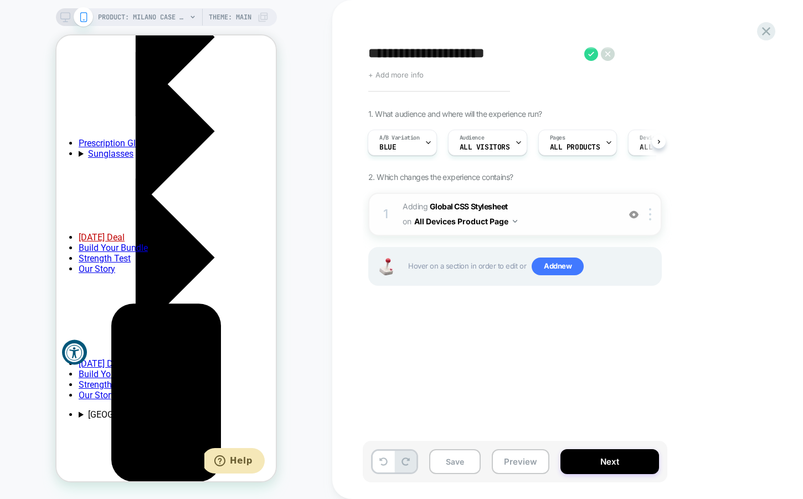
click at [412, 74] on span "+ Add more info" at bounding box center [395, 74] width 55 height 9
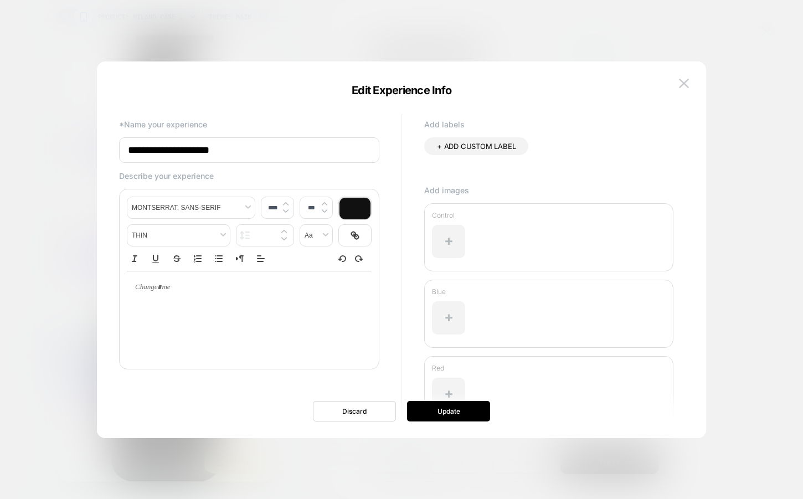
scroll to position [0, 171]
click at [453, 233] on div at bounding box center [448, 241] width 33 height 33
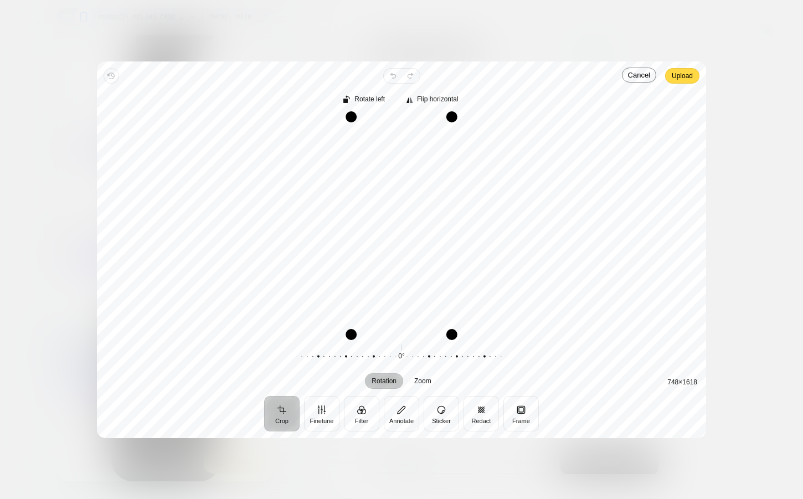
scroll to position [0, 0]
click at [682, 80] on span "Upload" at bounding box center [682, 75] width 21 height 13
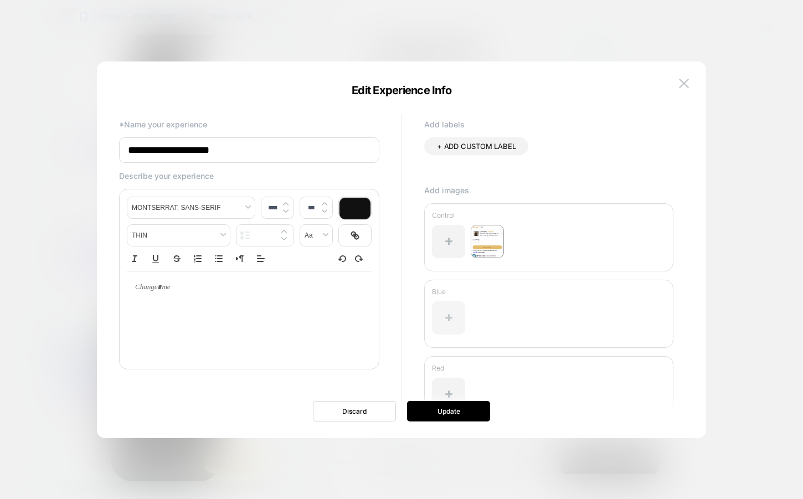
click at [443, 321] on div at bounding box center [448, 317] width 33 height 33
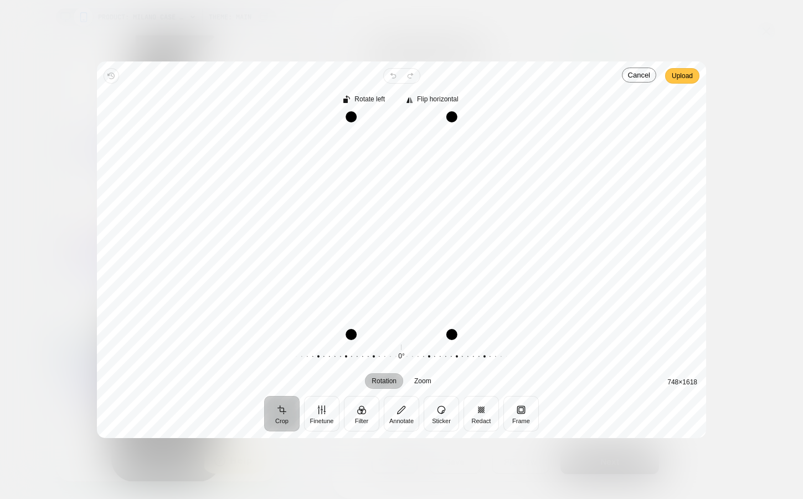
click at [683, 70] on span "Upload" at bounding box center [682, 75] width 21 height 13
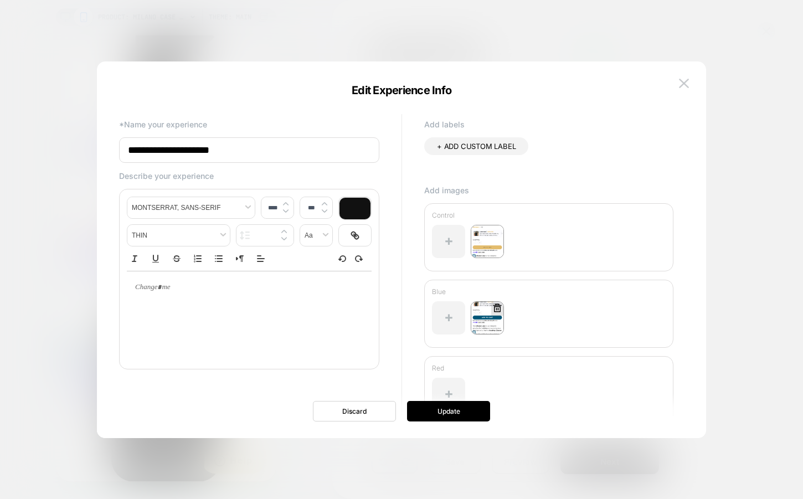
scroll to position [46, 0]
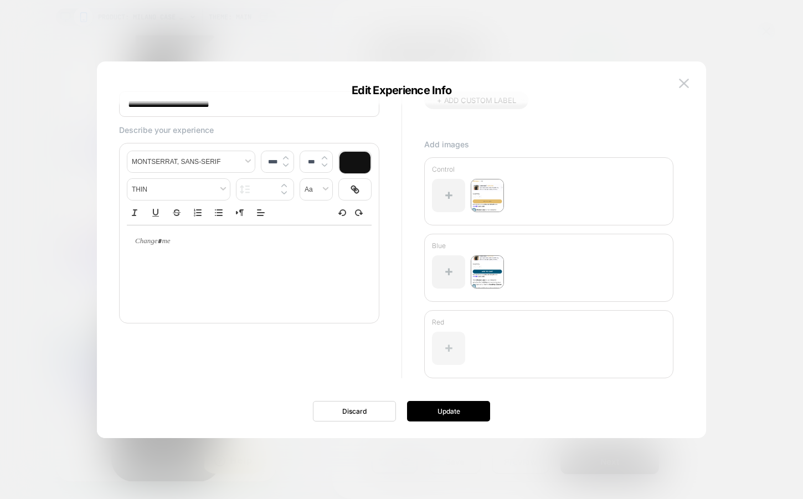
click at [448, 340] on div at bounding box center [448, 348] width 33 height 33
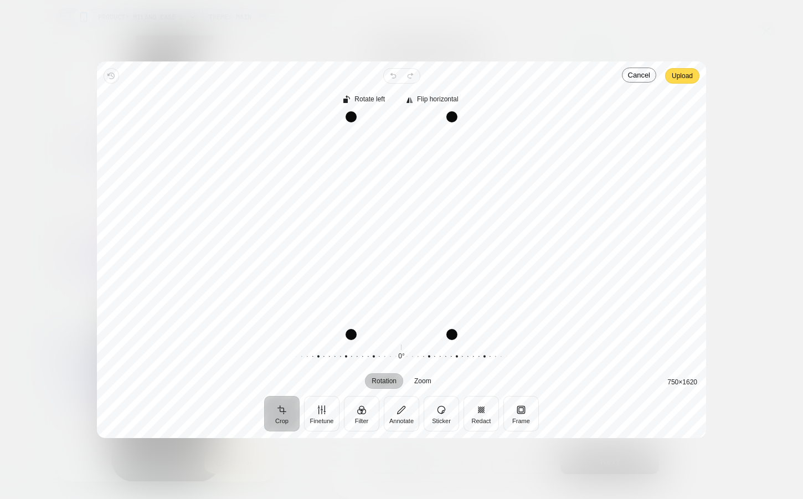
scroll to position [0, 171]
click at [684, 69] on span "Upload" at bounding box center [682, 75] width 21 height 13
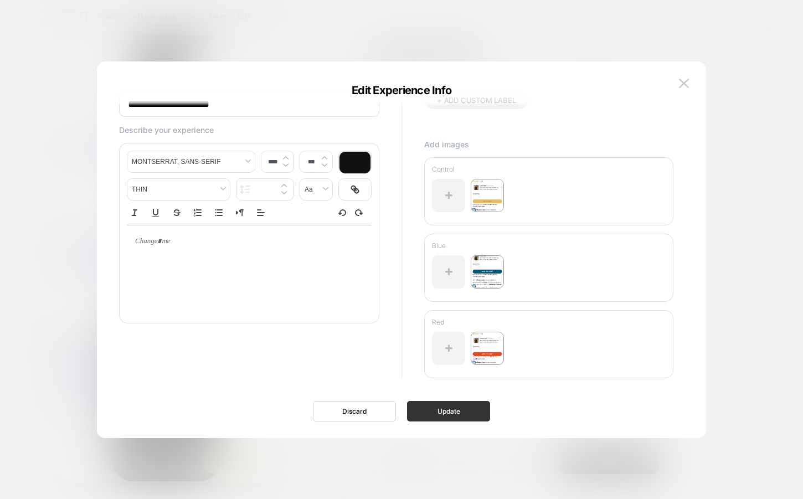
click at [434, 410] on button "Update" at bounding box center [448, 411] width 83 height 20
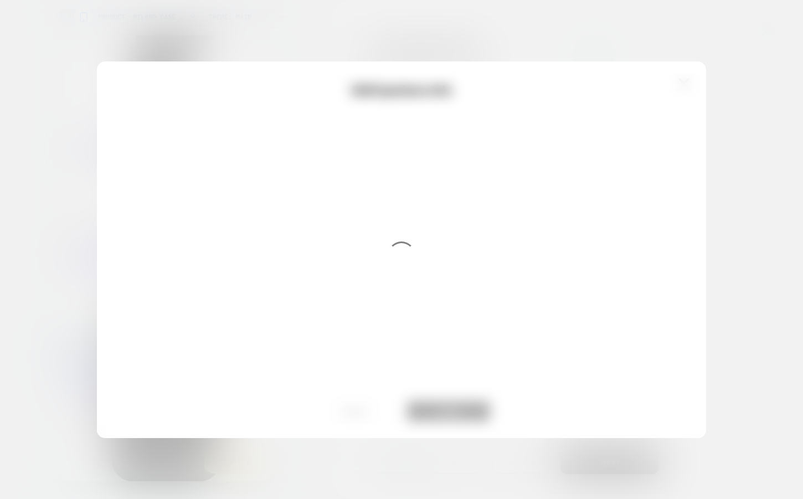
scroll to position [0, 0]
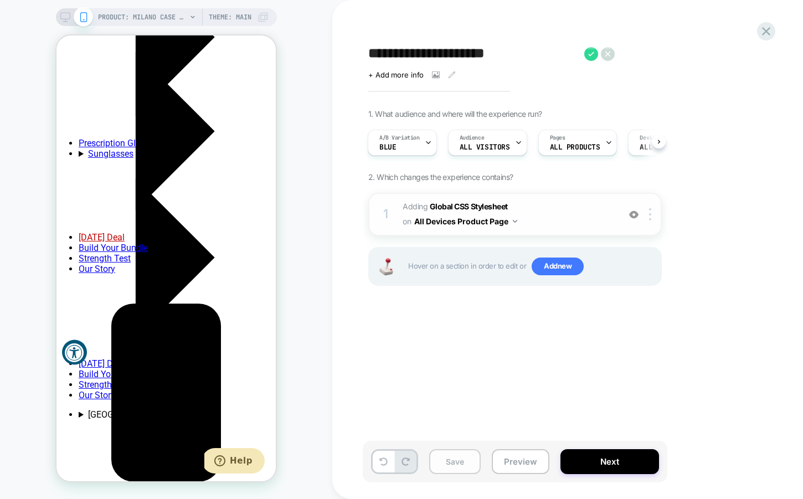
click at [445, 462] on button "Save" at bounding box center [455, 461] width 52 height 25
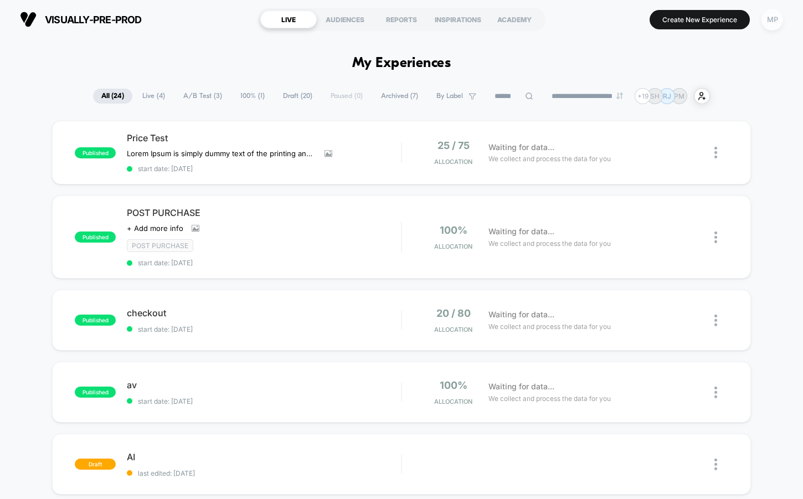
click at [772, 20] on div "MP" at bounding box center [773, 20] width 22 height 22
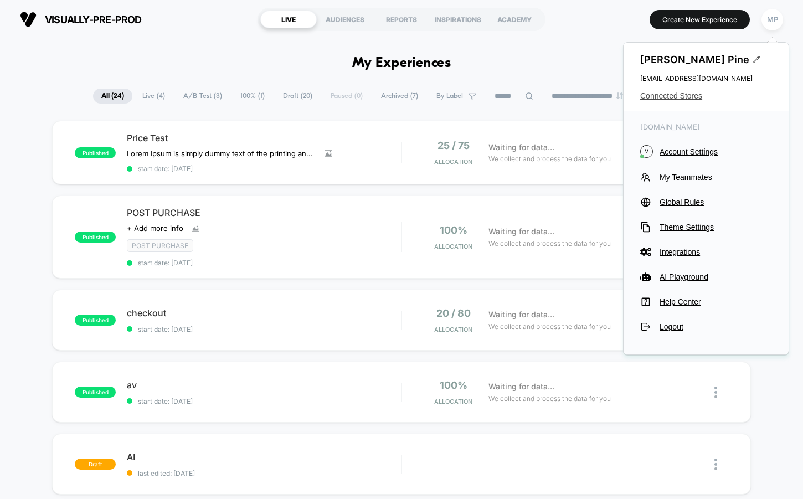
click at [675, 95] on span "Connected Stores" at bounding box center [706, 95] width 132 height 9
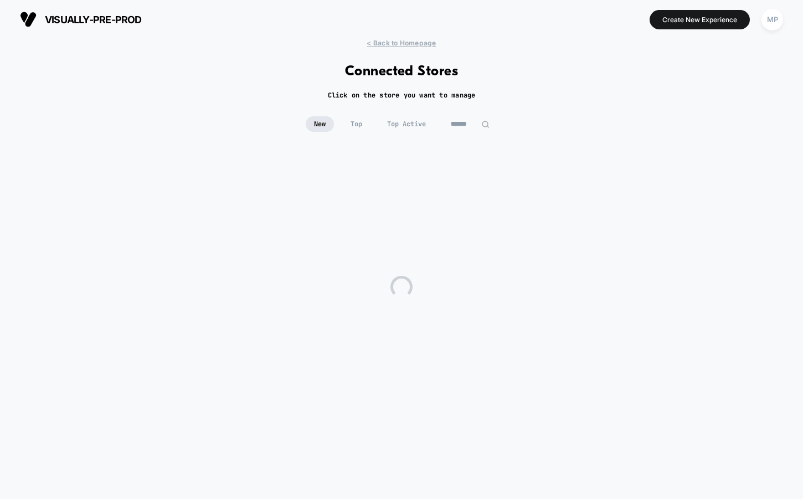
click at [469, 123] on input at bounding box center [470, 124] width 55 height 16
type input "*"
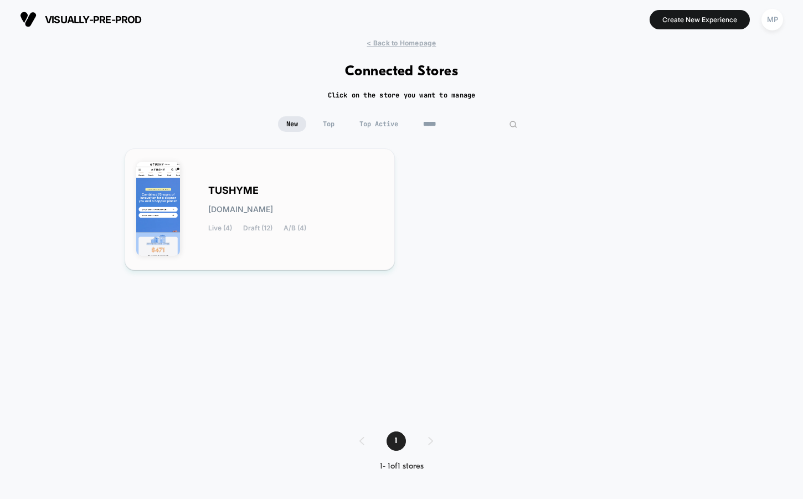
type input "*****"
click at [255, 181] on div "TUSHYME [DOMAIN_NAME] Live (4) Draft (12) A/B (4)" at bounding box center [259, 209] width 247 height 99
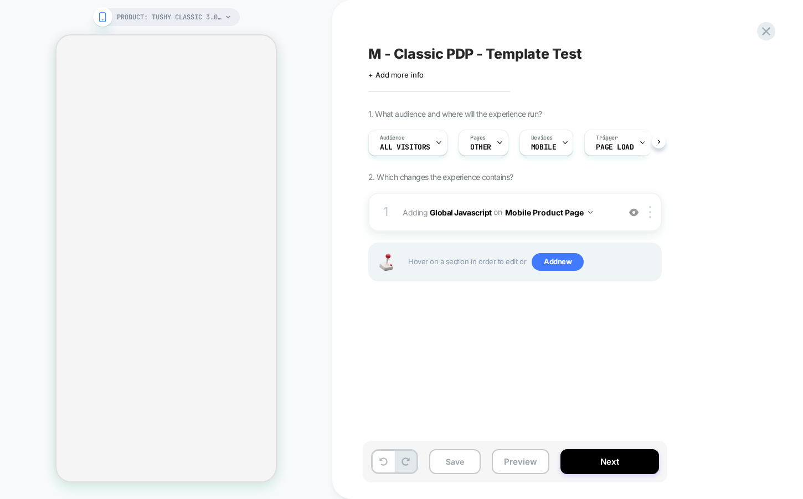
scroll to position [0, 1]
click at [515, 459] on button "Preview" at bounding box center [521, 461] width 58 height 25
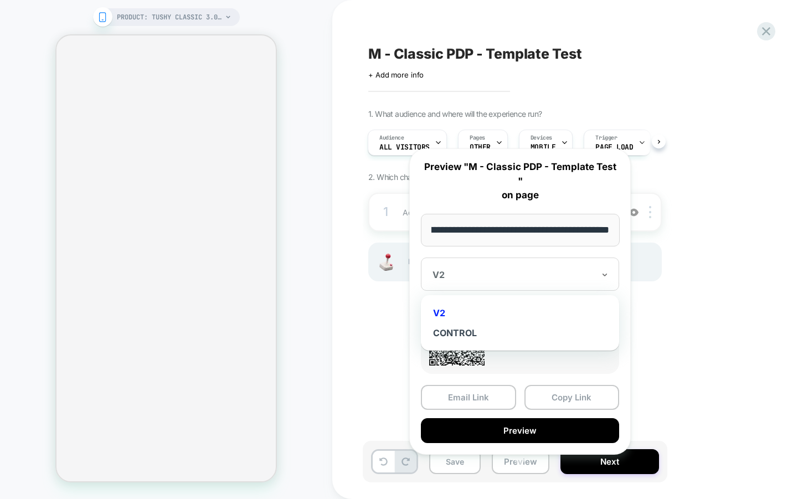
scroll to position [0, 0]
click at [544, 268] on div "V2" at bounding box center [513, 274] width 164 height 13
click at [387, 338] on div "M - Classic PDP - Template Test Click to edit experience details + Add more inf…" at bounding box center [570, 249] width 415 height 477
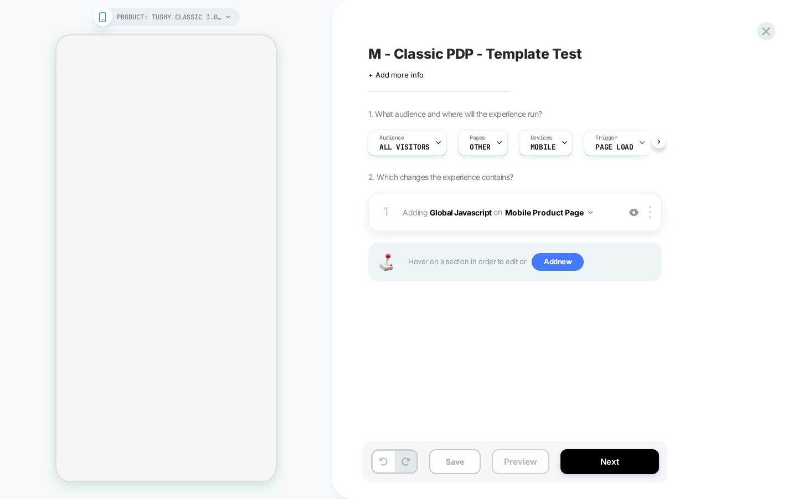
click at [522, 454] on button "Preview" at bounding box center [521, 461] width 58 height 25
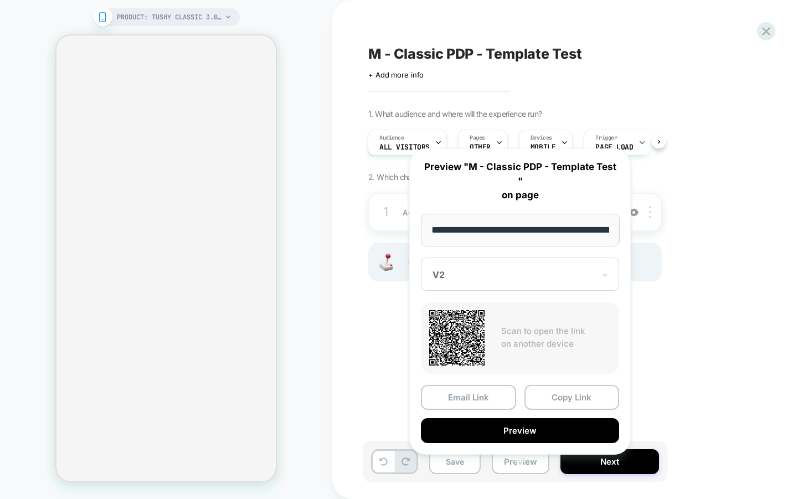
click at [359, 330] on div "M - Classic PDP - Template Test Click to edit experience details + Add more inf…" at bounding box center [575, 249] width 487 height 499
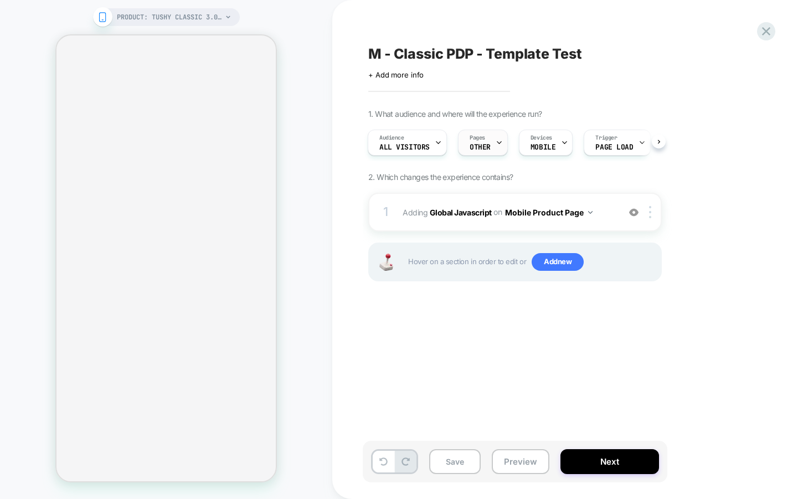
click at [489, 153] on div "Pages OTHER" at bounding box center [480, 142] width 43 height 25
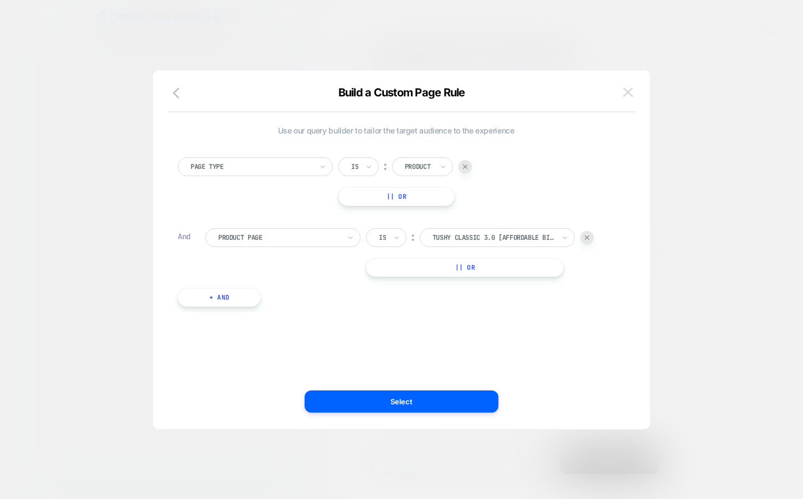
click at [629, 95] on img at bounding box center [628, 92] width 10 height 9
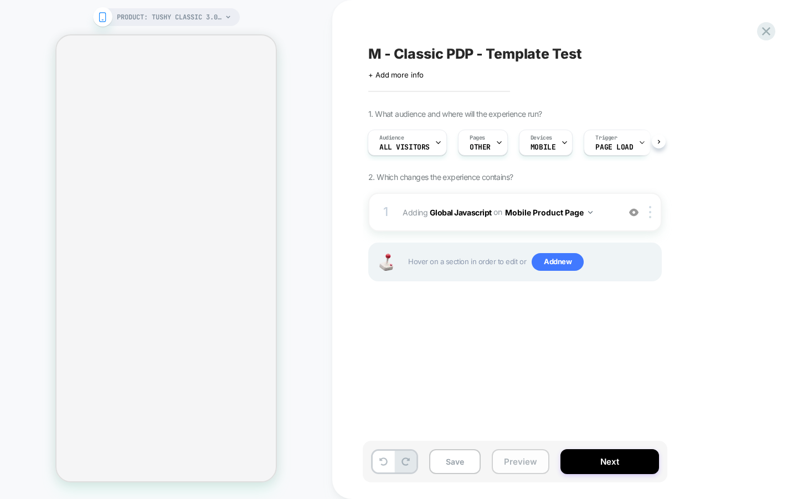
click at [510, 468] on button "Preview" at bounding box center [521, 461] width 58 height 25
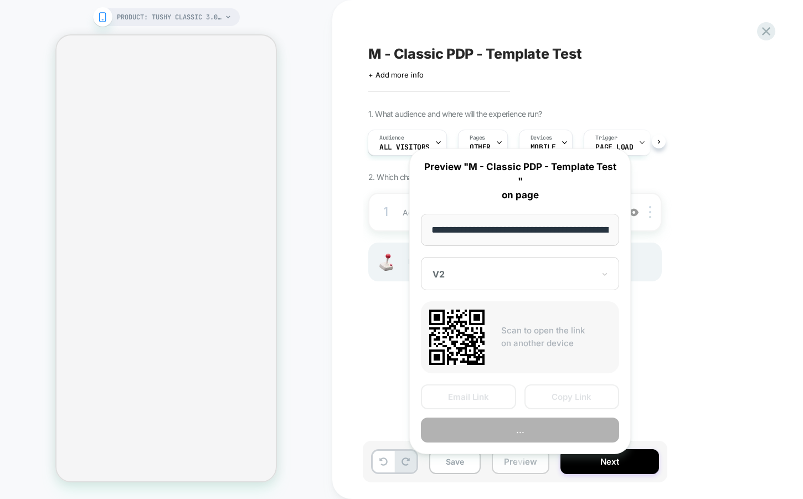
scroll to position [0, 156]
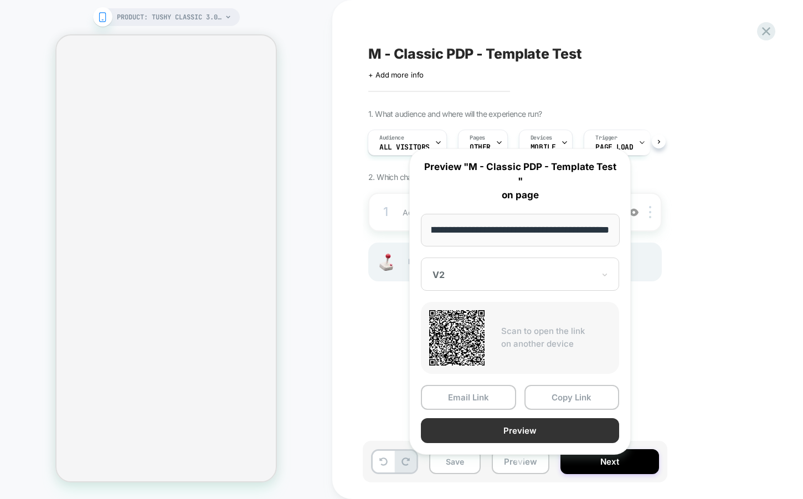
click at [472, 418] on button "Preview" at bounding box center [520, 430] width 198 height 25
